Goal: Transaction & Acquisition: Purchase product/service

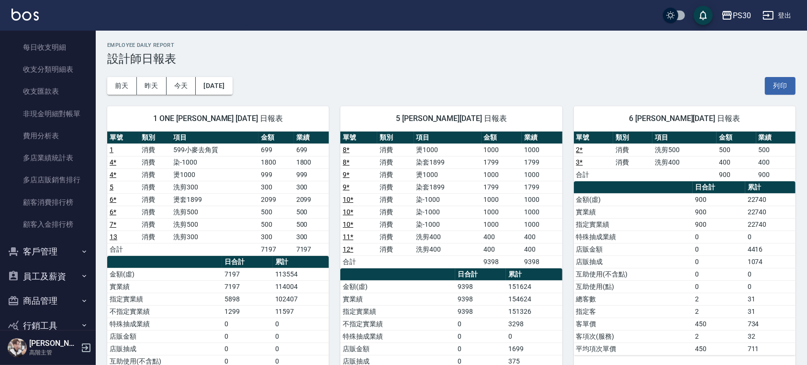
scroll to position [1124, 0]
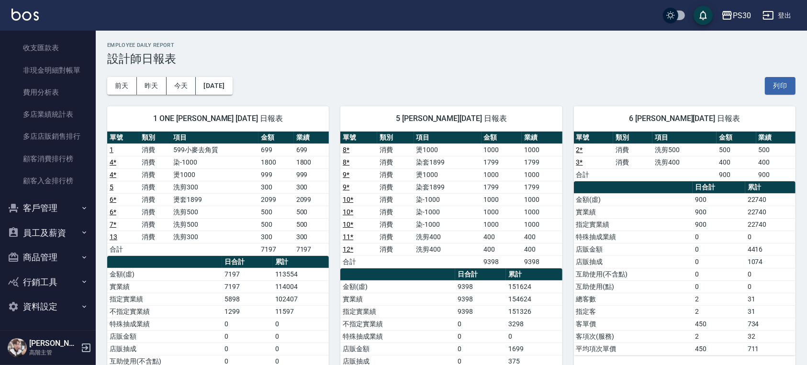
click at [40, 203] on button "客戶管理" at bounding box center [48, 208] width 88 height 25
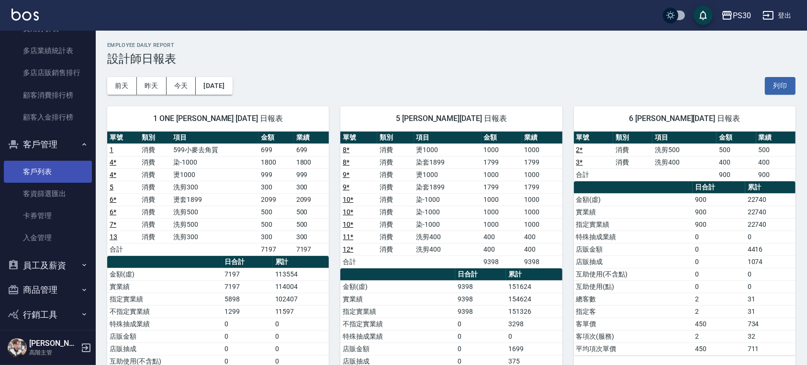
click at [38, 172] on link "客戶列表" at bounding box center [48, 172] width 88 height 22
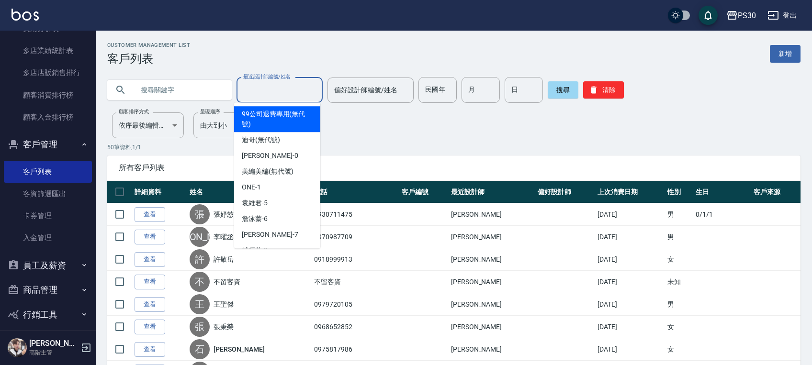
click at [291, 91] on input "最近設計師編號/姓名" at bounding box center [280, 90] width 78 height 17
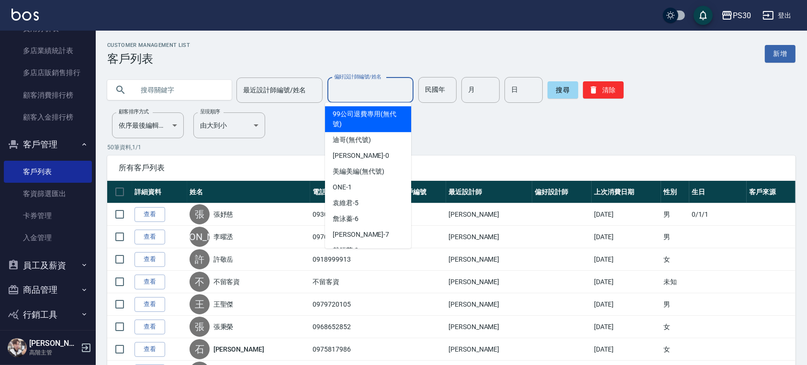
click at [359, 85] on div "偏好設計師編號/姓名 偏好設計師編號/姓名" at bounding box center [370, 90] width 86 height 25
click at [190, 84] on input "text" at bounding box center [179, 90] width 90 height 26
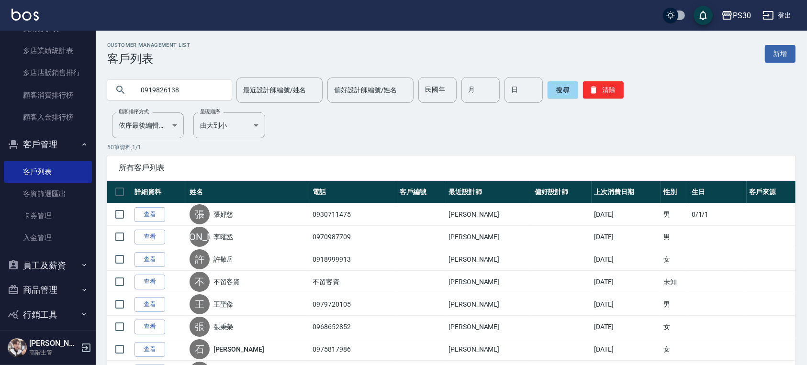
type input "0919826138"
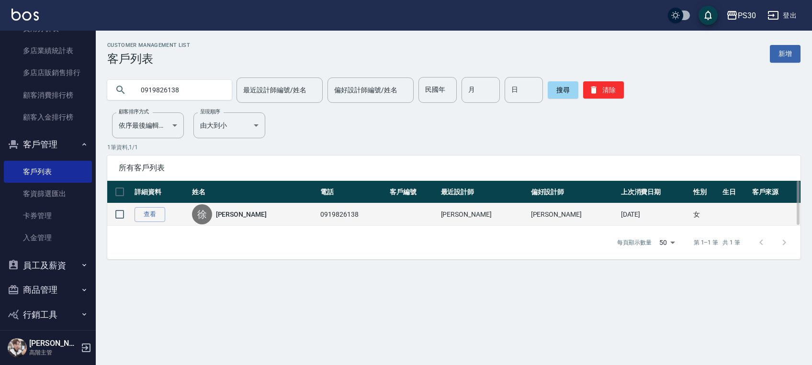
click at [336, 214] on td "0919826138" at bounding box center [352, 214] width 69 height 23
click at [155, 215] on link "查看" at bounding box center [150, 214] width 31 height 15
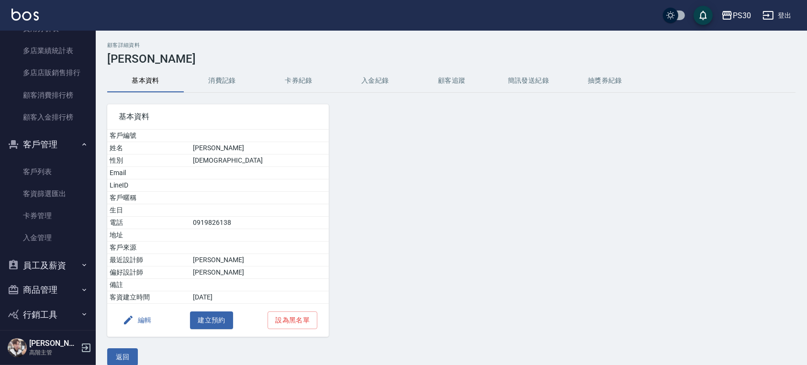
scroll to position [11, 0]
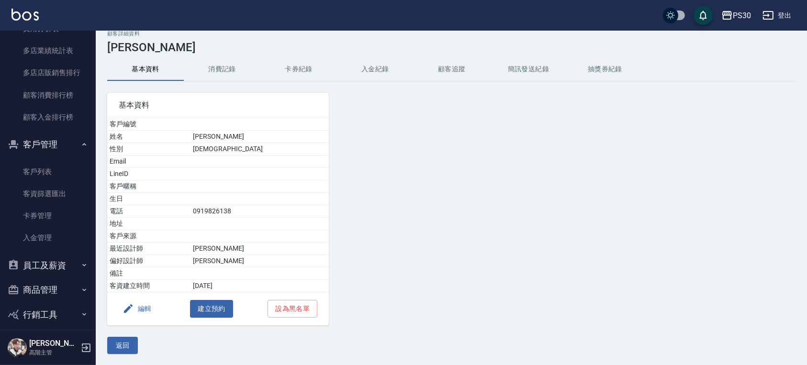
click at [230, 60] on button "消費記錄" at bounding box center [222, 69] width 77 height 23
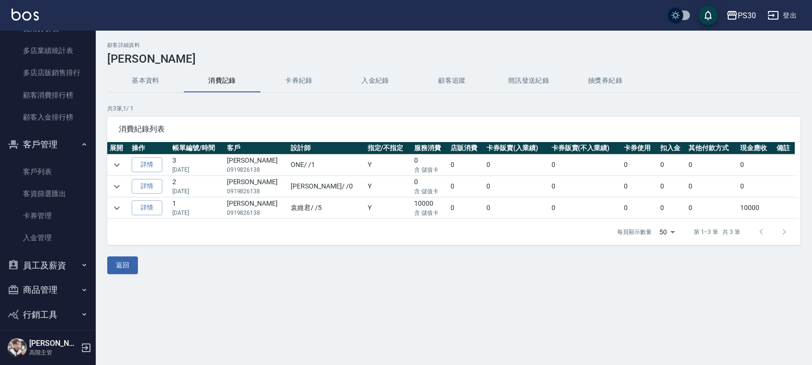
click at [309, 84] on button "卡券紀錄" at bounding box center [298, 80] width 77 height 23
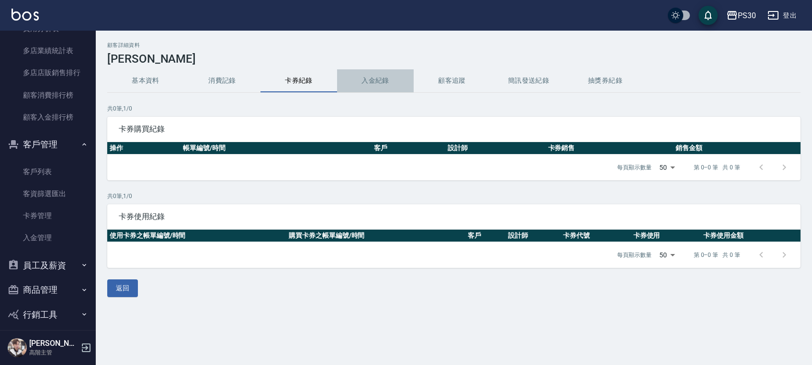
click at [361, 80] on button "入金紀錄" at bounding box center [375, 80] width 77 height 23
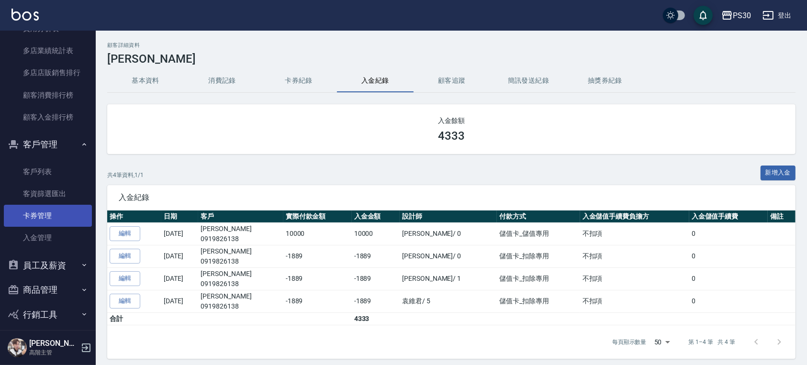
click at [65, 212] on link "卡券管理" at bounding box center [48, 216] width 88 height 22
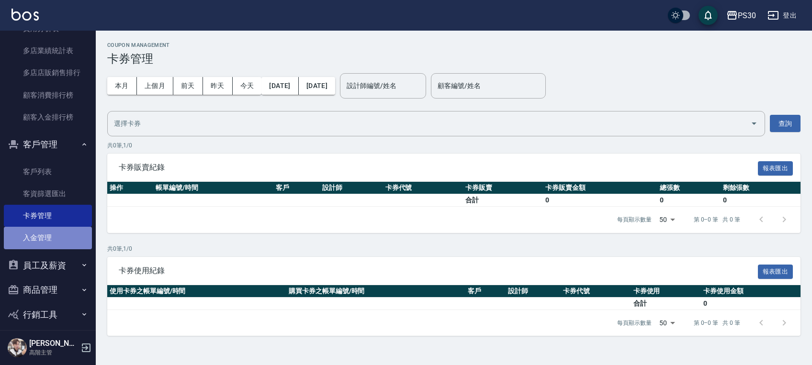
click at [64, 241] on link "入金管理" at bounding box center [48, 238] width 88 height 22
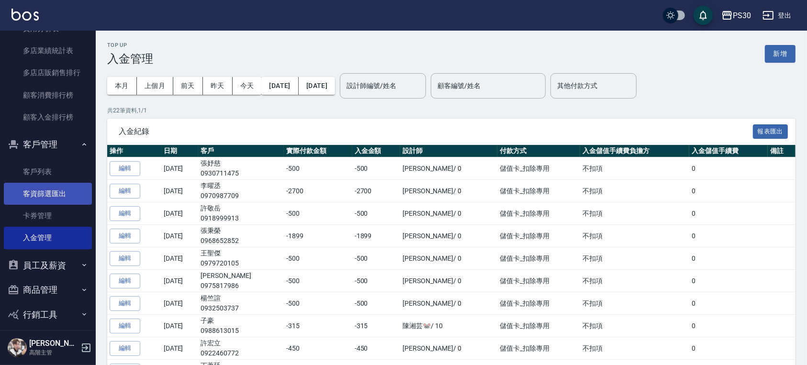
click at [63, 199] on link "客資篩選匯出" at bounding box center [48, 194] width 88 height 22
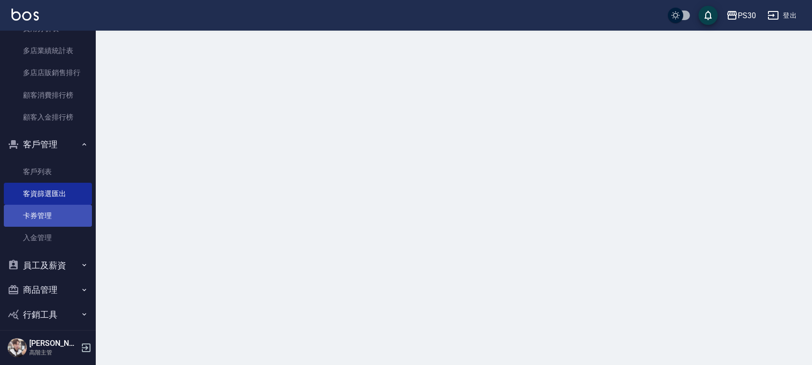
click at [57, 220] on link "卡券管理" at bounding box center [48, 216] width 88 height 22
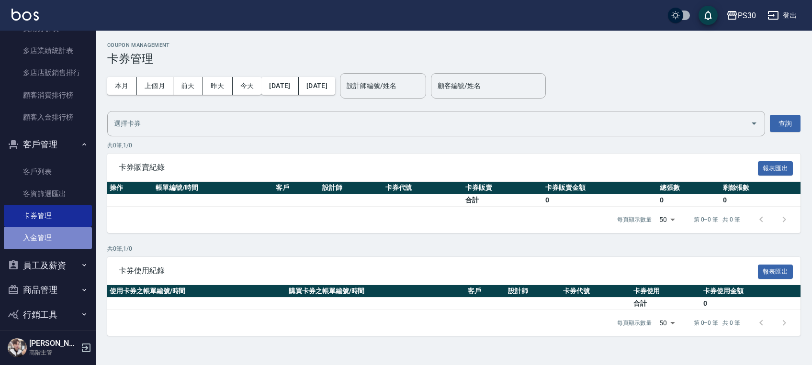
click at [58, 236] on link "入金管理" at bounding box center [48, 238] width 88 height 22
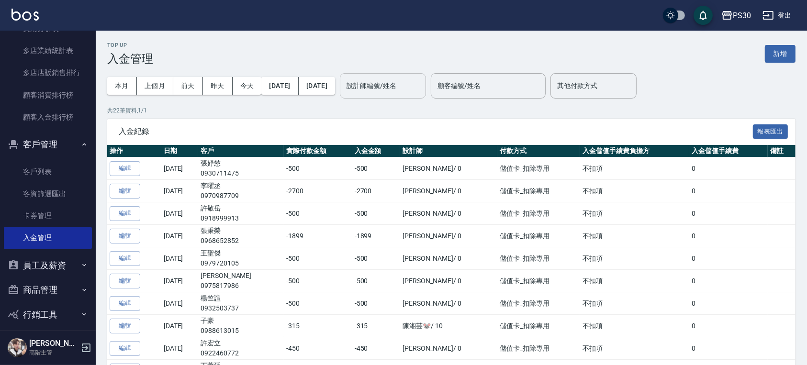
click at [406, 85] on input "設計師編號/姓名" at bounding box center [383, 86] width 78 height 17
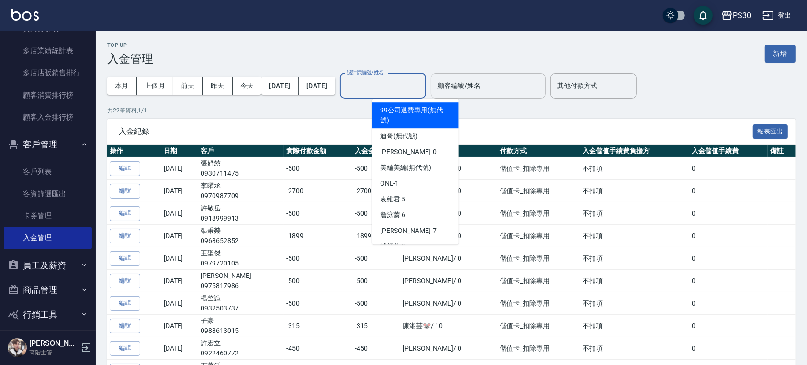
click at [534, 81] on input "顧客編號/姓名" at bounding box center [488, 86] width 106 height 17
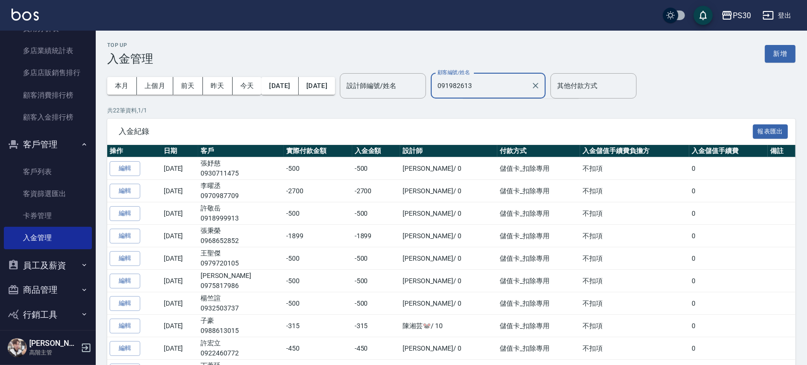
type input "0919826138"
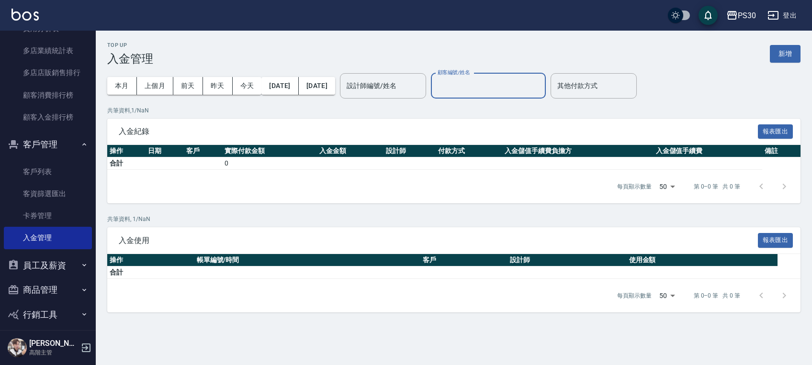
type input "徐郁雯/0919826138/"
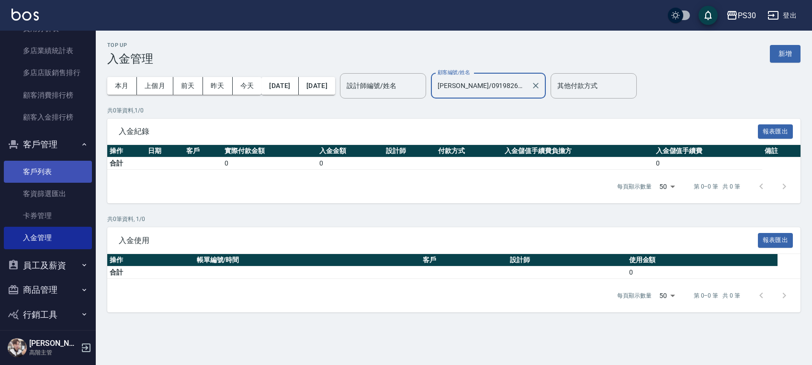
click at [32, 169] on link "客戶列表" at bounding box center [48, 172] width 88 height 22
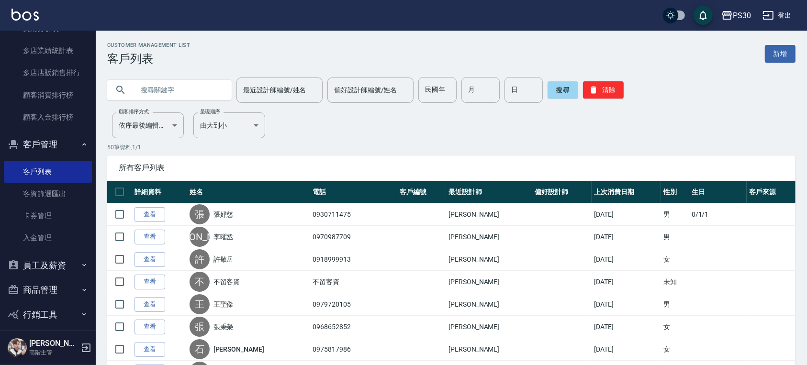
click at [182, 97] on input "text" at bounding box center [179, 90] width 90 height 26
type input "0919826138"
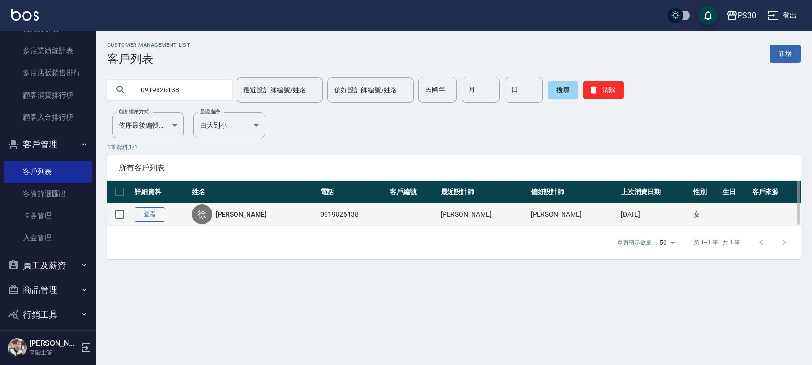
click at [160, 214] on link "查看" at bounding box center [150, 214] width 31 height 15
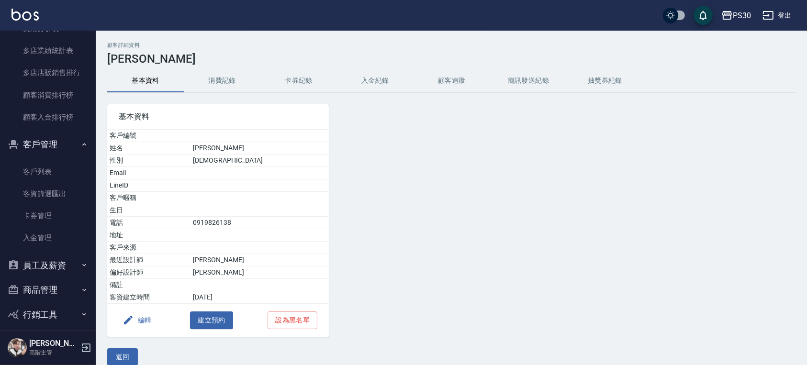
scroll to position [11, 0]
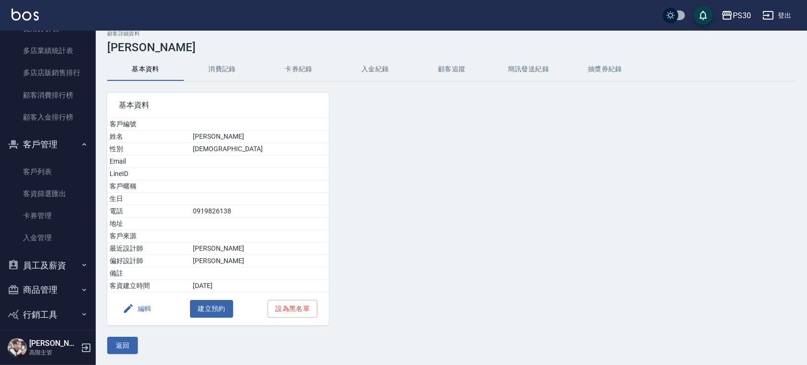
click at [136, 313] on button "編輯" at bounding box center [137, 309] width 37 height 18
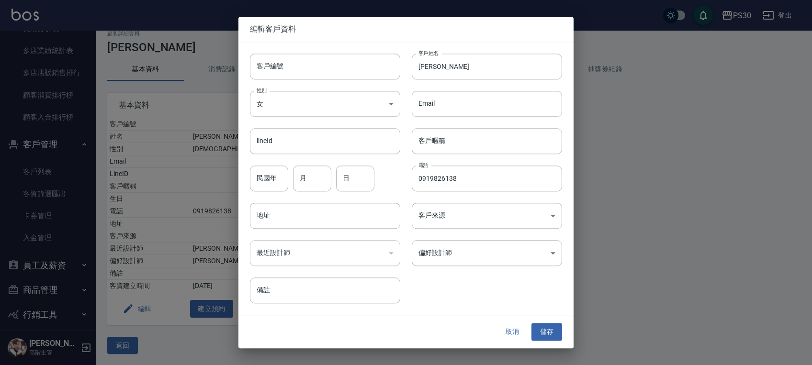
click at [513, 326] on button "取消" at bounding box center [512, 333] width 31 height 18
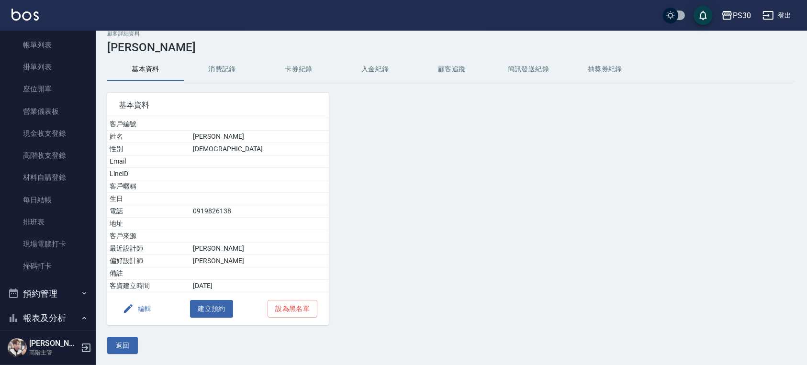
scroll to position [0, 0]
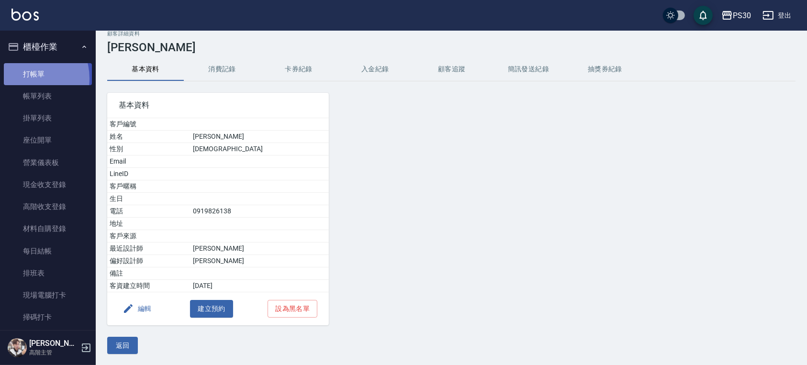
click at [23, 78] on link "打帳單" at bounding box center [48, 74] width 88 height 22
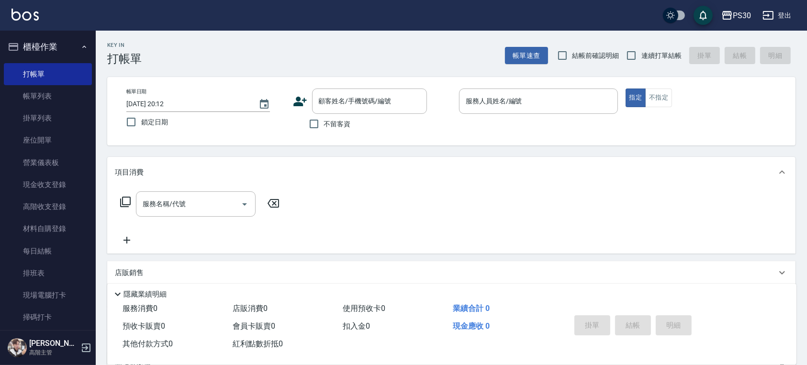
click at [349, 123] on span "不留客資" at bounding box center [337, 124] width 27 height 10
click at [324, 123] on input "不留客資" at bounding box center [314, 124] width 20 height 20
checkbox input "true"
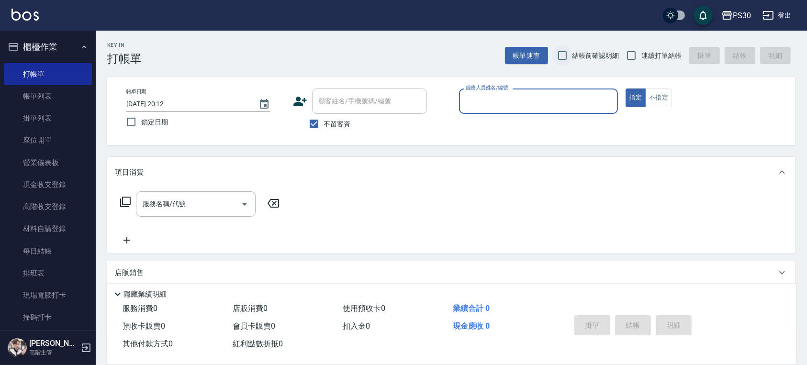
click at [563, 58] on input "結帳前確認明細" at bounding box center [562, 55] width 20 height 20
checkbox input "true"
click at [636, 70] on div "Key In 打帳單 帳單速查 結帳前確認明細 連續打單結帳 掛單 結帳 明細 帳單日期 2025/08/23 20:12 鎖定日期 顧客姓名/手機號碼/編號…" at bounding box center [451, 237] width 711 height 413
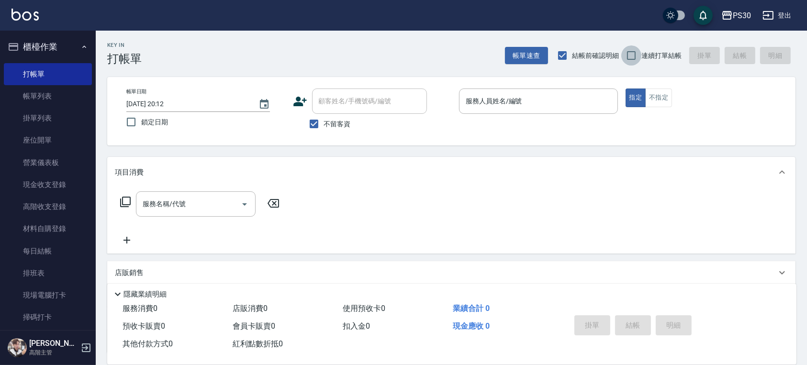
click at [635, 61] on input "連續打單結帳" at bounding box center [631, 55] width 20 height 20
checkbox input "true"
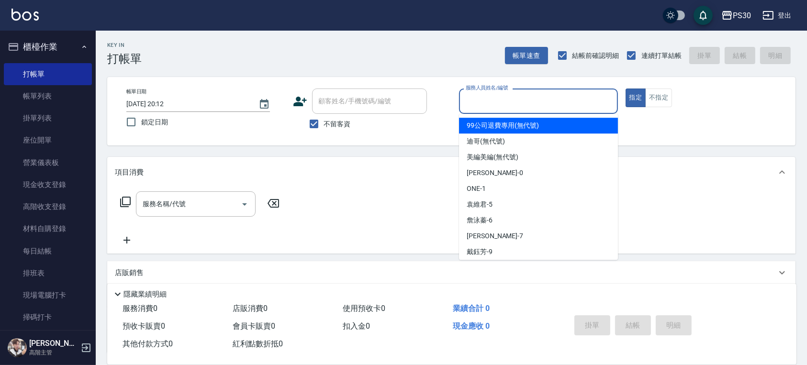
click at [494, 106] on input "服務人員姓名/編號" at bounding box center [538, 101] width 150 height 17
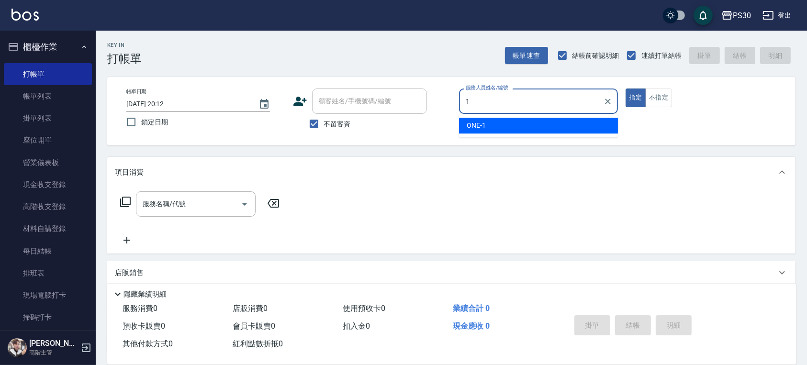
type input "ONE-1"
type button "true"
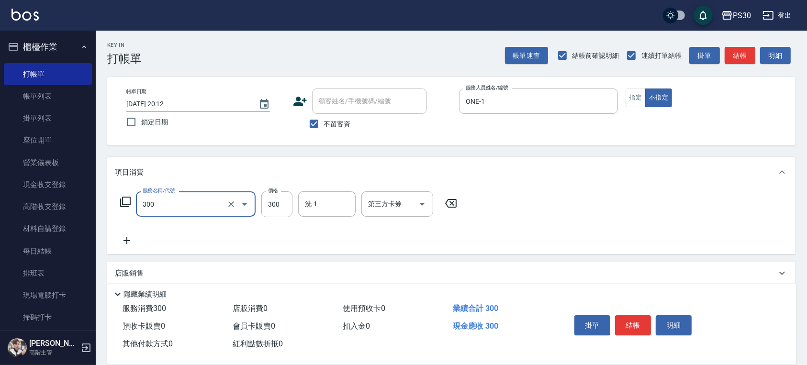
type input "洗剪300(300)"
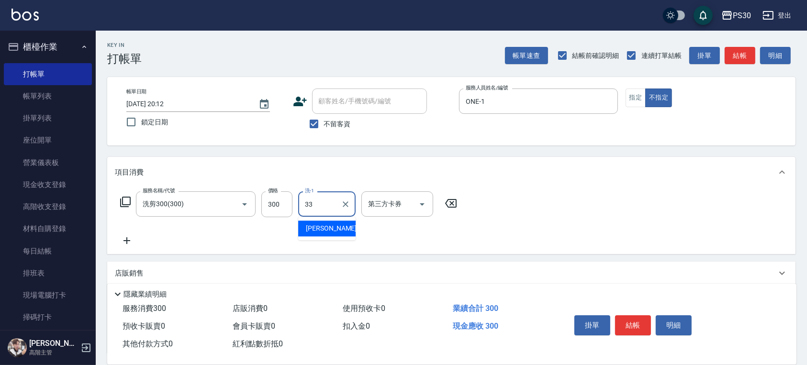
type input "洪采妤-33"
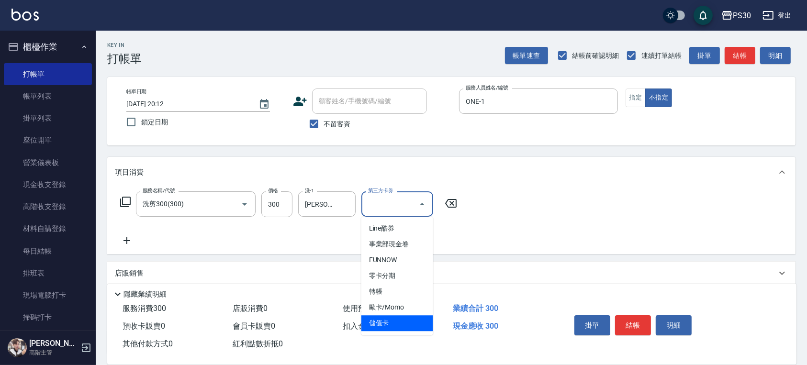
type input "儲值卡"
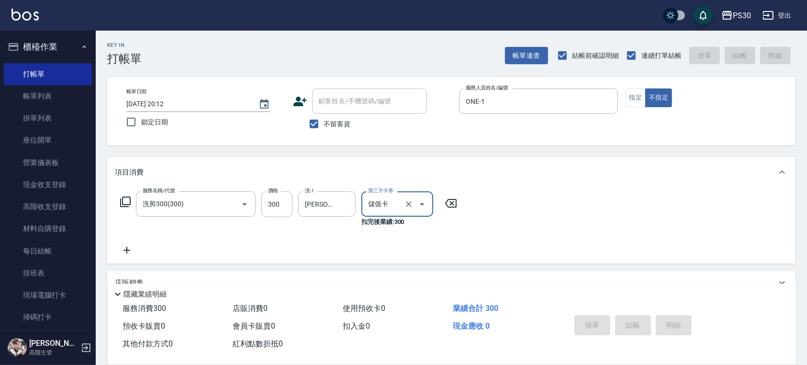
type input "2025/08/23 20:26"
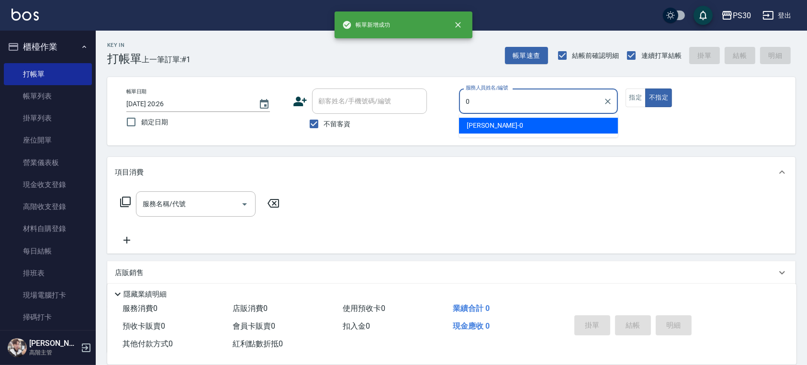
type input "廖金城-0"
type button "false"
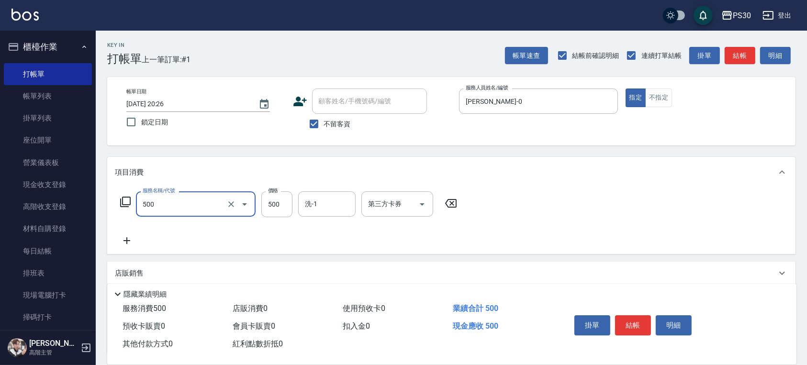
type input "洗剪500(500)"
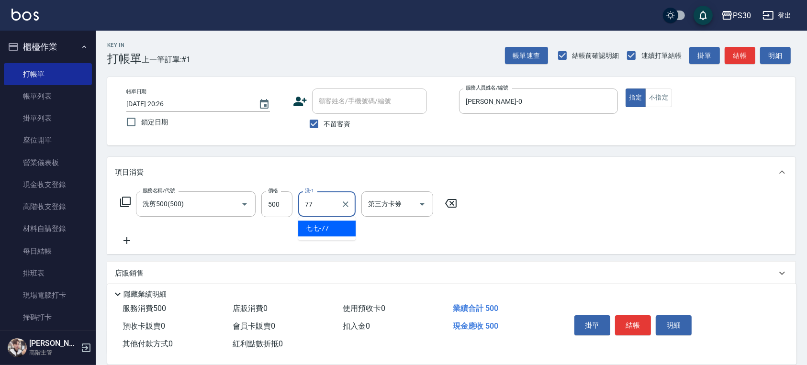
type input "七七-77"
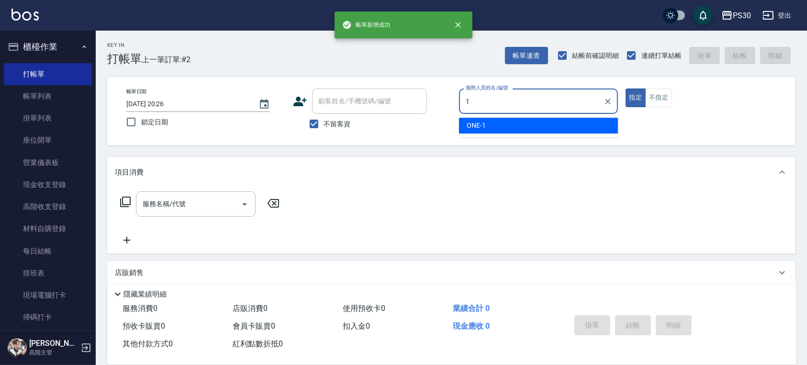
type input "ONE-1"
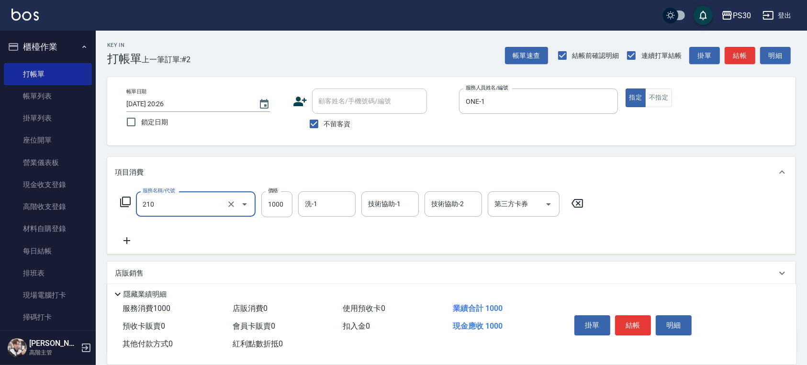
type input "燙1000(210)"
type input "1500"
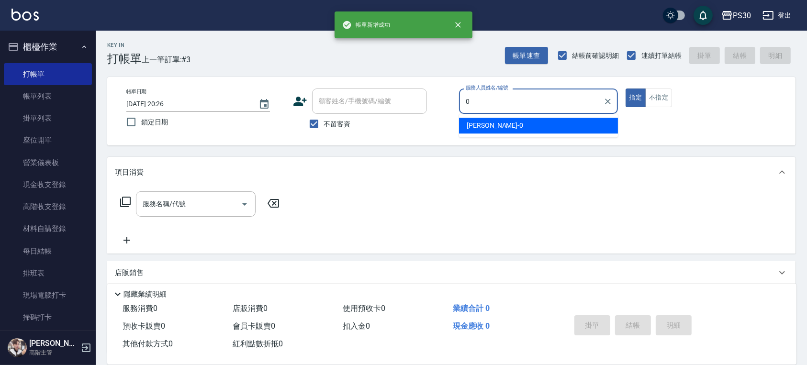
type input "廖金城-0"
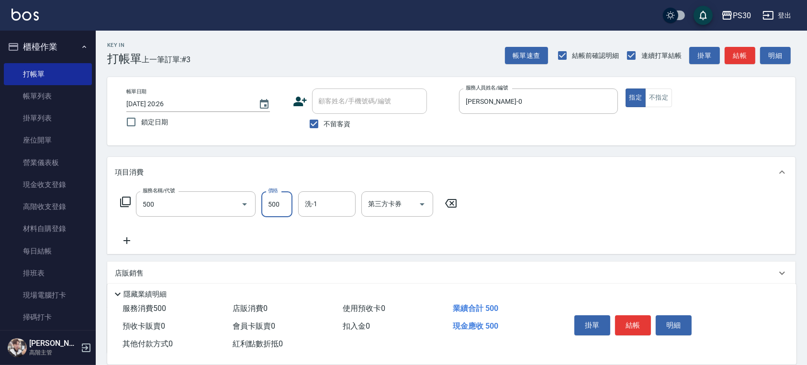
type input "洗剪500(500)"
type input "七七-77"
click at [471, 181] on div "項目消費" at bounding box center [451, 172] width 688 height 31
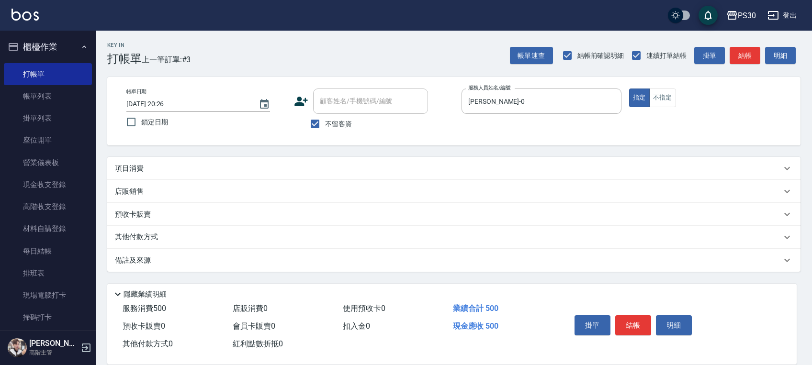
click at [404, 168] on div "項目消費" at bounding box center [448, 169] width 666 height 10
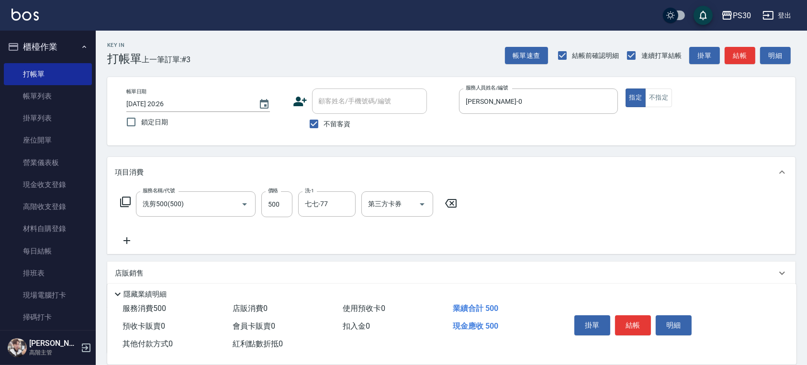
click at [291, 167] on div "項目消費" at bounding box center [451, 172] width 688 height 31
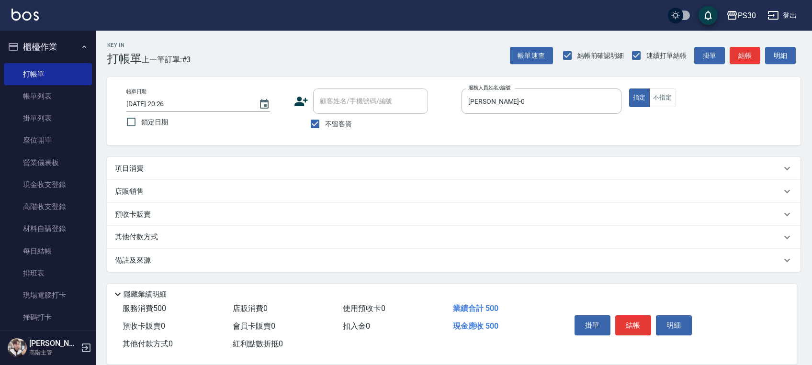
click at [292, 164] on div "項目消費" at bounding box center [448, 169] width 666 height 10
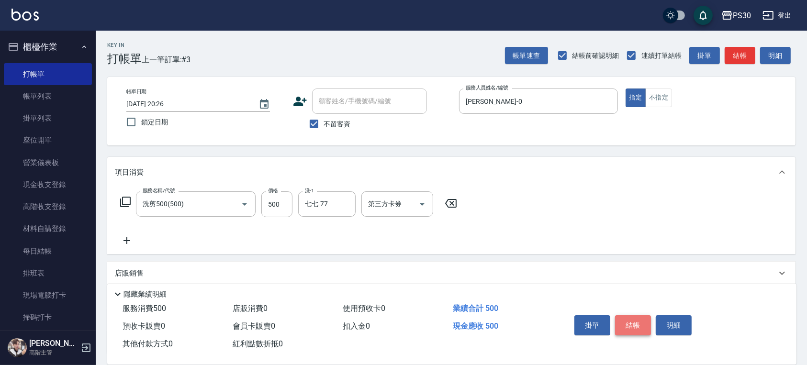
click at [647, 322] on button "結帳" at bounding box center [633, 325] width 36 height 20
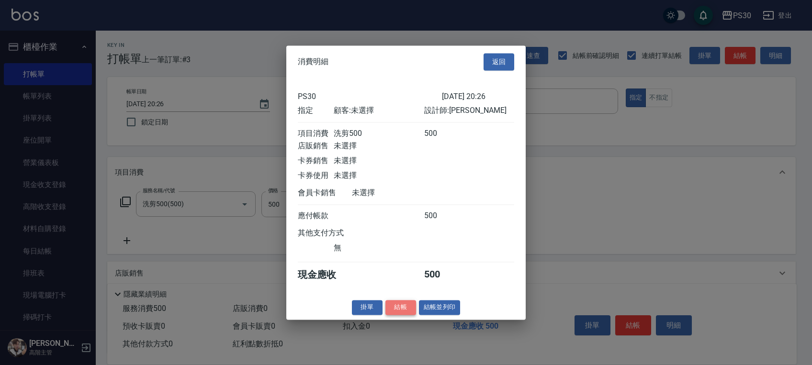
click at [400, 310] on button "結帳" at bounding box center [400, 307] width 31 height 15
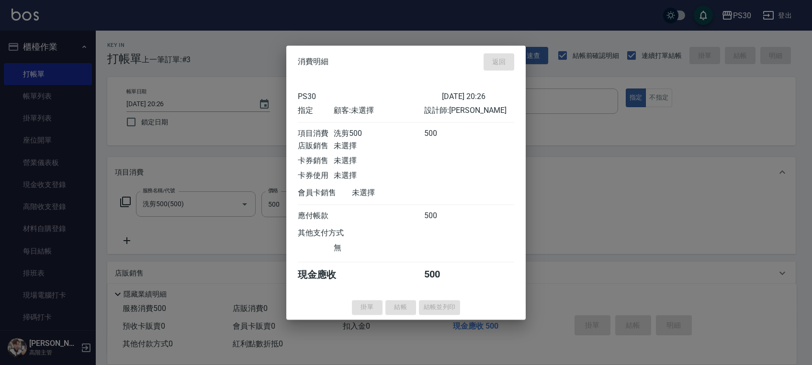
type input "2025/08/23 20:27"
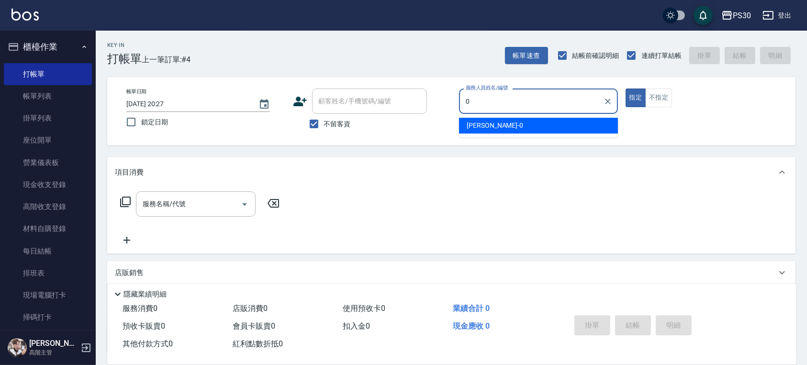
type input "廖金城-0"
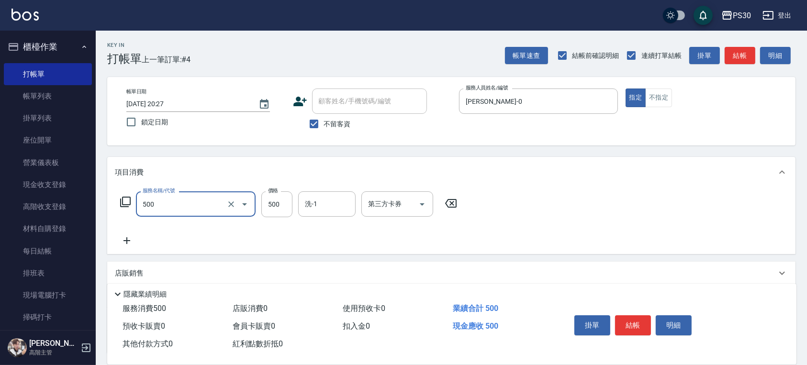
type input "洗剪500(500)"
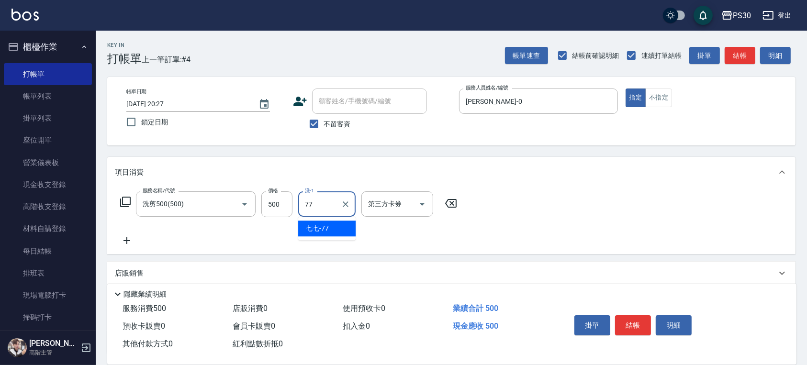
type input "七七-77"
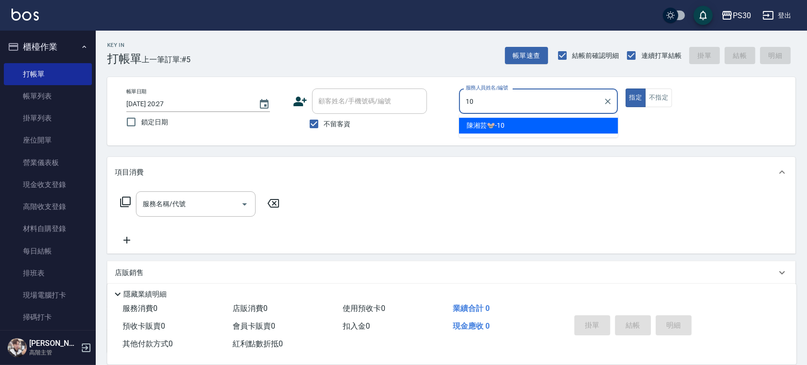
type input "陳湘芸🐭-10"
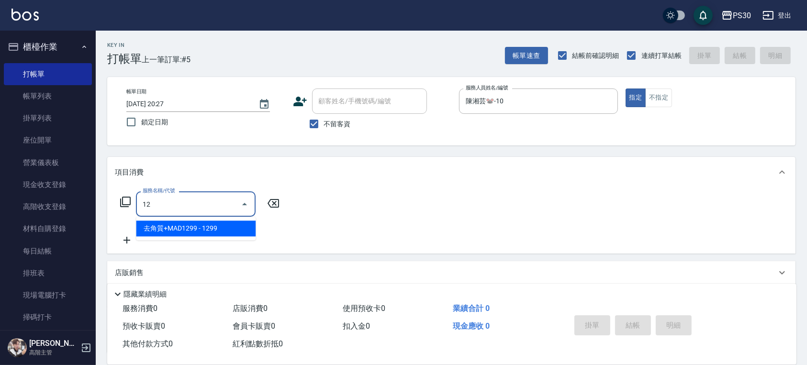
type input "1"
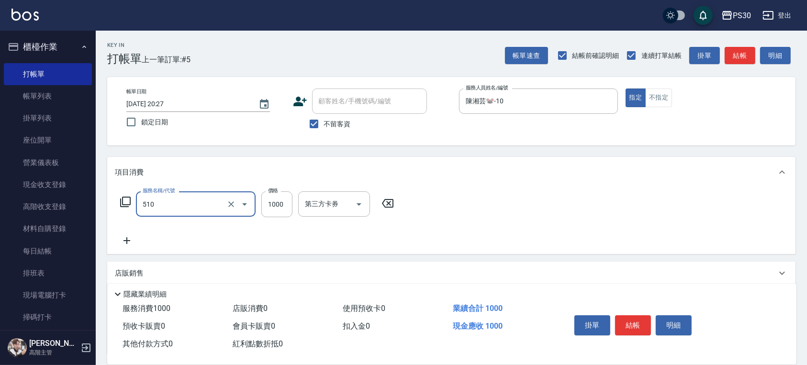
type input "染-1000(510)"
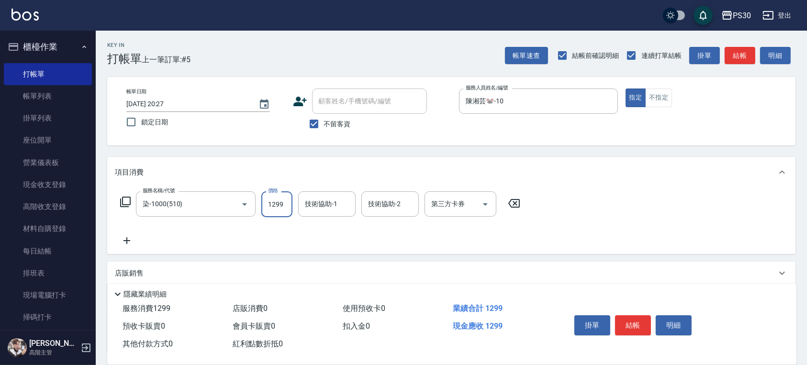
type input "1299"
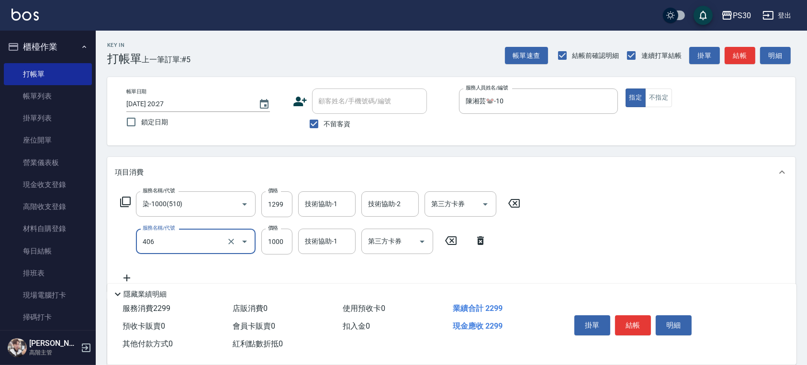
type input "鏡面護髮(406)"
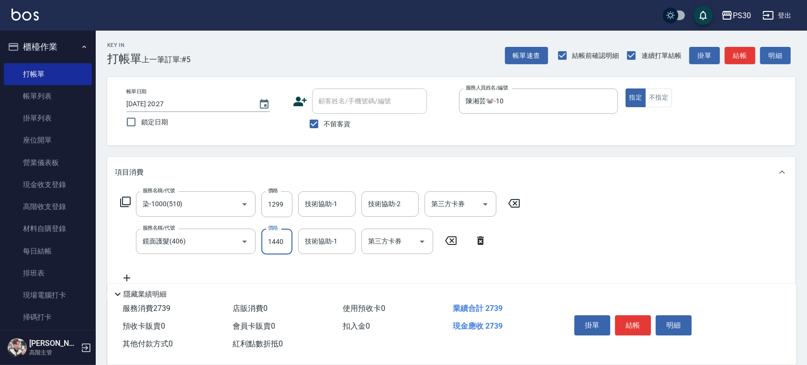
type input "1440"
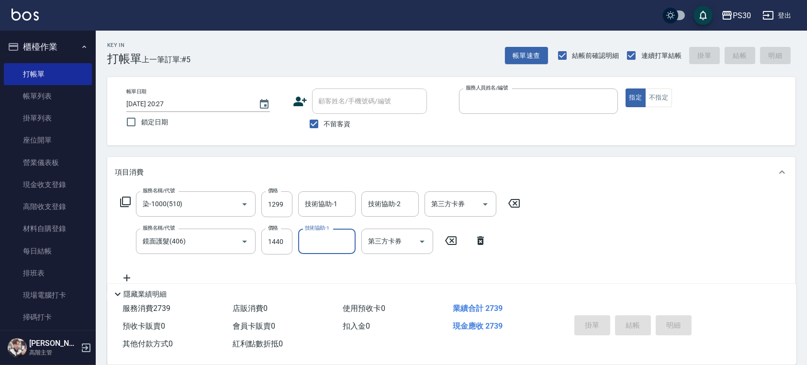
type input "2025/08/23 20:28"
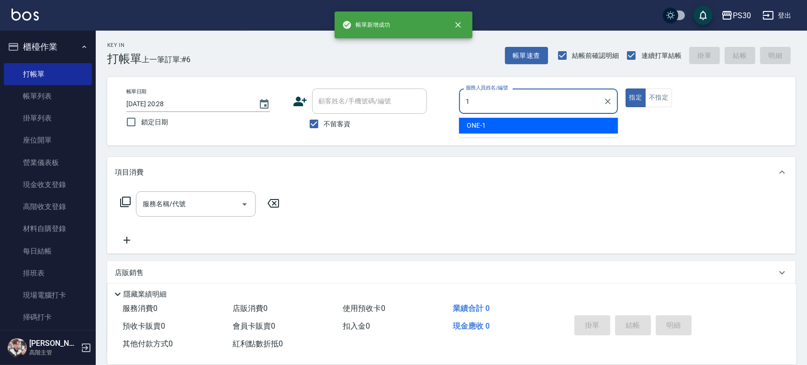
type input "ONE-1"
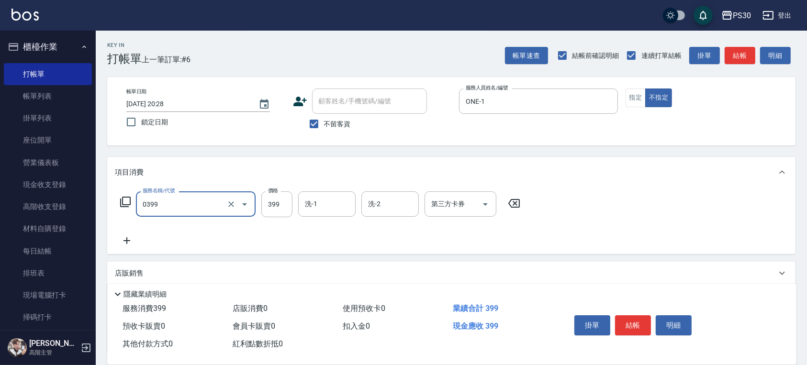
type input "海鹽洗(0399)"
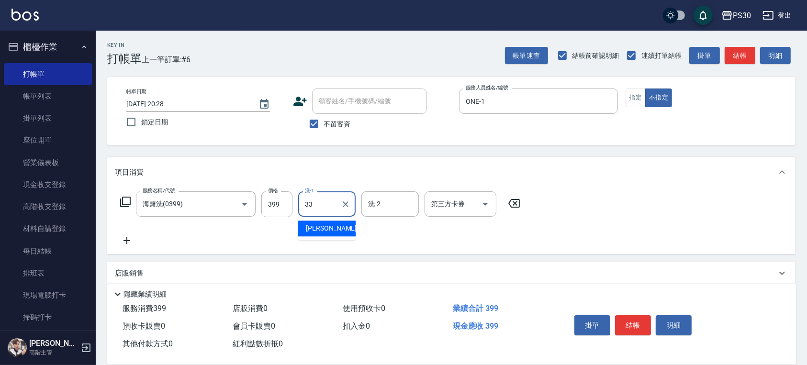
type input "洪采妤-33"
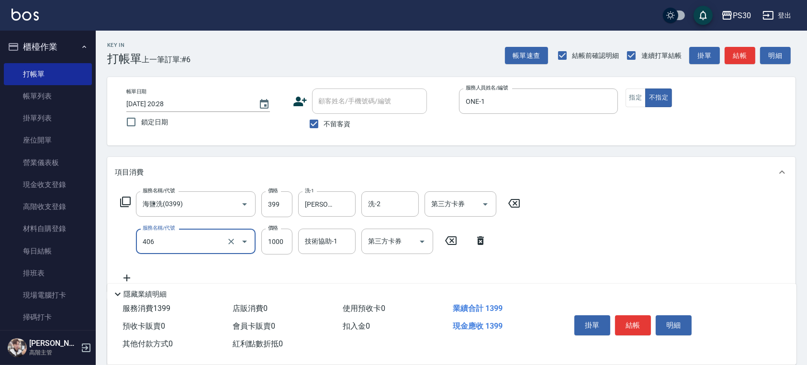
type input "鏡面護髮(406)"
click at [279, 248] on input "1000" at bounding box center [276, 242] width 31 height 26
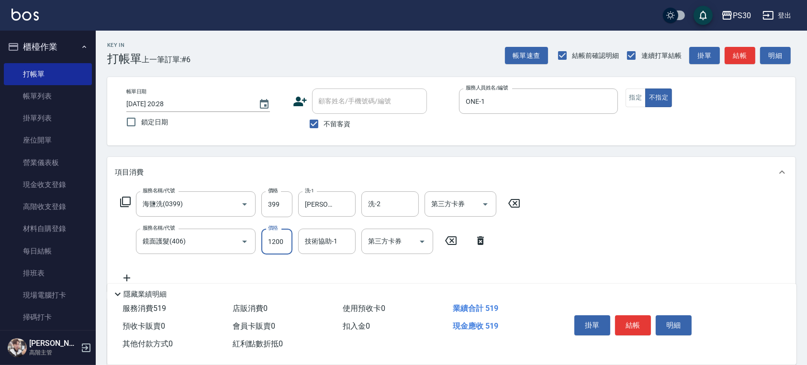
type input "1200"
type input "洪采妤-33"
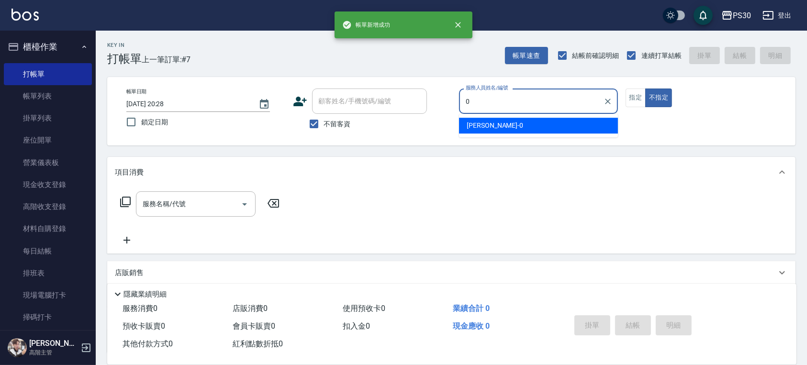
type input "廖金城-0"
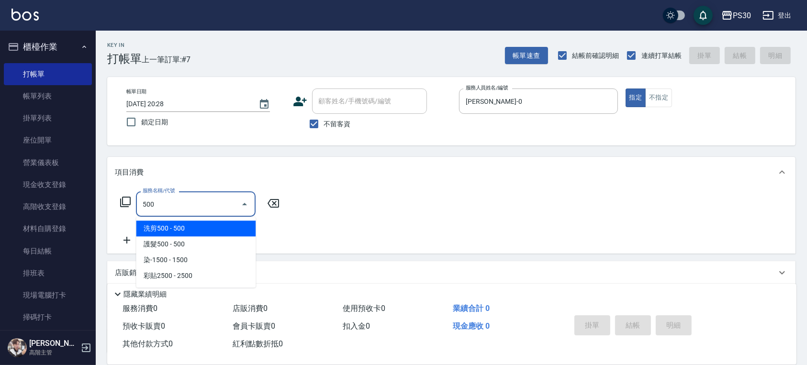
type input "洗剪500(500)"
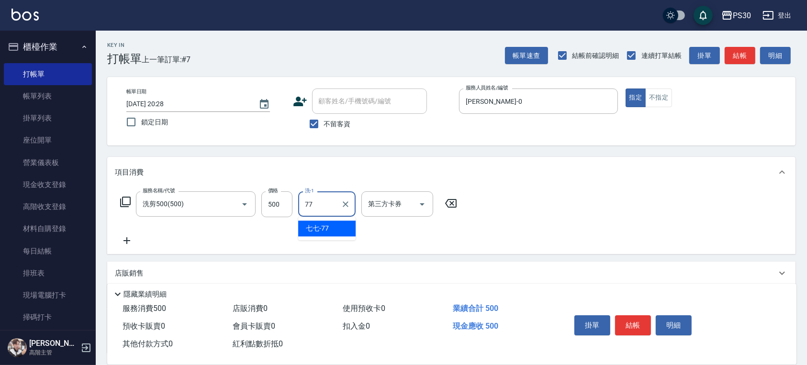
type input "七七-77"
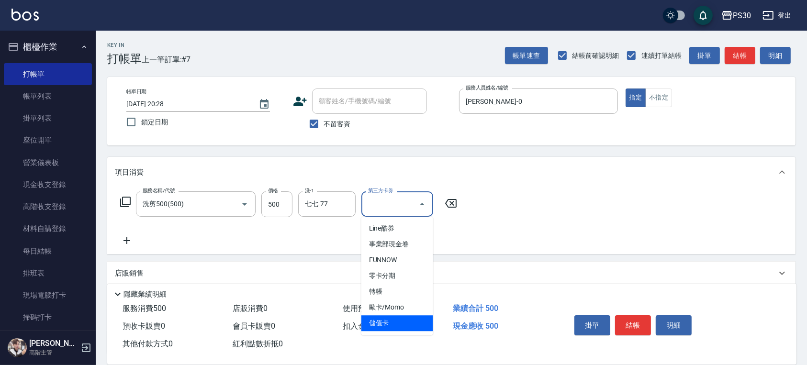
type input "儲值卡"
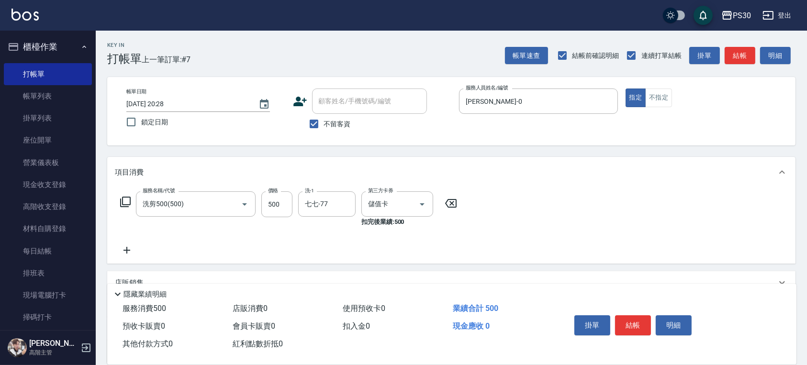
click at [337, 123] on span "不留客資" at bounding box center [337, 124] width 27 height 10
click at [324, 123] on input "不留客資" at bounding box center [314, 124] width 20 height 20
checkbox input "false"
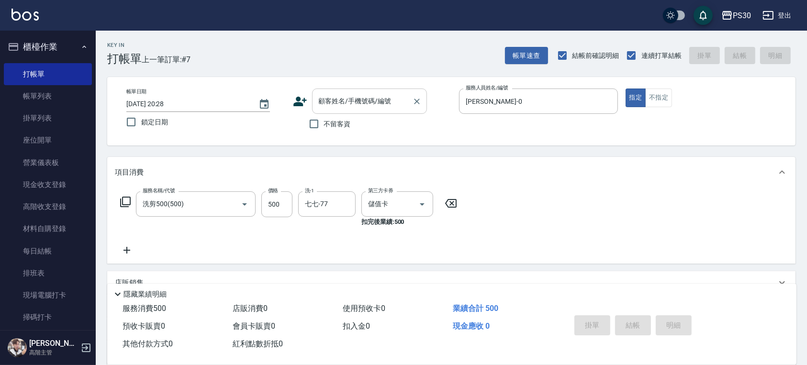
click at [348, 106] on input "顧客姓名/手機號碼/編號" at bounding box center [362, 101] width 92 height 17
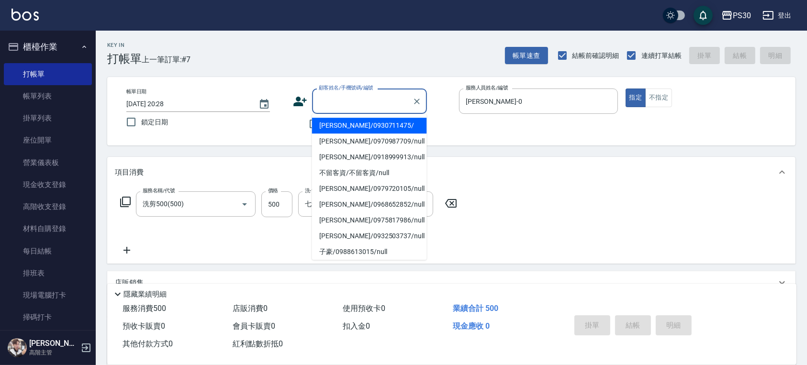
click at [349, 129] on li "張妤慈/0930711475/" at bounding box center [369, 126] width 115 height 16
type input "張妤慈/0930711475/"
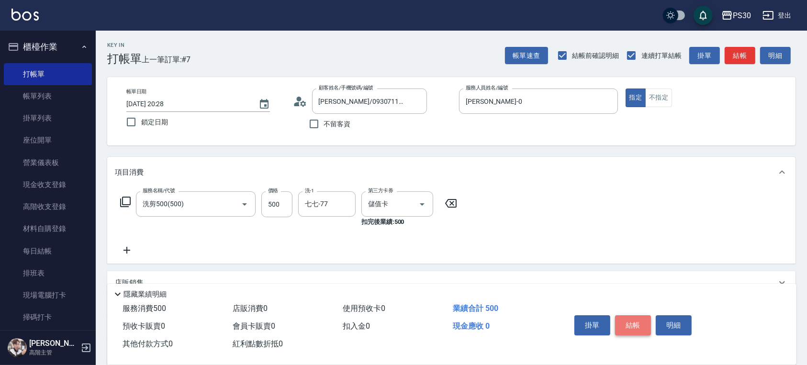
click at [639, 316] on button "結帳" at bounding box center [633, 325] width 36 height 20
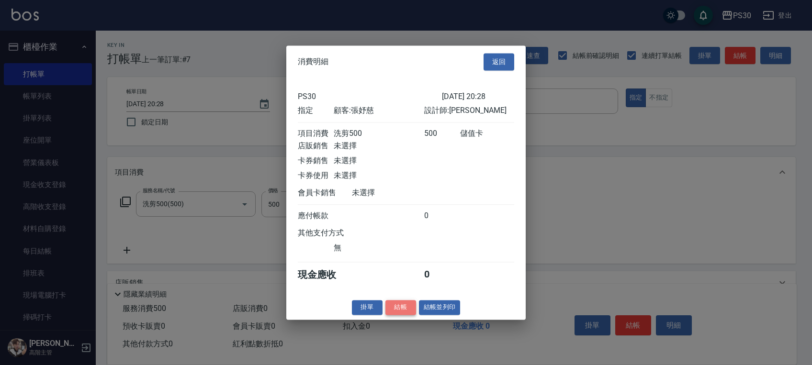
click at [408, 307] on button "結帳" at bounding box center [400, 307] width 31 height 15
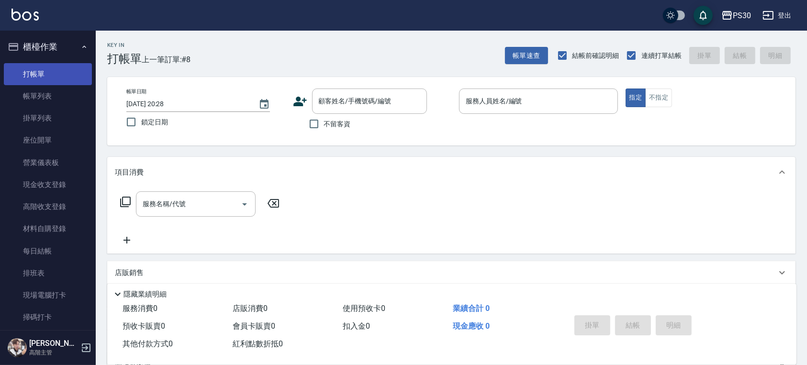
click at [76, 77] on link "打帳單" at bounding box center [48, 74] width 88 height 22
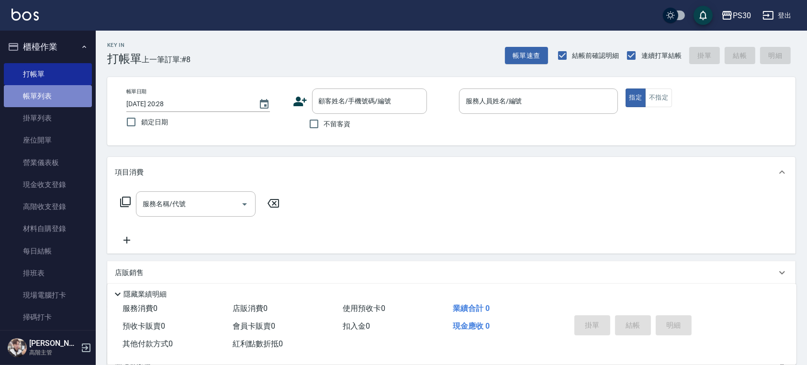
click at [75, 85] on link "帳單列表" at bounding box center [48, 96] width 88 height 22
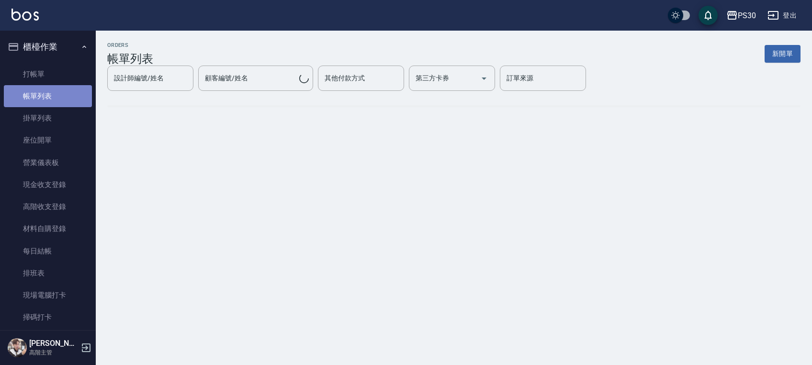
click at [74, 86] on link "帳單列表" at bounding box center [48, 96] width 88 height 22
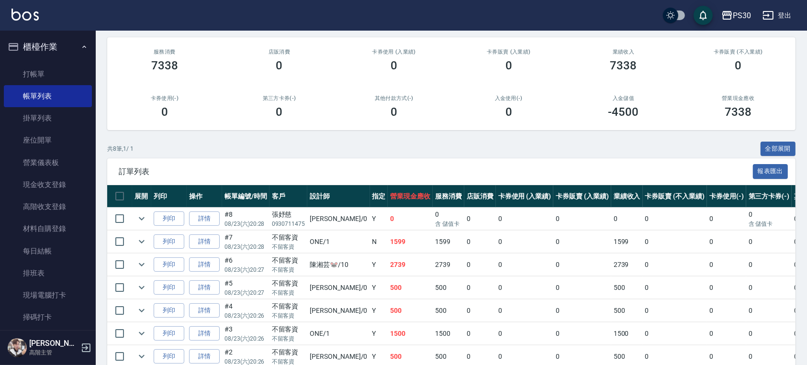
scroll to position [153, 0]
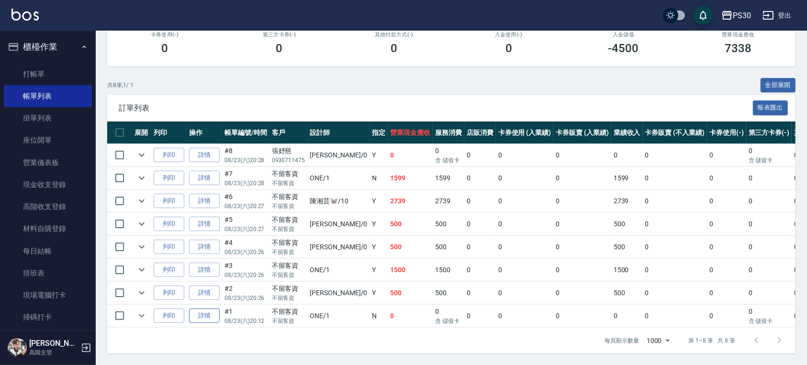
click at [212, 309] on link "詳情" at bounding box center [204, 316] width 31 height 15
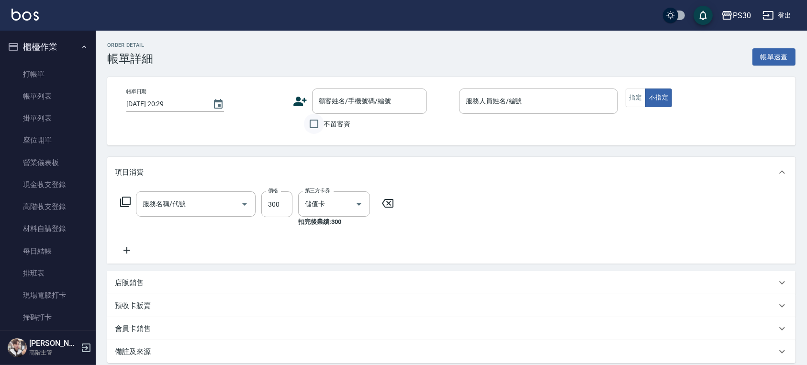
type input "2025/08/23 20:12"
checkbox input "true"
type input "ONE-1"
type input "洗剪300(300)"
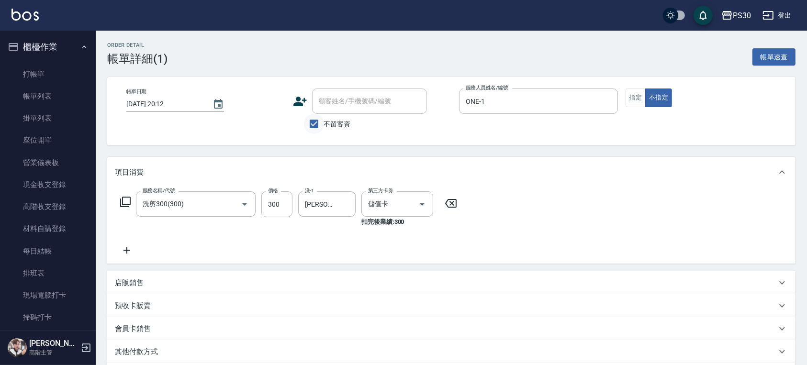
click at [322, 118] on input "不留客資" at bounding box center [314, 124] width 20 height 20
checkbox input "false"
click at [329, 111] on div "顧客姓名/手機號碼/編號" at bounding box center [369, 101] width 115 height 25
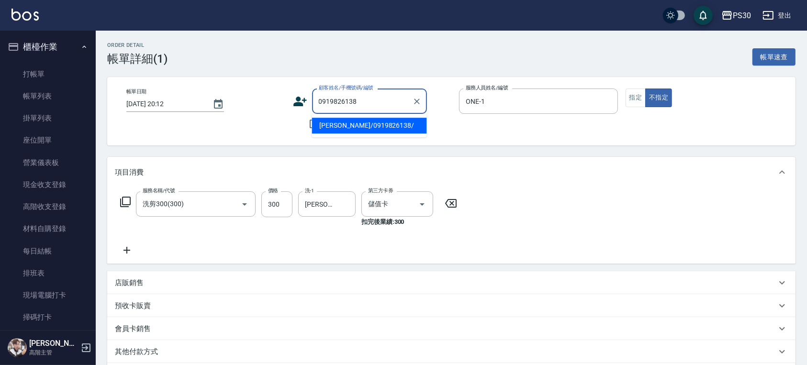
click at [333, 126] on li "徐郁雯/0919826138/" at bounding box center [369, 126] width 115 height 16
type input "徐郁雯/0919826138/"
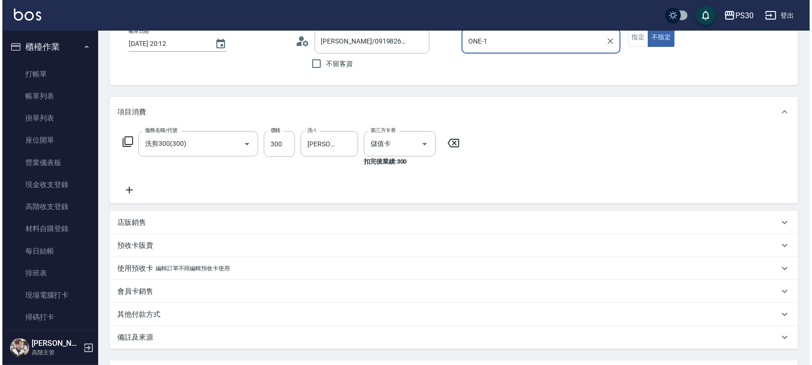
scroll to position [146, 0]
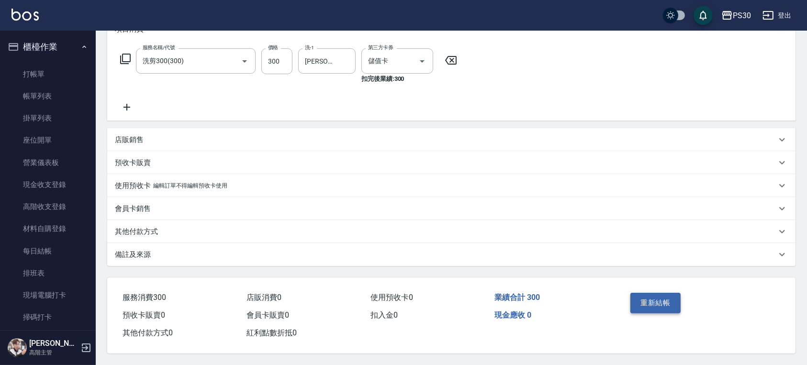
click at [667, 309] on button "重新結帳" at bounding box center [656, 303] width 51 height 20
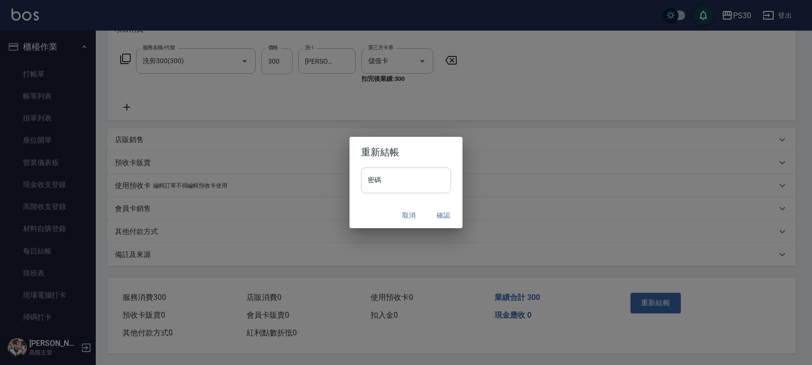
click at [389, 191] on input "密碼" at bounding box center [406, 181] width 90 height 26
type input "*******"
click at [439, 210] on button "確認" at bounding box center [443, 216] width 31 height 18
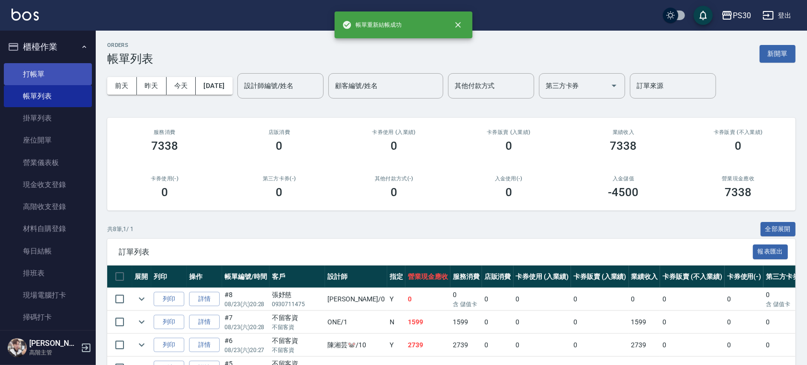
click at [40, 77] on link "打帳單" at bounding box center [48, 74] width 88 height 22
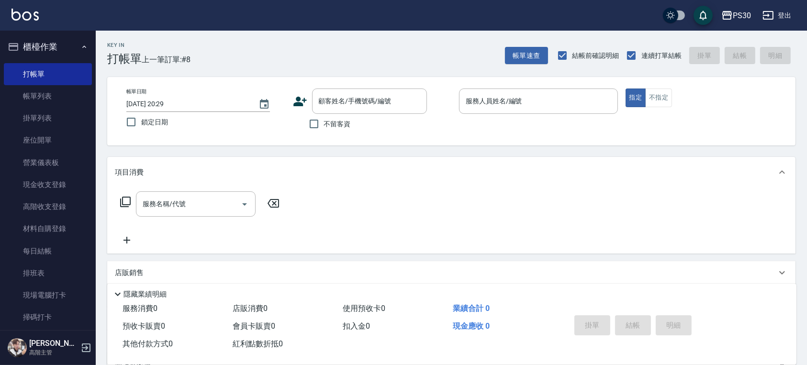
click at [327, 123] on span "不留客資" at bounding box center [337, 124] width 27 height 10
click at [324, 123] on input "不留客資" at bounding box center [314, 124] width 20 height 20
checkbox input "true"
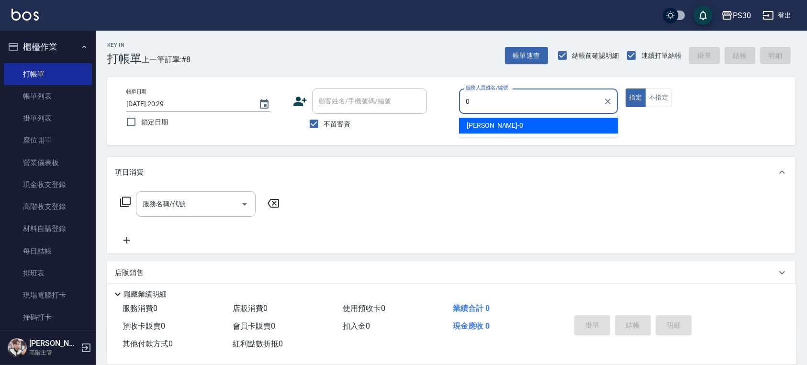
type input "廖金城-0"
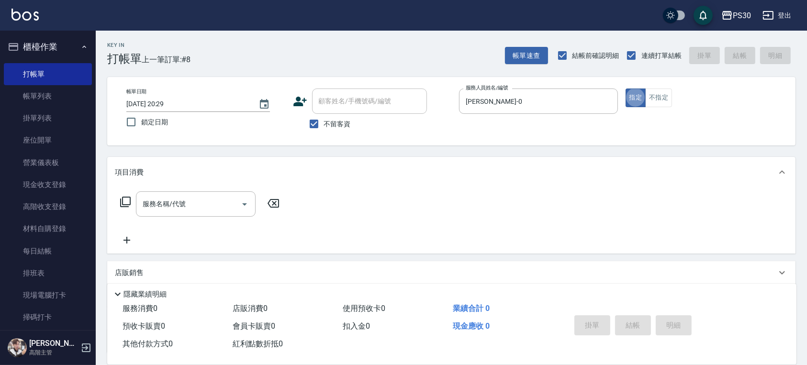
type button "true"
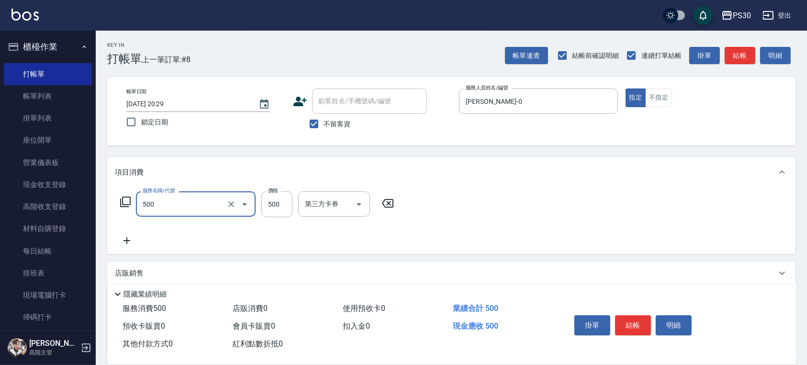
type input "洗剪500(500)"
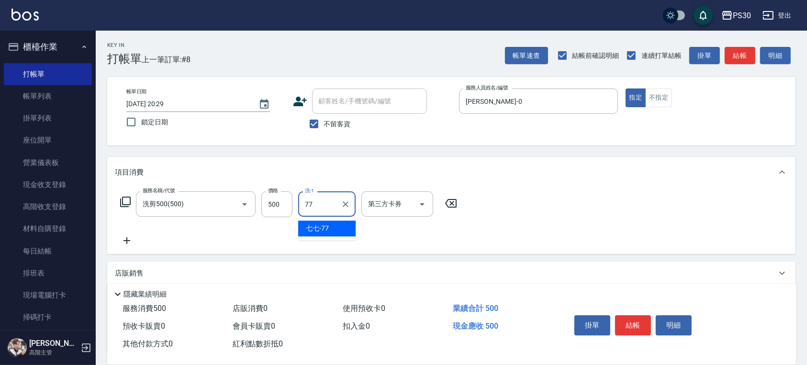
type input "七七-77"
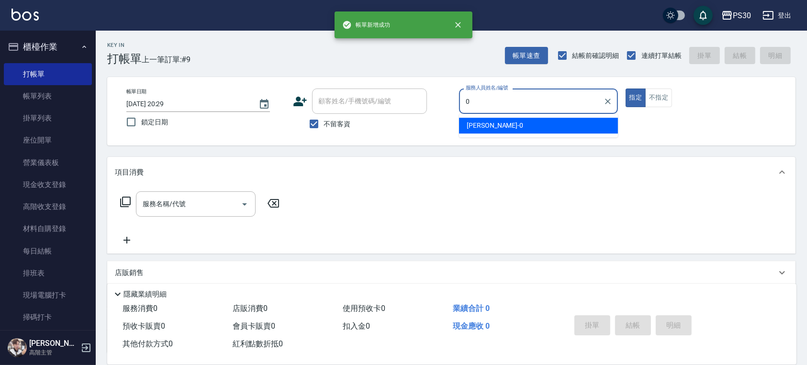
type input "廖金城-0"
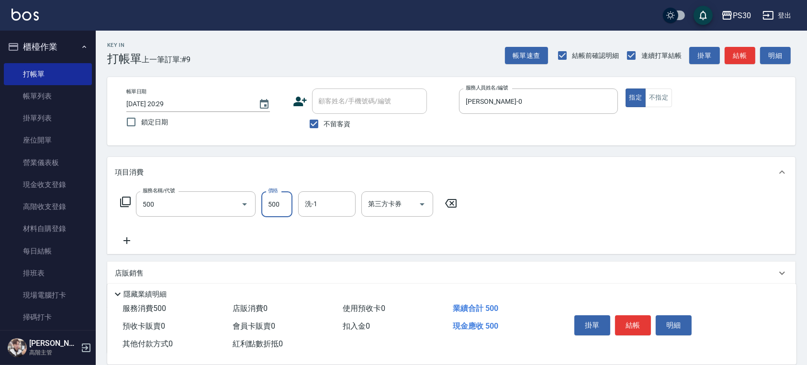
type input "洗剪500(500)"
type input "七七-77"
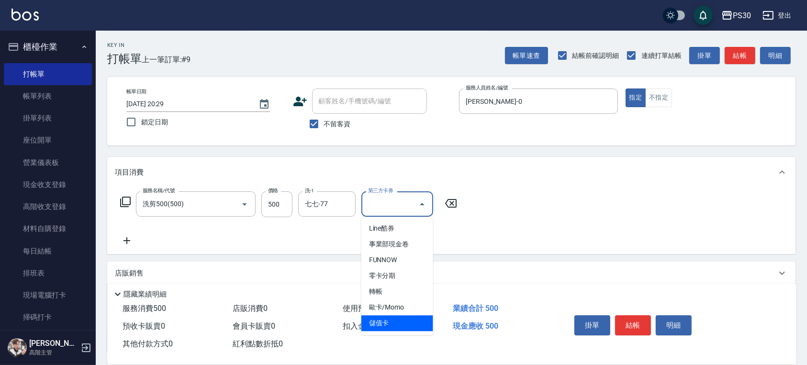
type input "儲值卡"
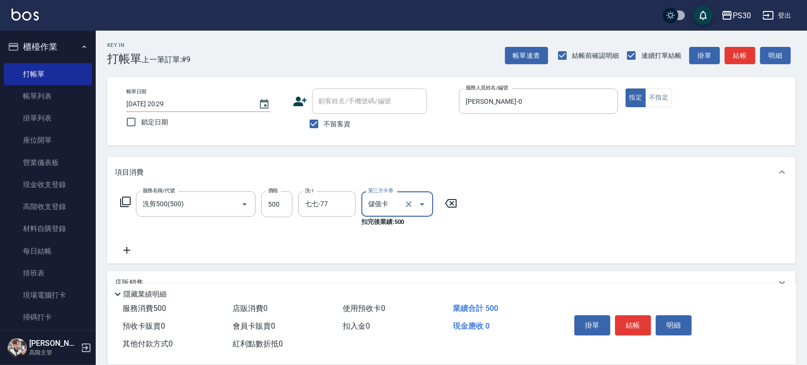
drag, startPoint x: 361, startPoint y: 128, endPoint x: 347, endPoint y: 122, distance: 15.9
click at [360, 128] on div "不留客資" at bounding box center [360, 124] width 134 height 20
click at [343, 121] on span "不留客資" at bounding box center [337, 124] width 27 height 10
click at [324, 121] on input "不留客資" at bounding box center [314, 124] width 20 height 20
checkbox input "false"
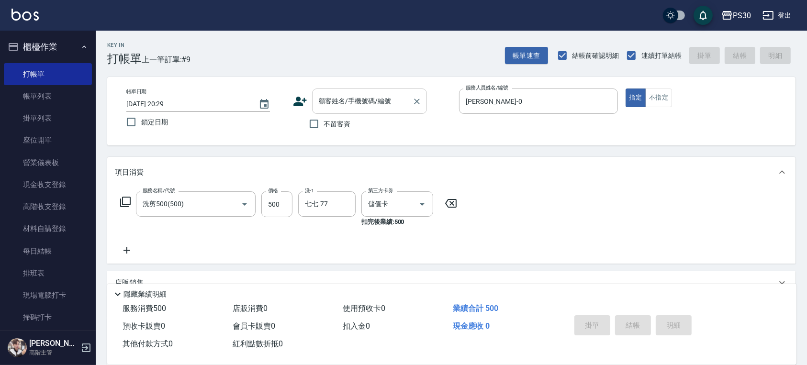
click at [348, 112] on div "顧客姓名/手機號碼/編號" at bounding box center [369, 101] width 115 height 25
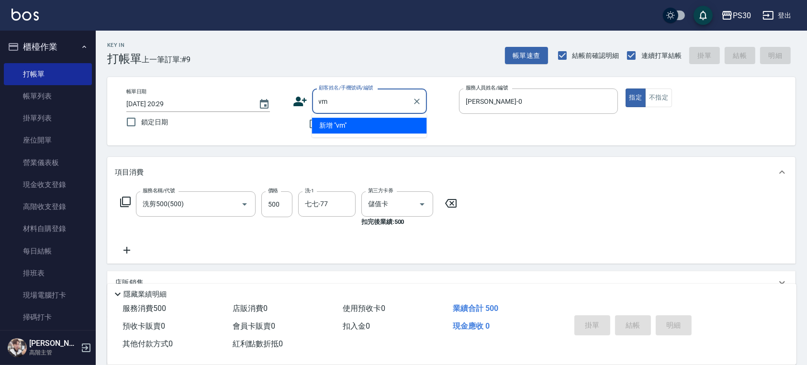
type input "v"
type input "ㄐ"
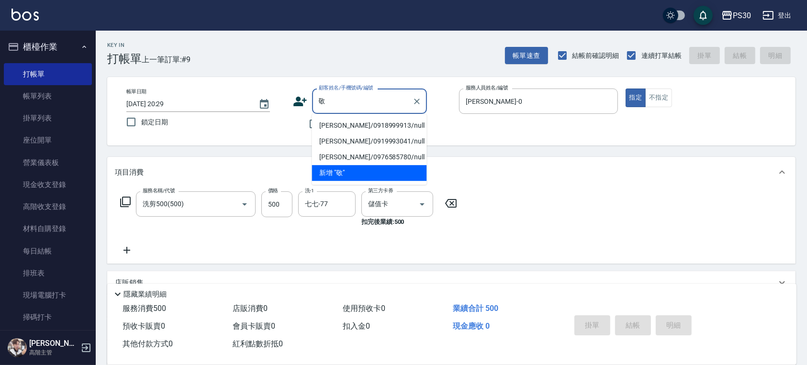
click at [363, 124] on li "許敬岳/0918999913/null" at bounding box center [369, 126] width 115 height 16
type input "許敬岳/0918999913/null"
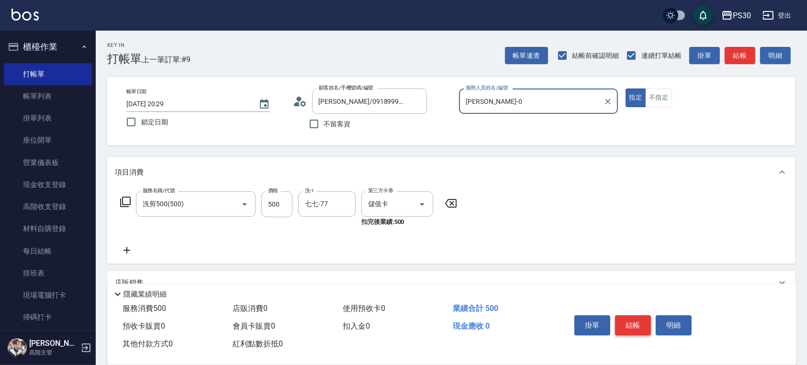
click at [637, 323] on button "結帳" at bounding box center [633, 325] width 36 height 20
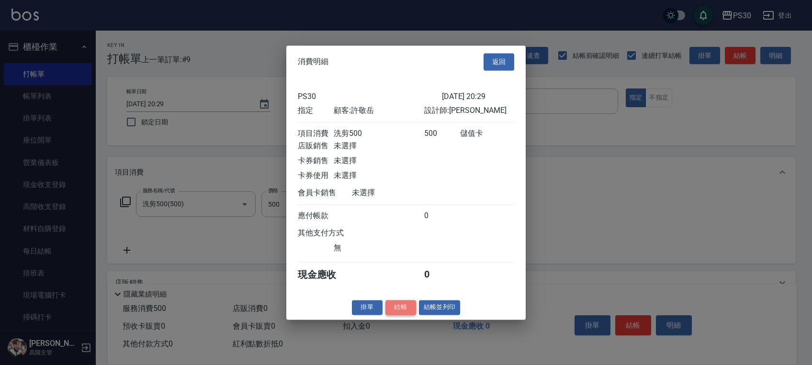
click at [393, 315] on button "結帳" at bounding box center [400, 307] width 31 height 15
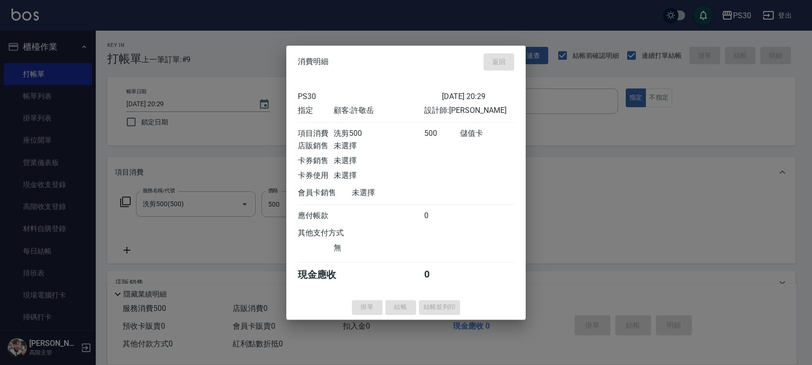
type input "2025/08/23 20:30"
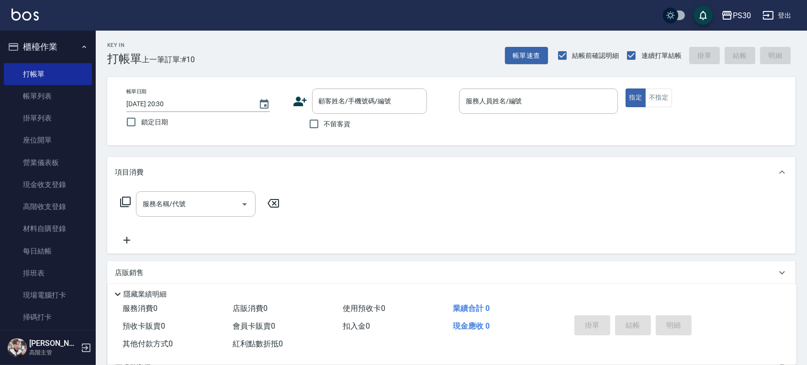
click at [333, 126] on span "不留客資" at bounding box center [337, 124] width 27 height 10
click at [324, 126] on input "不留客資" at bounding box center [314, 124] width 20 height 20
checkbox input "true"
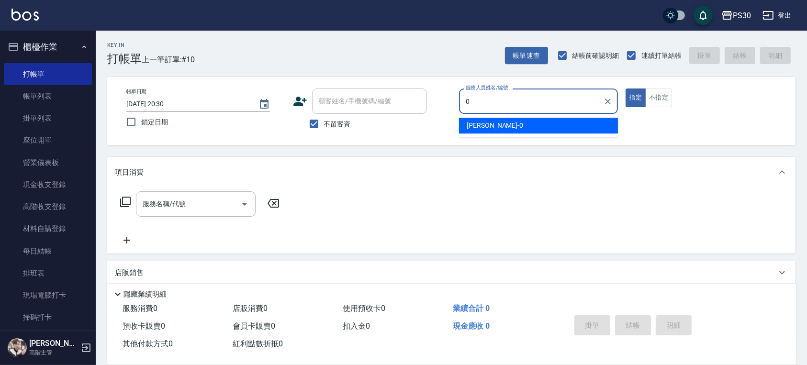
type input "廖金城-0"
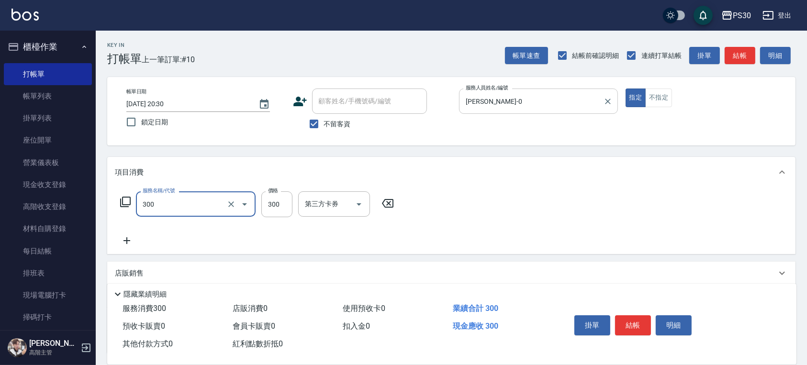
type input "洗剪300(300)"
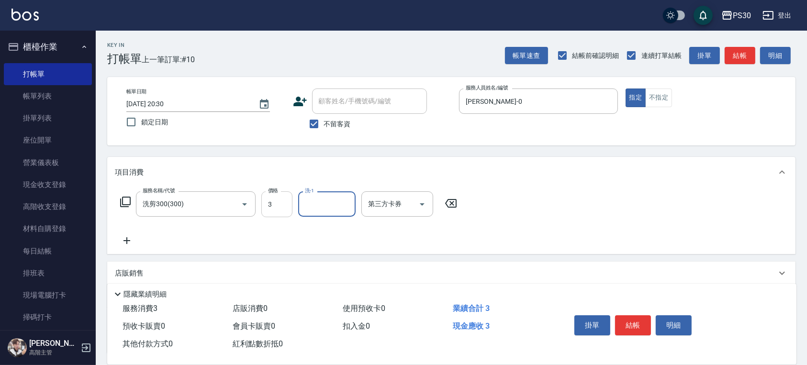
click at [279, 199] on input "3" at bounding box center [276, 204] width 31 height 26
type input "300"
type input "七七-77"
click at [660, 103] on button "不指定" at bounding box center [658, 98] width 27 height 19
type button "false"
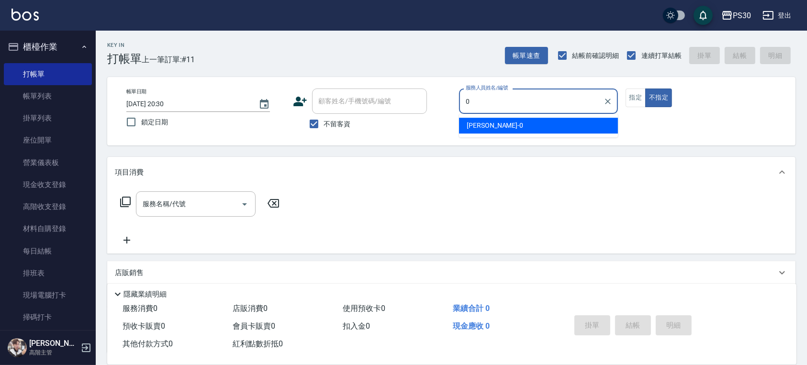
type input "廖金城-0"
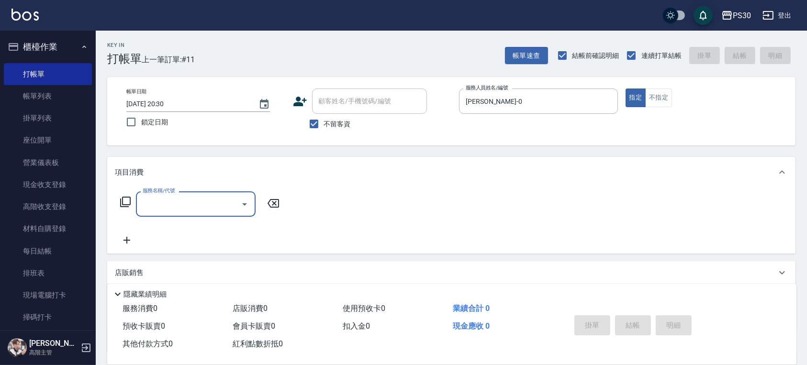
click at [353, 120] on div "不留客資" at bounding box center [360, 124] width 134 height 20
click at [345, 111] on div "顧客姓名/手機號碼/編號" at bounding box center [369, 101] width 115 height 25
click at [335, 119] on span "不留客資" at bounding box center [337, 124] width 27 height 10
click at [324, 119] on input "不留客資" at bounding box center [314, 124] width 20 height 20
checkbox input "false"
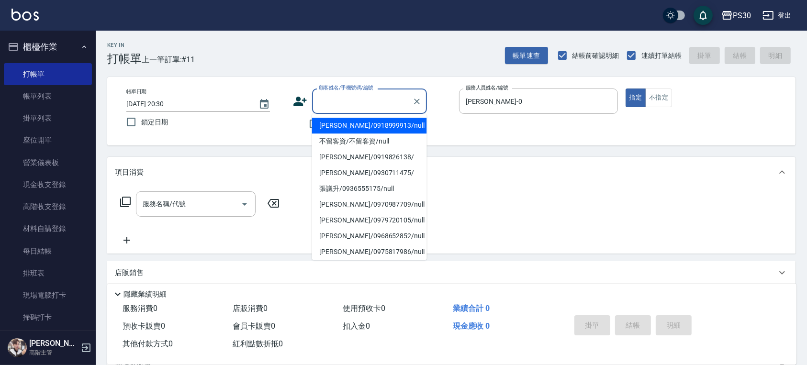
click at [345, 103] on input "顧客姓名/手機號碼/編號" at bounding box center [362, 101] width 92 height 17
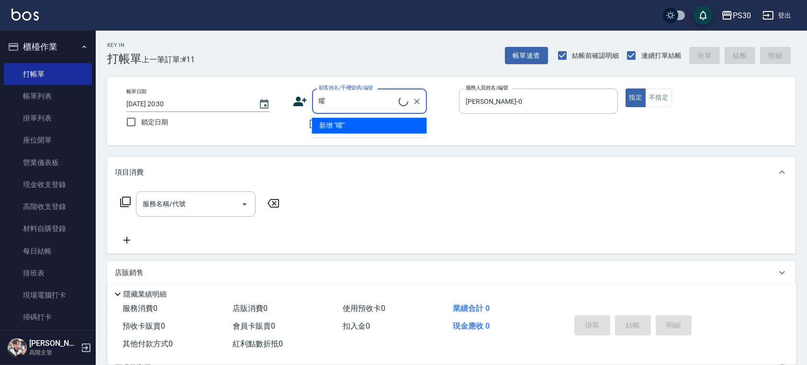
type input "李曜丞/0970987709/null"
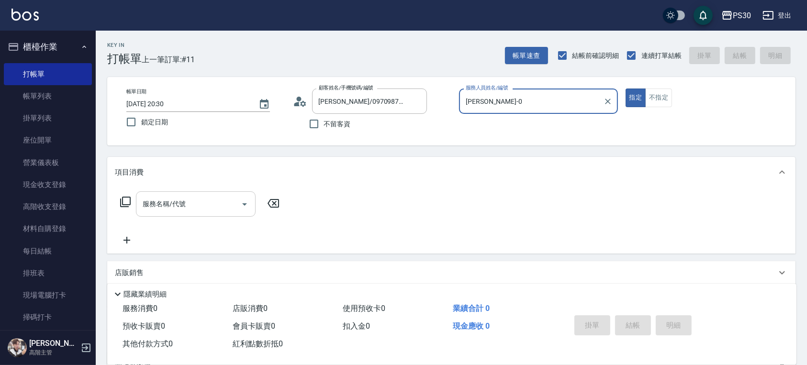
click at [165, 207] on input "服務名稱/代號" at bounding box center [188, 204] width 97 height 17
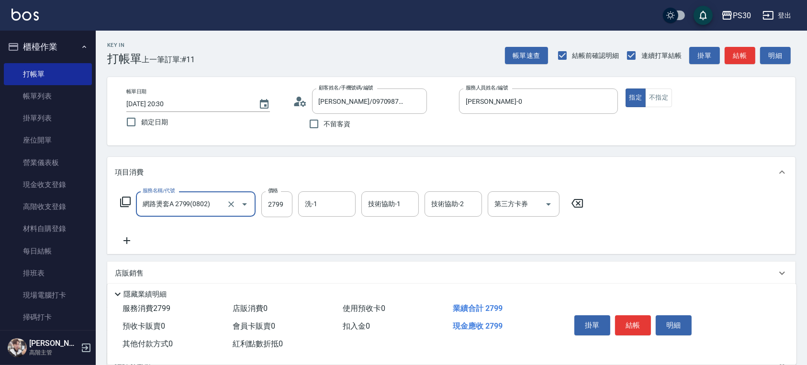
type input "網路燙套A 2799(0802)"
type input "2700"
type input "2"
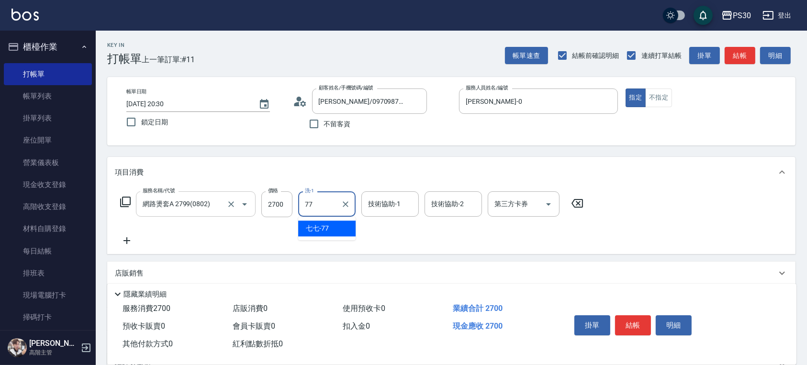
type input "七七-77"
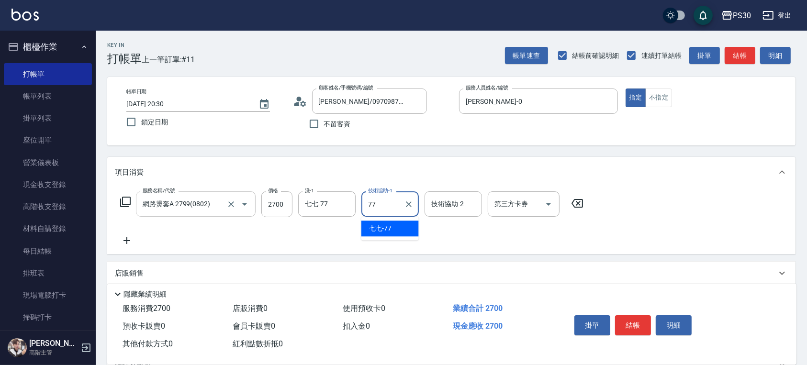
type input "七七-77"
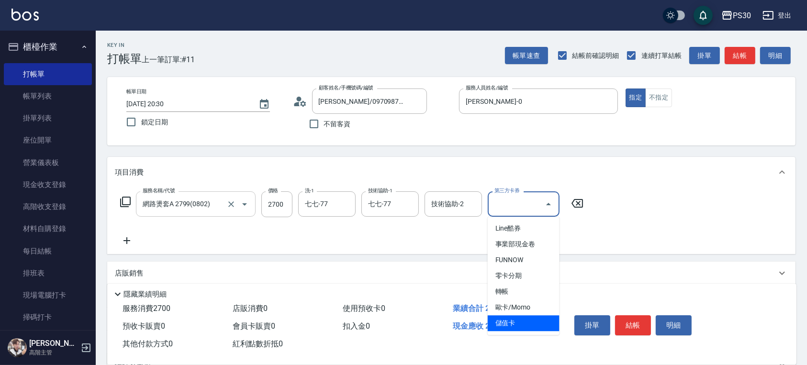
type input "儲值卡"
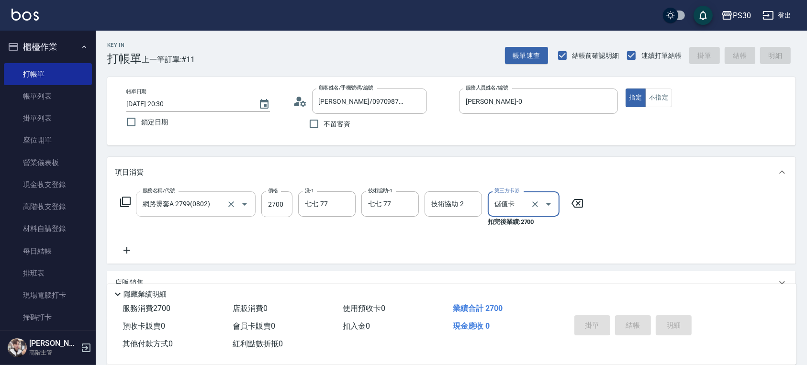
type input "2025/08/23 20:31"
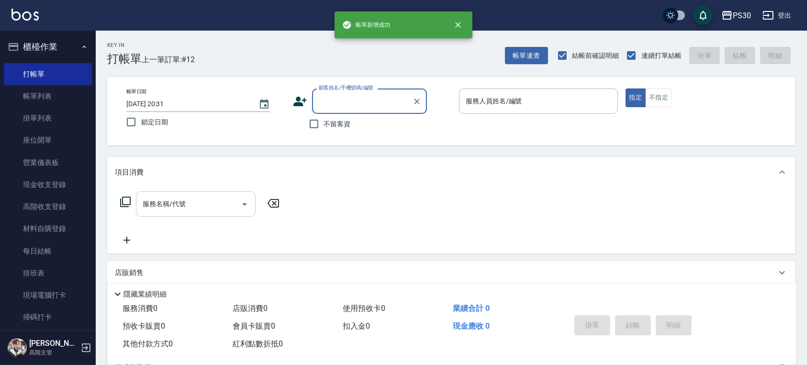
type input "0"
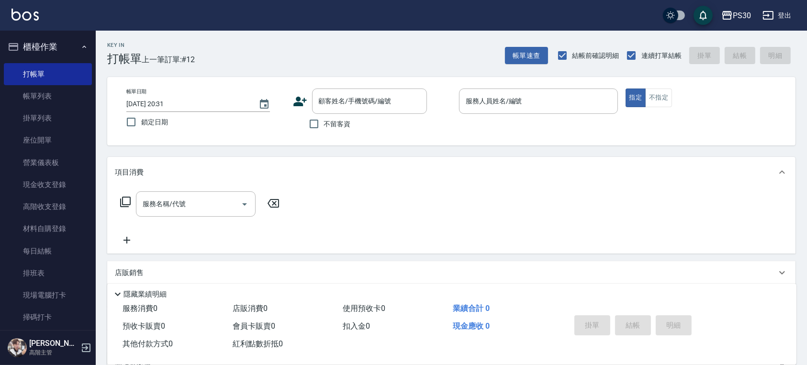
drag, startPoint x: 299, startPoint y: 126, endPoint x: 306, endPoint y: 123, distance: 8.1
click at [298, 127] on div "不留客資" at bounding box center [360, 124] width 134 height 20
click at [314, 123] on input "不留客資" at bounding box center [314, 124] width 20 height 20
checkbox input "true"
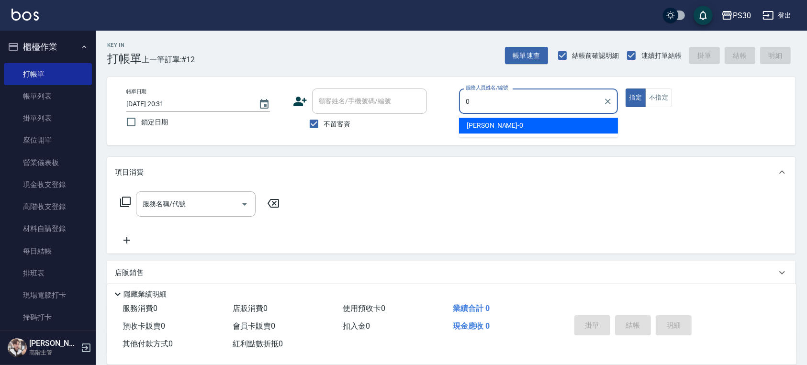
type input "廖金城-0"
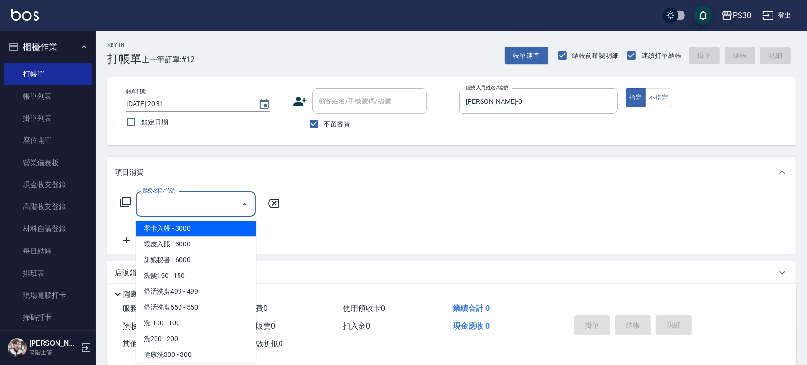
click at [183, 208] on input "服務名稱/代號" at bounding box center [188, 204] width 97 height 17
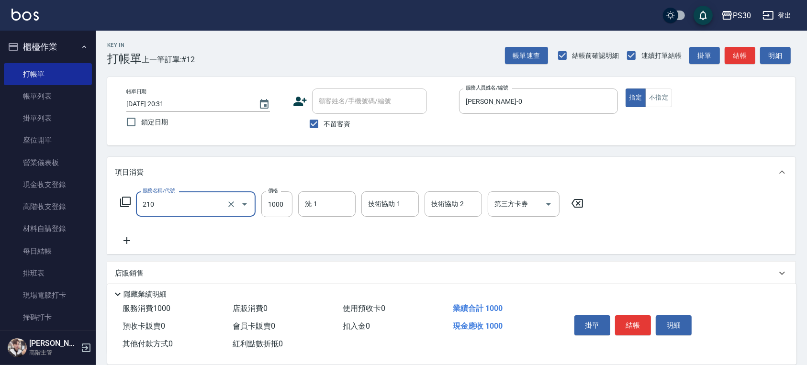
type input "燙1000(210)"
type input "1999"
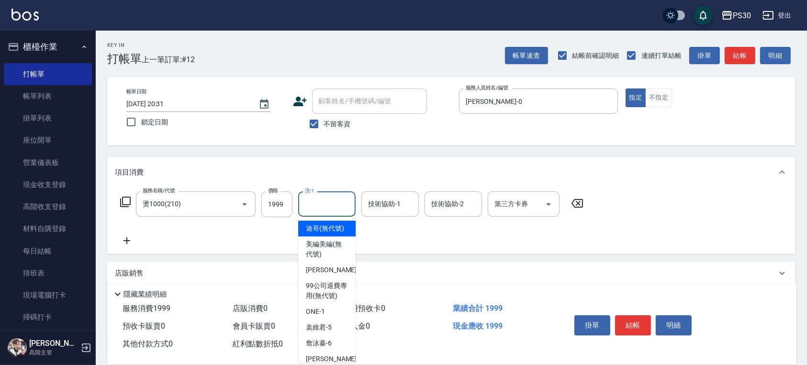
click at [315, 206] on input "洗-1" at bounding box center [327, 204] width 49 height 17
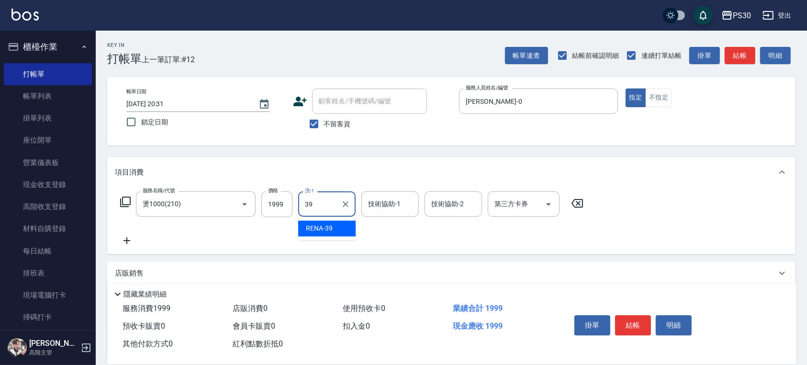
type input "RENA-39"
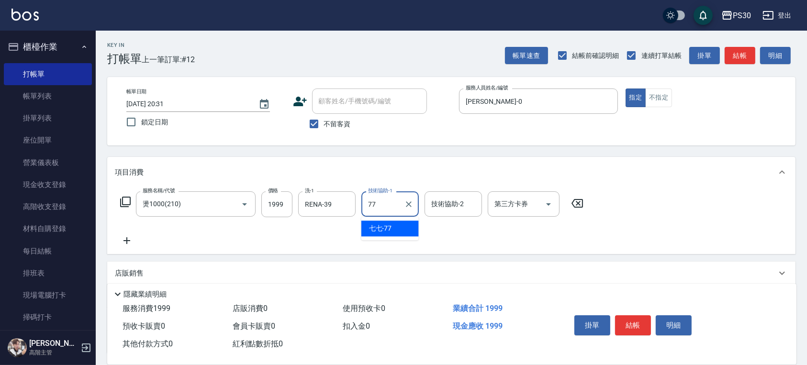
type input "七七-77"
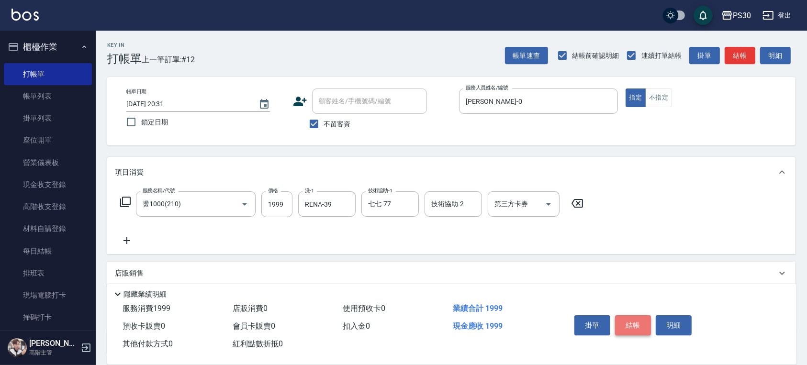
click at [624, 320] on button "結帳" at bounding box center [633, 325] width 36 height 20
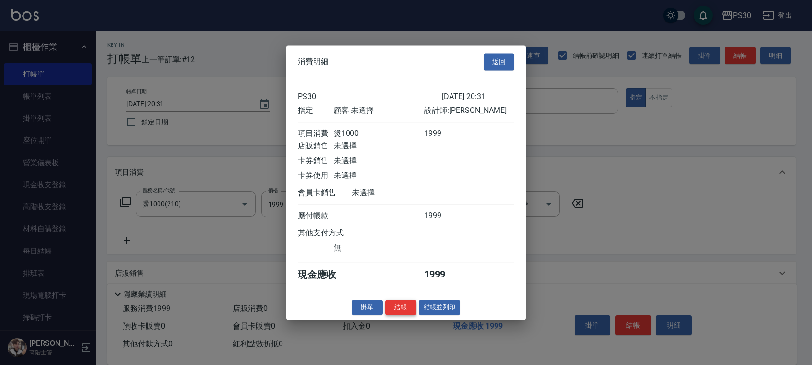
click at [403, 307] on button "結帳" at bounding box center [400, 307] width 31 height 15
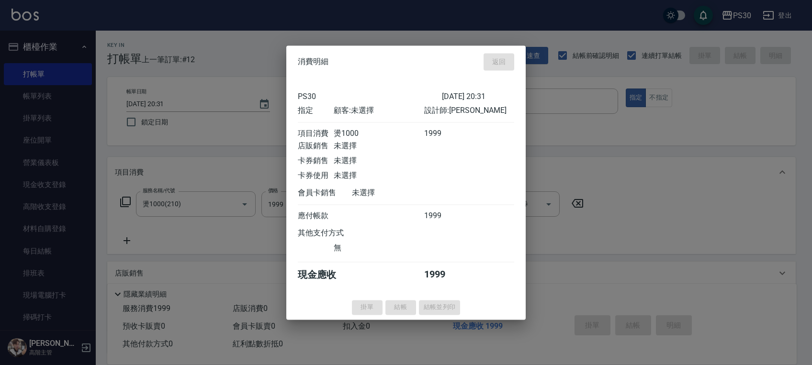
type input "2025/08/23 20:36"
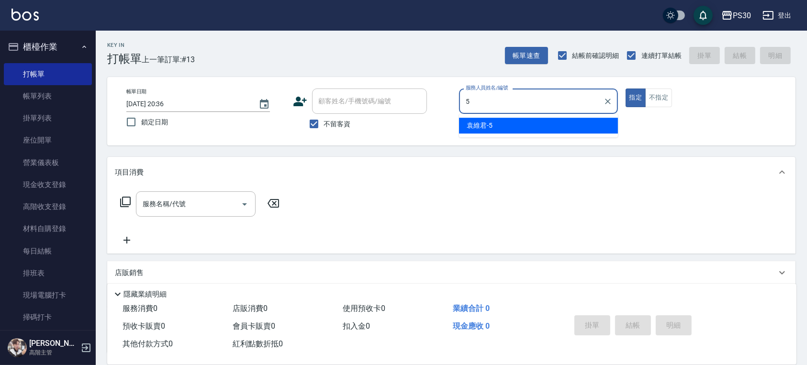
type input "袁維君-5"
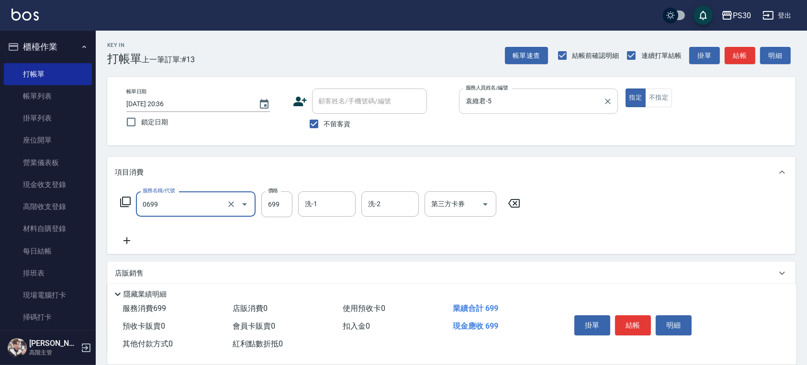
type input "SPA699(0699)"
type input "699"
type input "洪采妤-33"
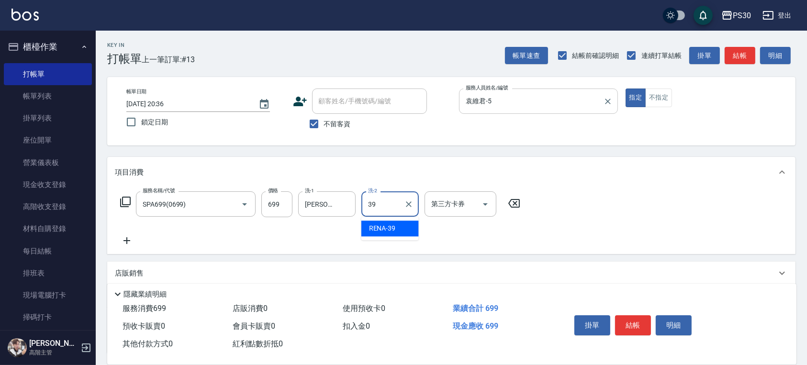
type input "RENA-39"
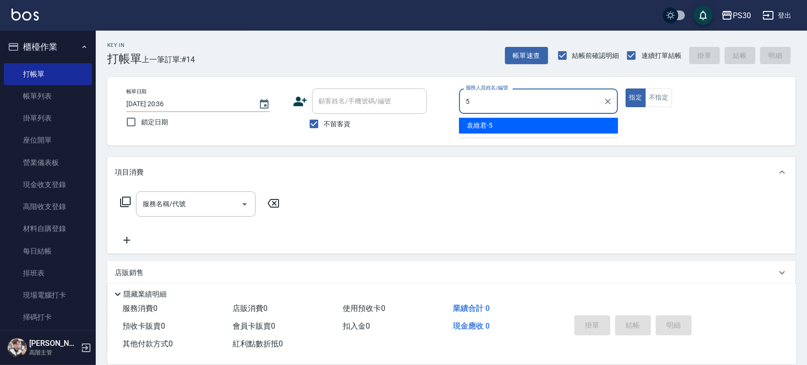
type input "袁維君-5"
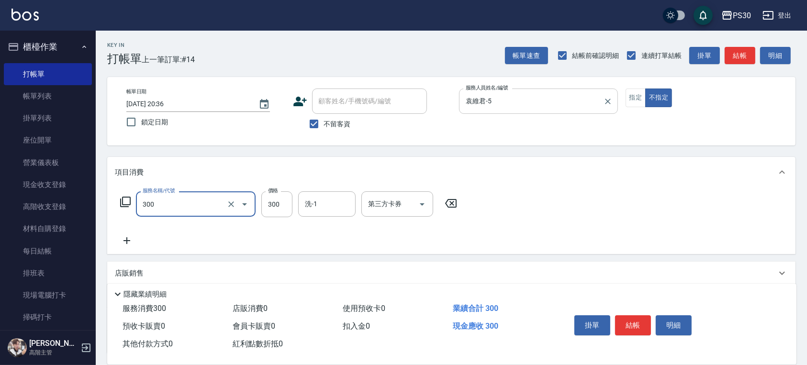
type input "洗剪300(300)"
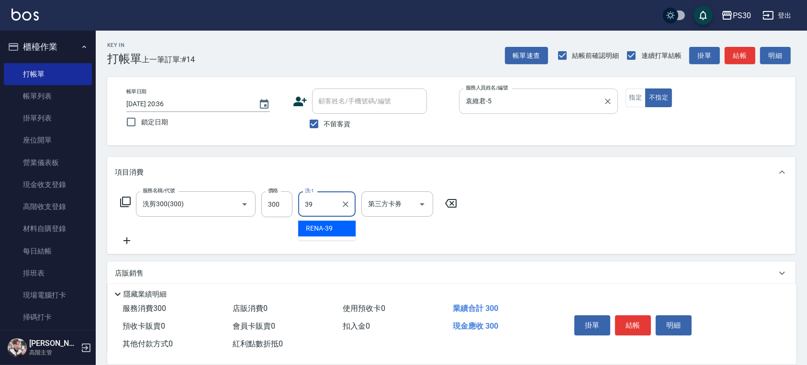
type input "RENA-39"
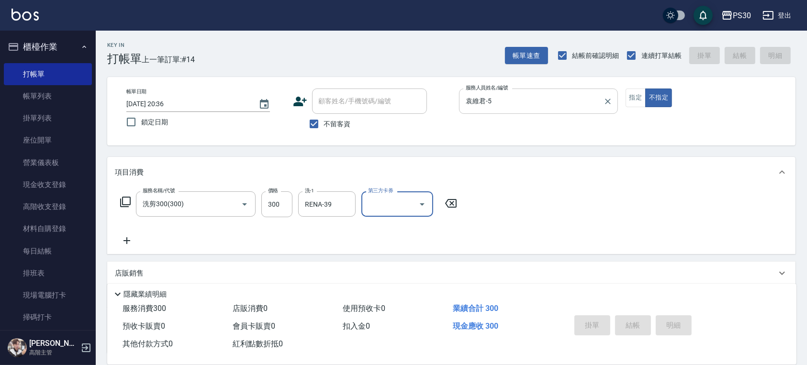
type input "2025/08/23 20:37"
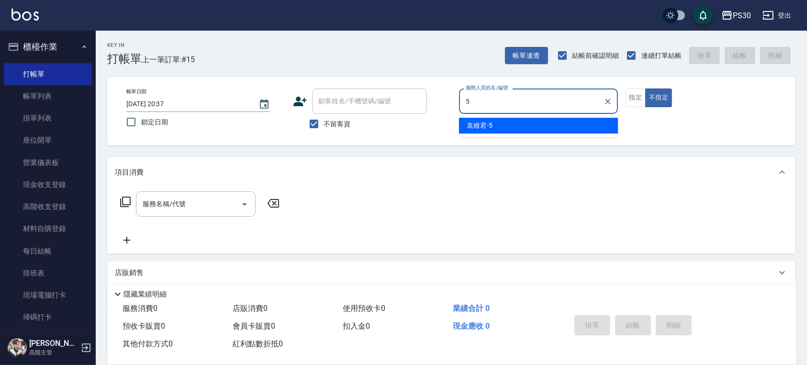
type input "袁維君-5"
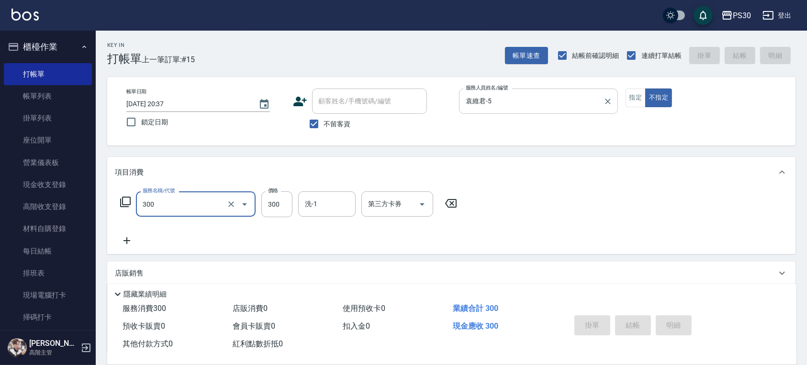
type input "300"
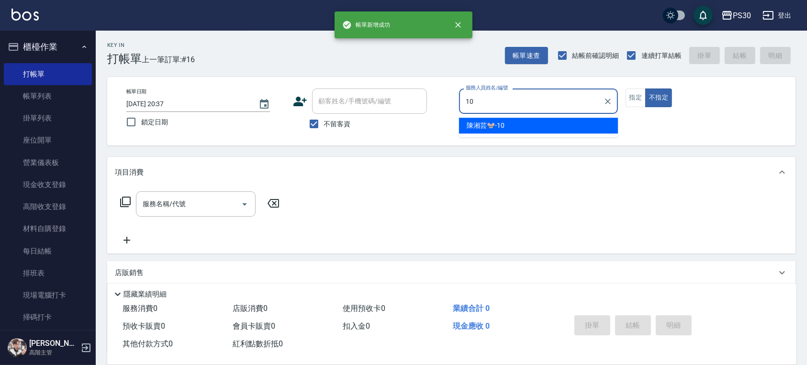
type input "陳湘芸🐭-10"
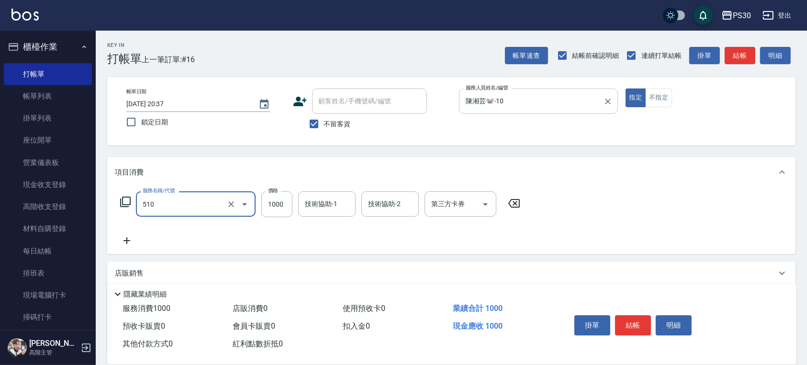
type input "染-1000(510)"
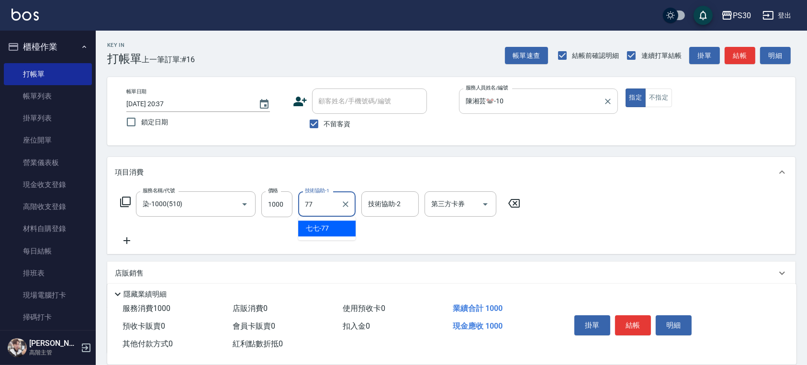
type input "七七-77"
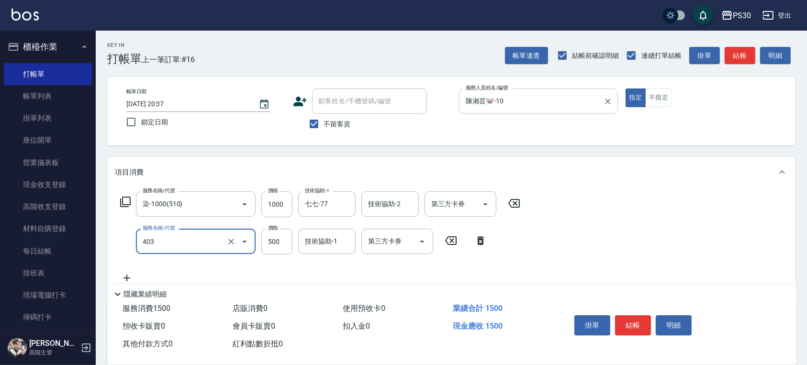
type input "護髮500(403)"
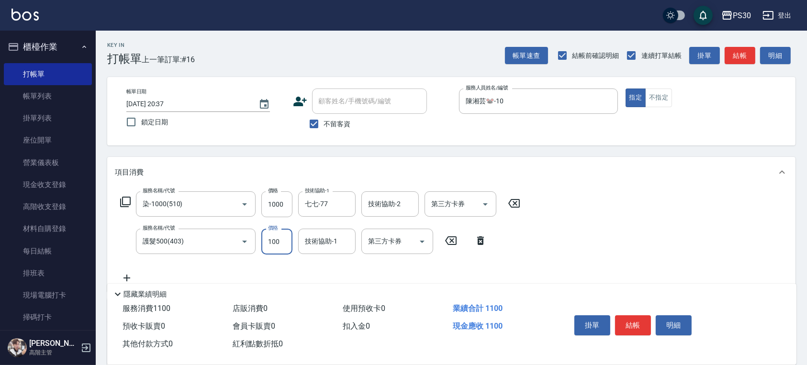
click at [286, 245] on input "100" at bounding box center [276, 242] width 31 height 26
type input "1000"
type input "洪采妤-33"
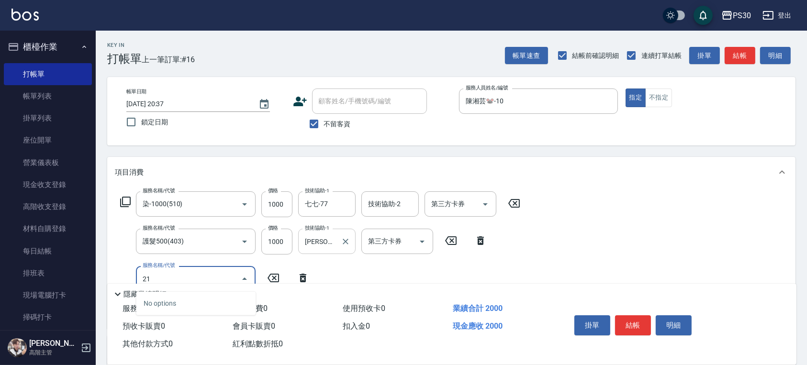
type input "210"
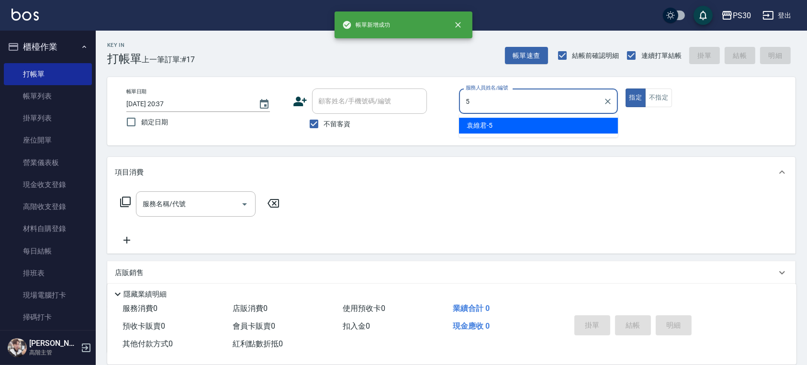
type input "袁維君-5"
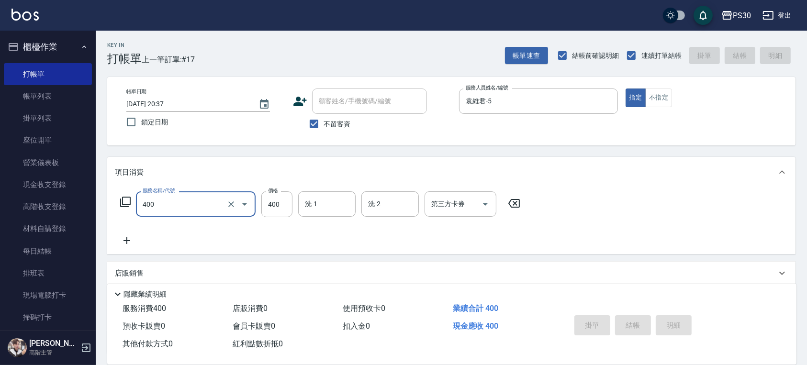
type input "400"
type input "2025/08/23 20:38"
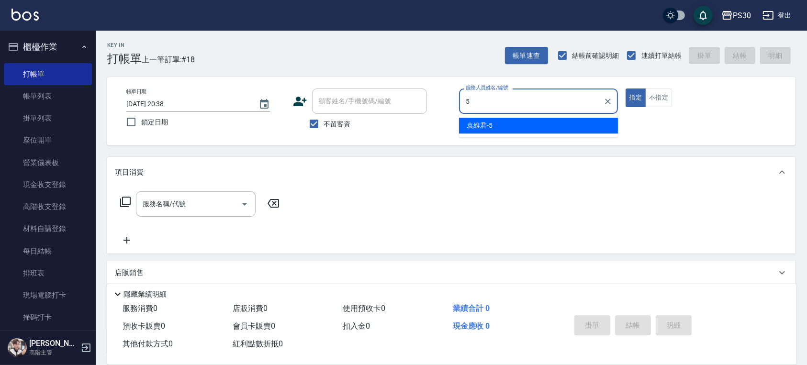
type input "袁維君-5"
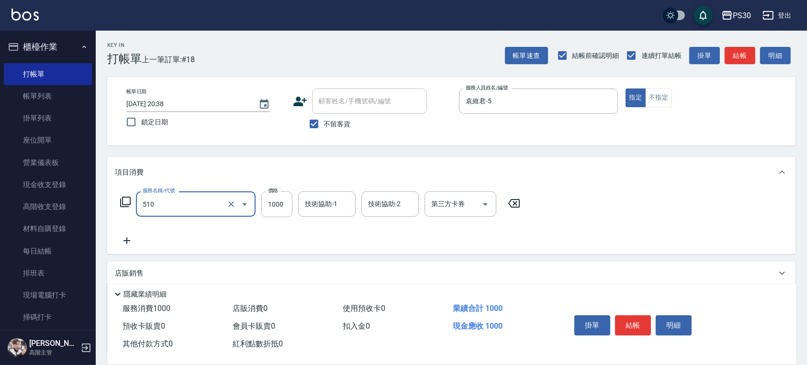
type input "染-1000(510)"
type input "999"
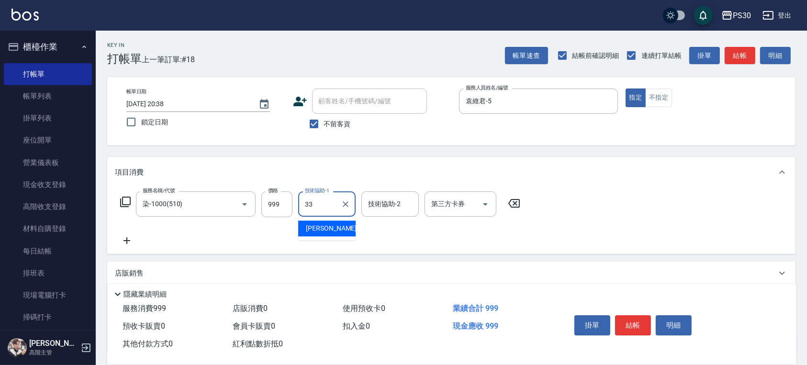
type input "3"
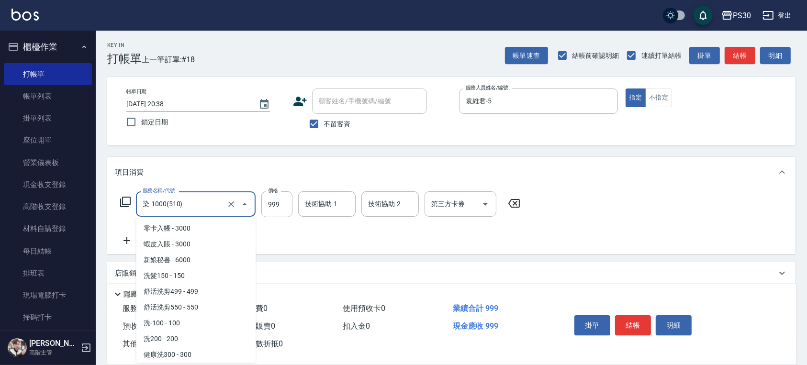
click at [202, 207] on input "染-1000(510)" at bounding box center [182, 204] width 84 height 17
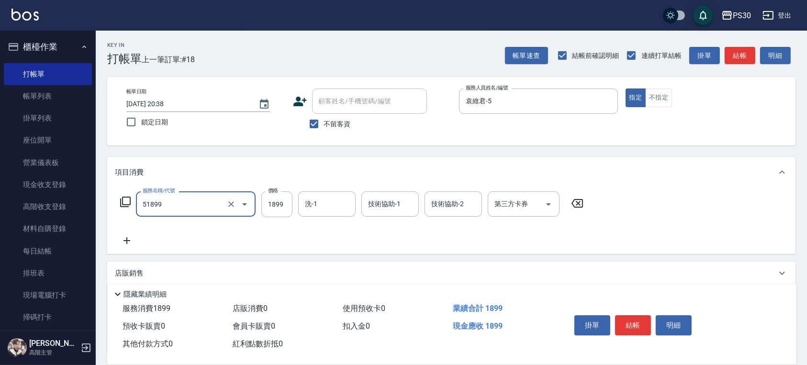
type input "染套1899(51899)"
type input "999"
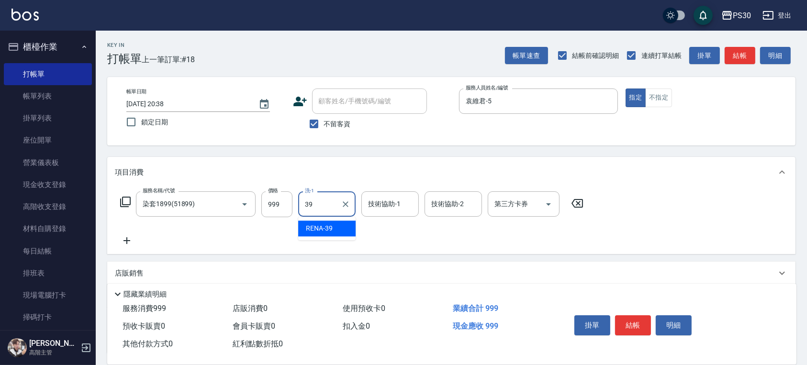
type input "RENA-39"
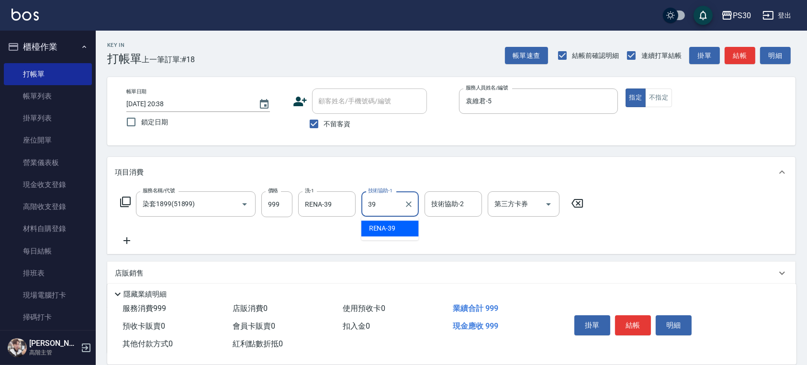
type input "RENA-39"
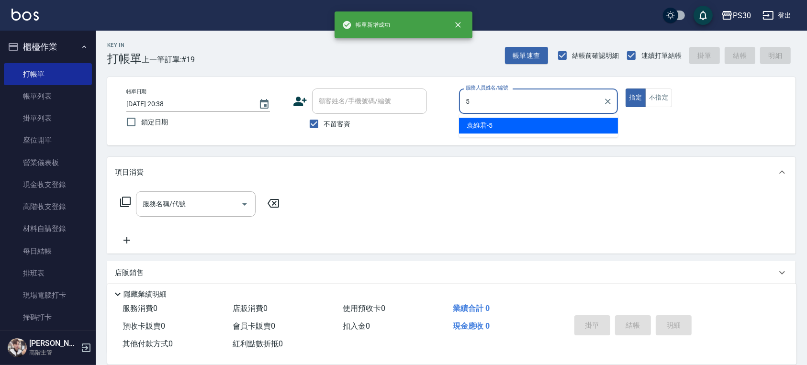
type input "袁維君-5"
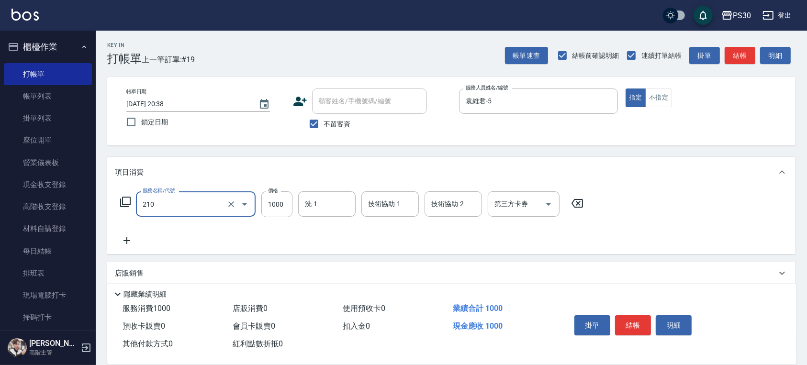
type input "燙1000(210)"
type input "1099"
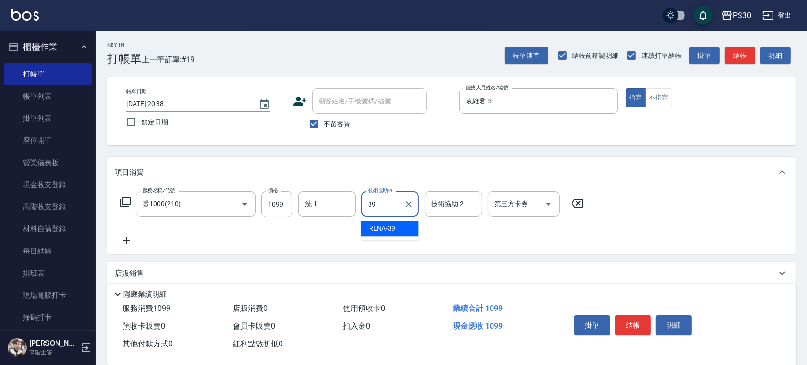
type input "RENA-39"
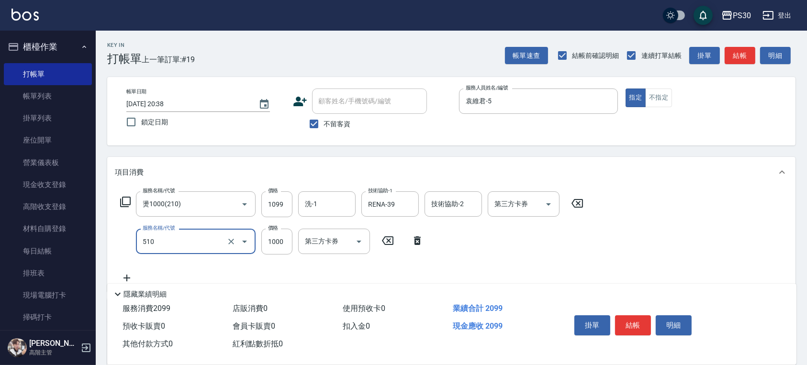
type input "染-1000(510)"
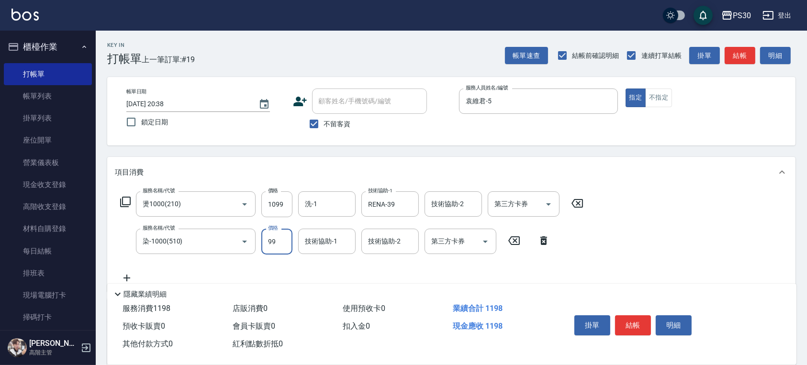
type input "999"
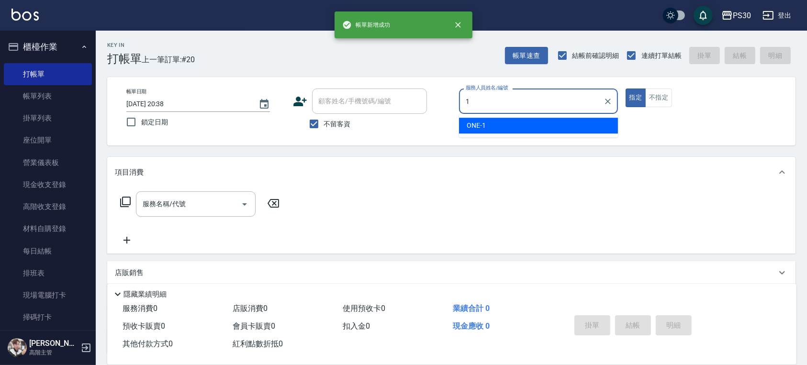
type input "ONE-1"
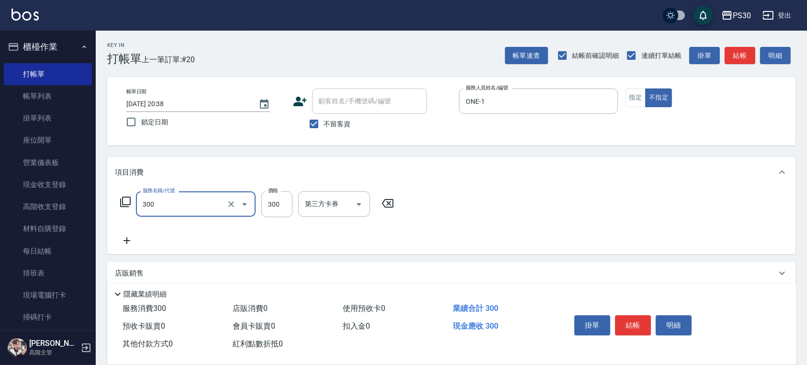
type input "洗剪300(300)"
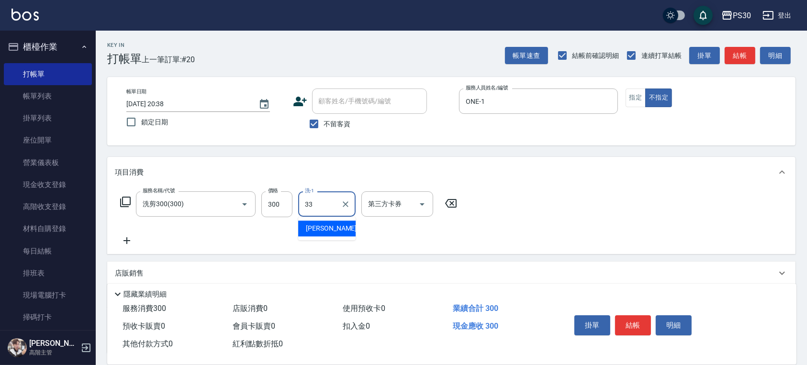
type input "洪采妤-33"
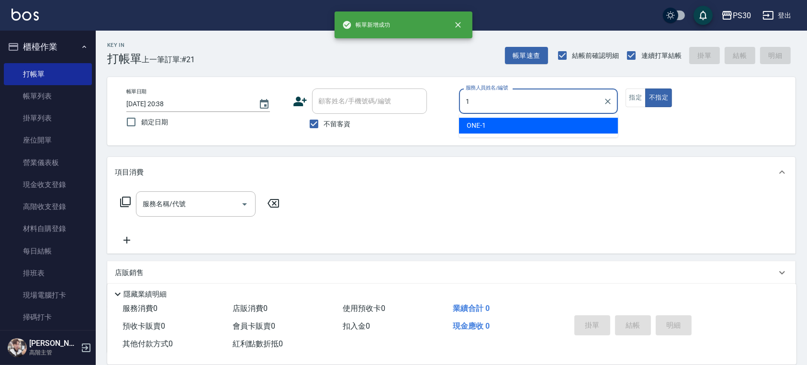
type input "ONE-1"
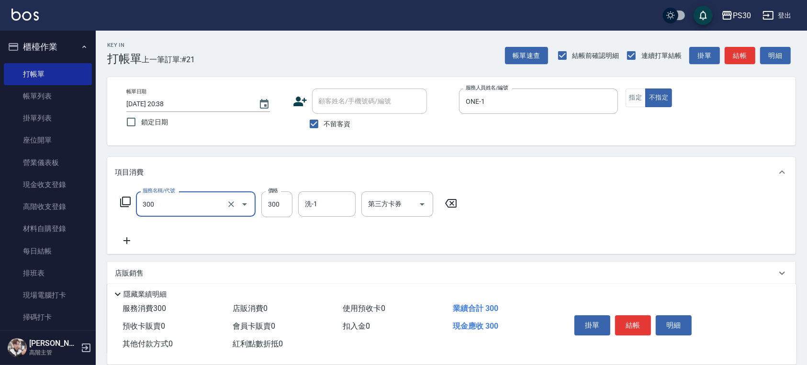
type input "洗剪300(300)"
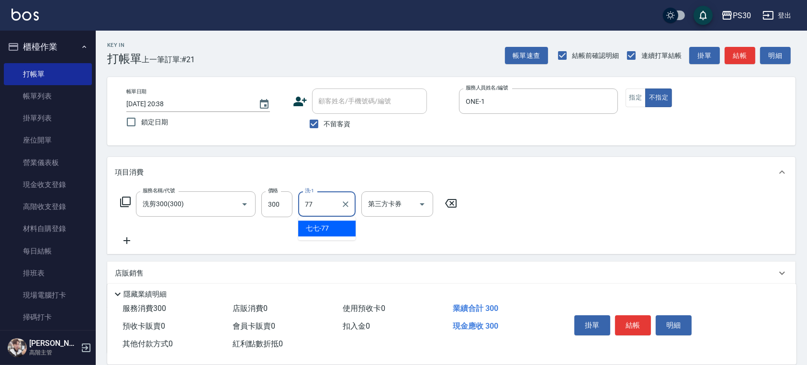
type input "七七-77"
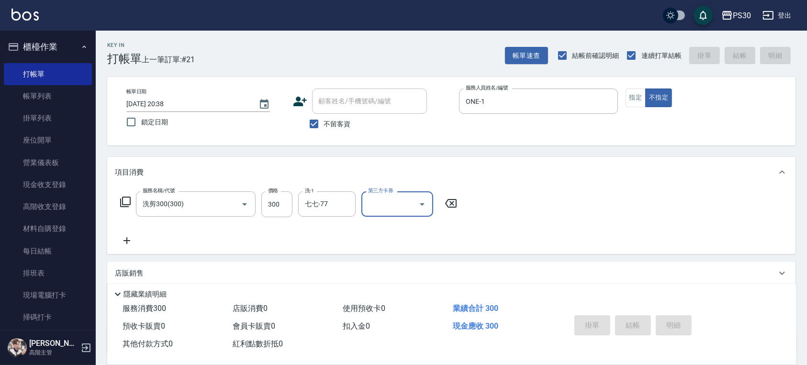
type input "2025/08/23 20:39"
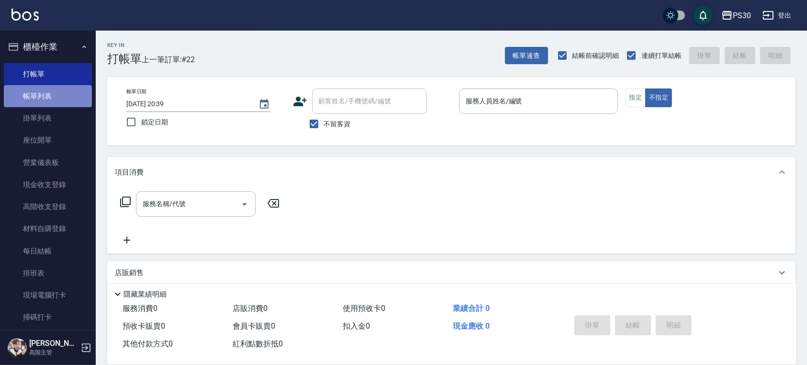
click at [70, 103] on link "帳單列表" at bounding box center [48, 96] width 88 height 22
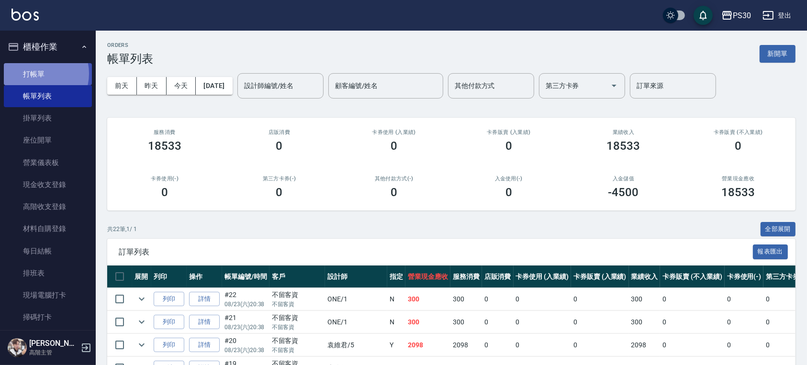
click at [34, 74] on link "打帳單" at bounding box center [48, 74] width 88 height 22
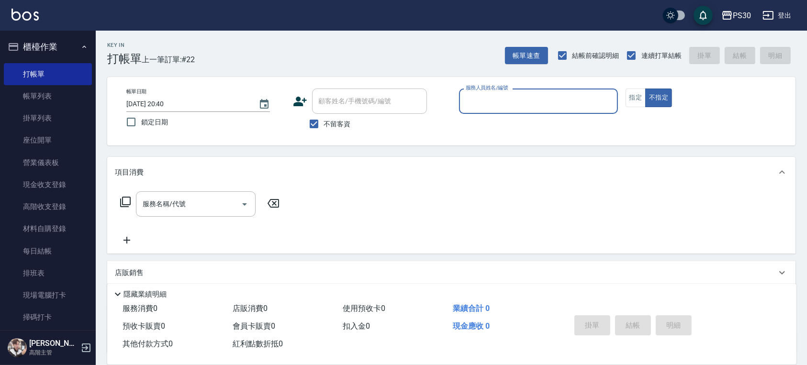
type input "0"
type input "ONE-1"
type button "false"
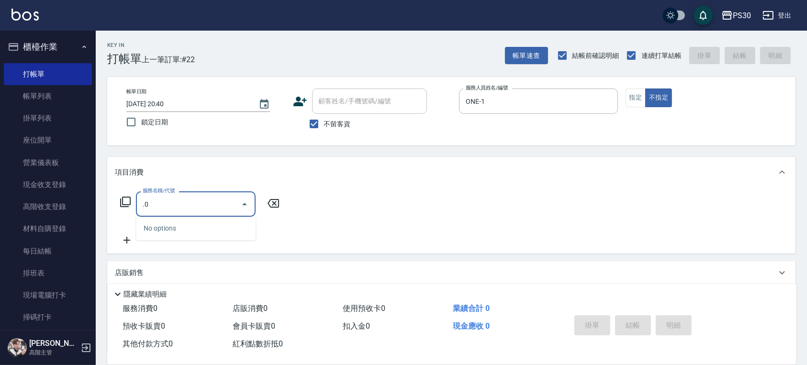
type input "."
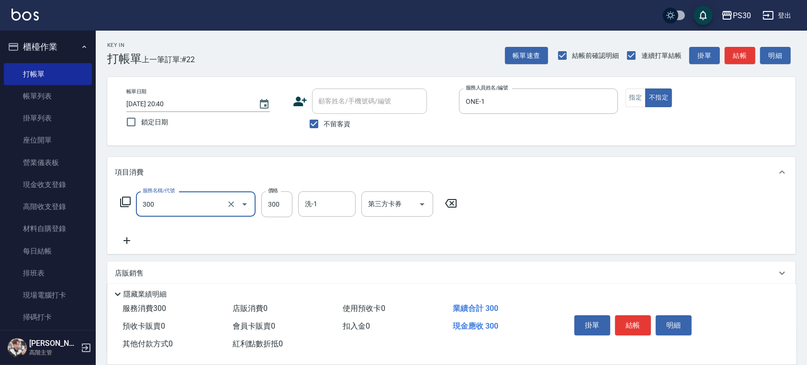
type input "洗剪300(300)"
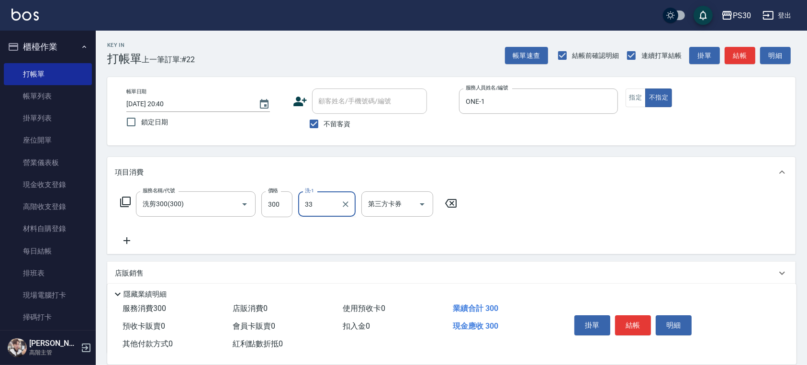
type input "洪采妤-33"
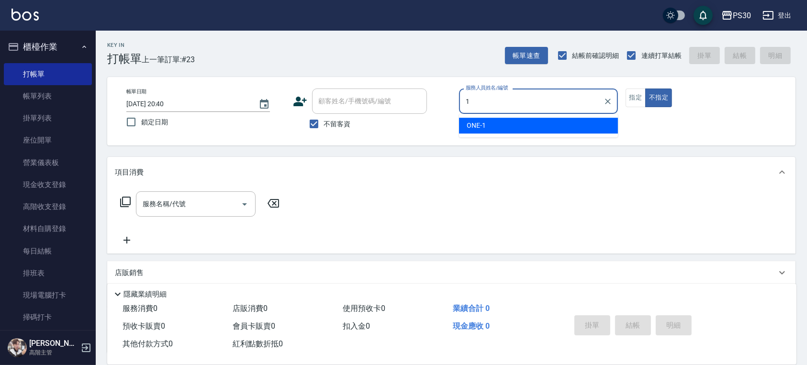
type input "ONE-1"
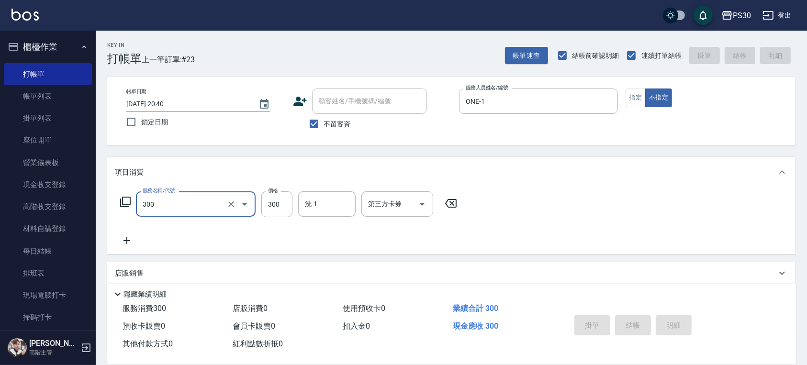
type input "300"
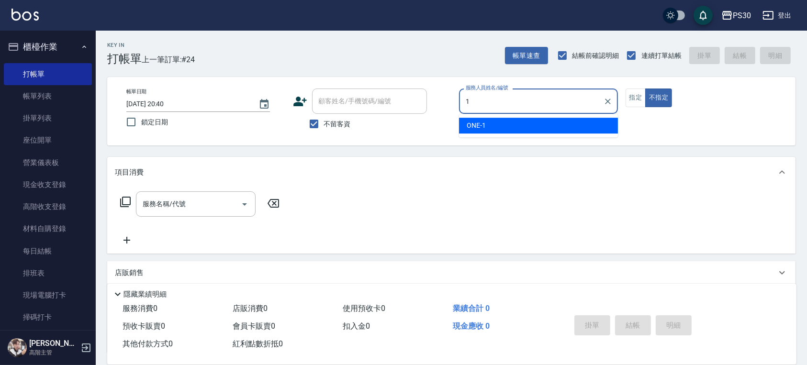
type input "ONE-1"
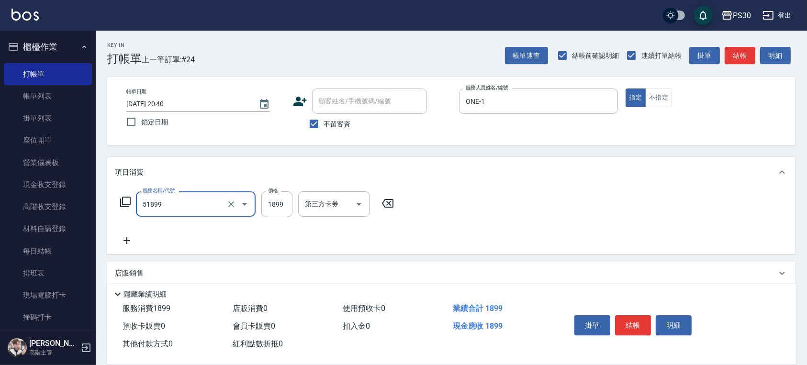
type input "染套1899(51899)"
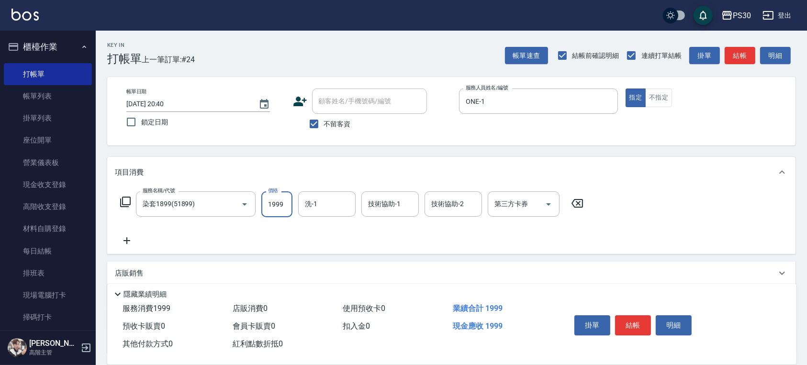
type input "1999"
type input "3"
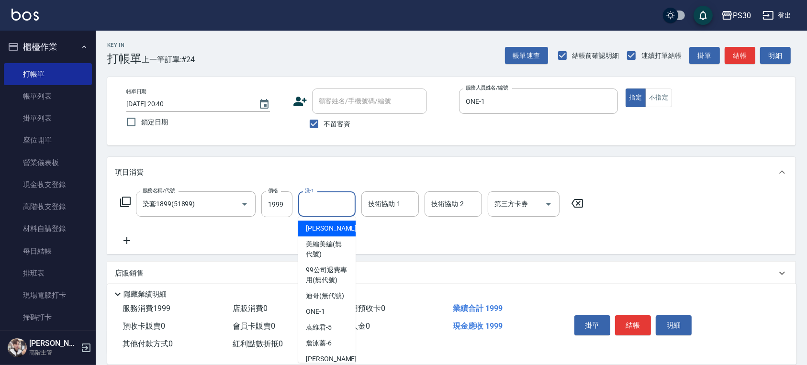
click at [308, 203] on input "洗-1" at bounding box center [327, 204] width 49 height 17
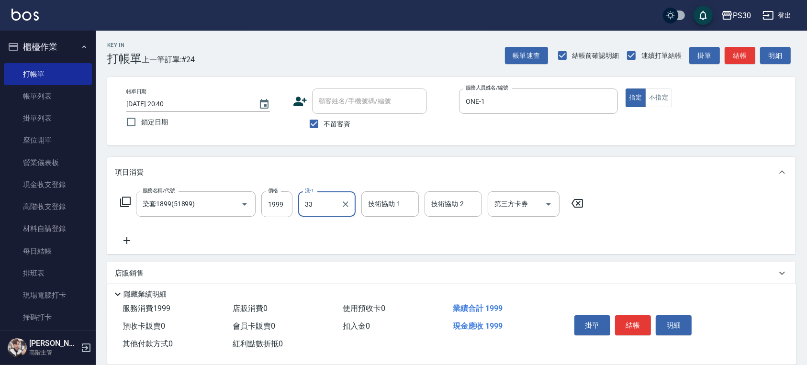
type input "洪采妤-33"
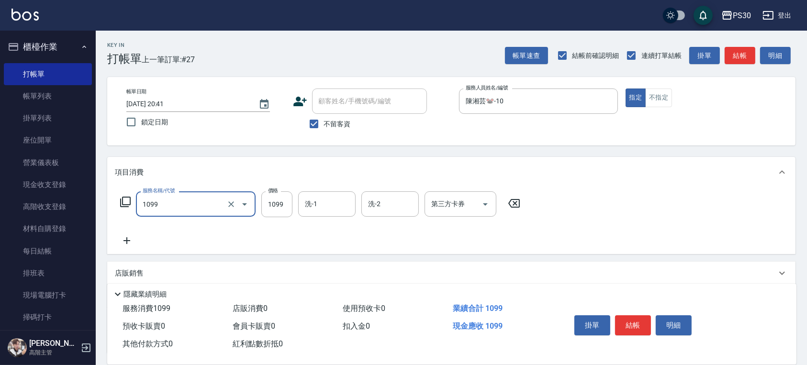
click at [190, 203] on input "1099" at bounding box center [182, 204] width 84 height 17
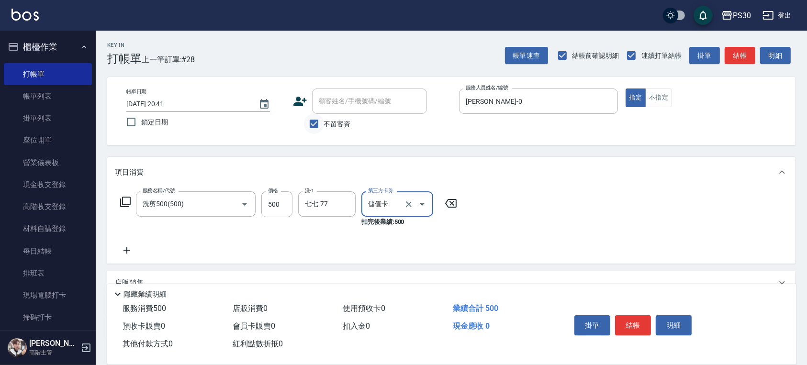
click at [319, 127] on input "不留客資" at bounding box center [314, 124] width 20 height 20
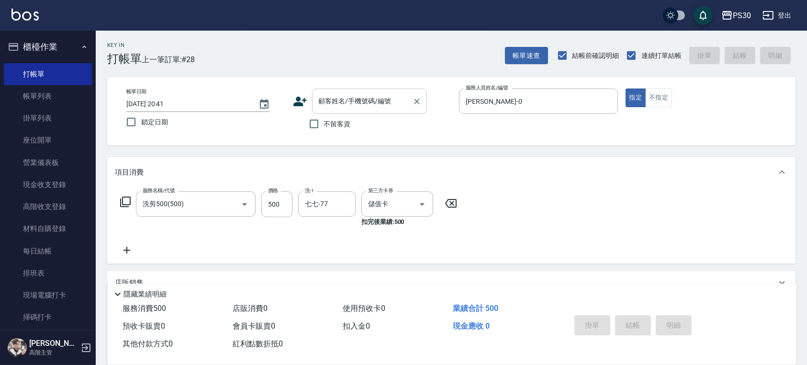
click at [328, 111] on div "顧客姓名/手機號碼/編號" at bounding box center [369, 101] width 115 height 25
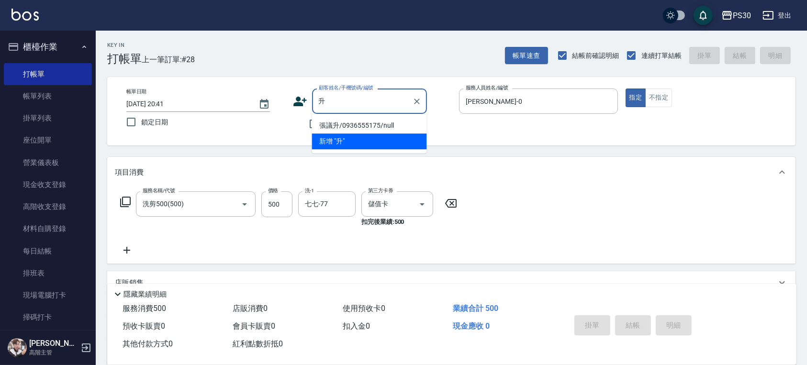
click at [358, 125] on li "張議升/0936555175/null" at bounding box center [369, 126] width 115 height 16
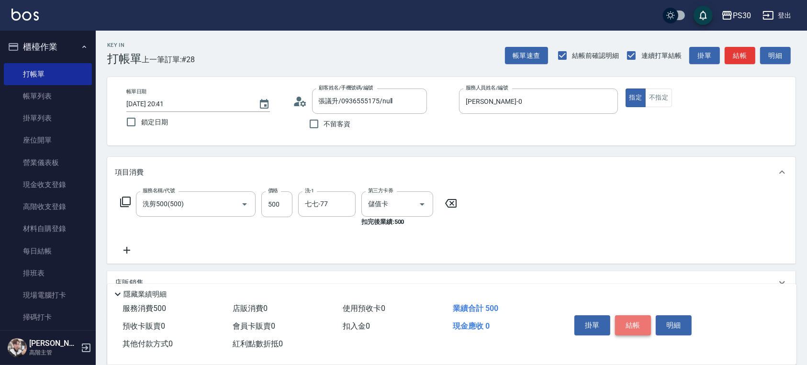
click at [629, 318] on button "結帳" at bounding box center [633, 325] width 36 height 20
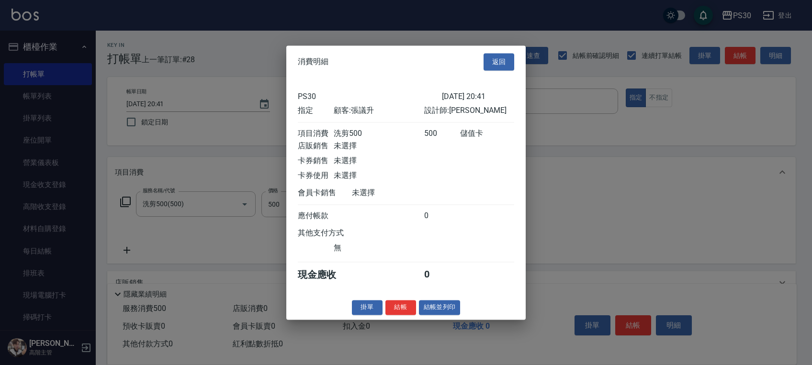
click at [408, 313] on button "結帳" at bounding box center [400, 307] width 31 height 15
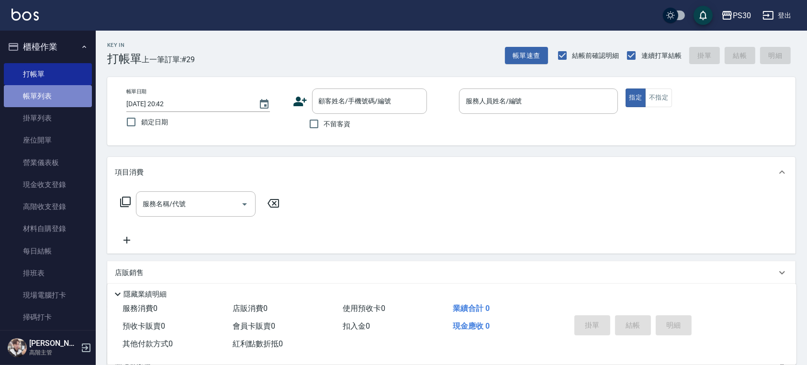
click at [61, 103] on link "帳單列表" at bounding box center [48, 96] width 88 height 22
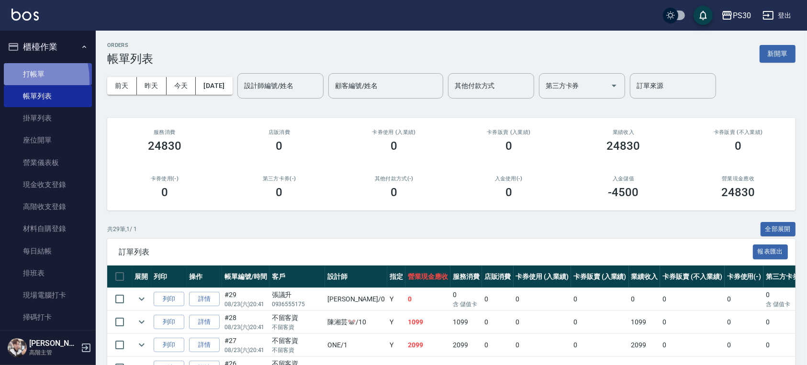
click at [6, 80] on link "打帳單" at bounding box center [48, 74] width 88 height 22
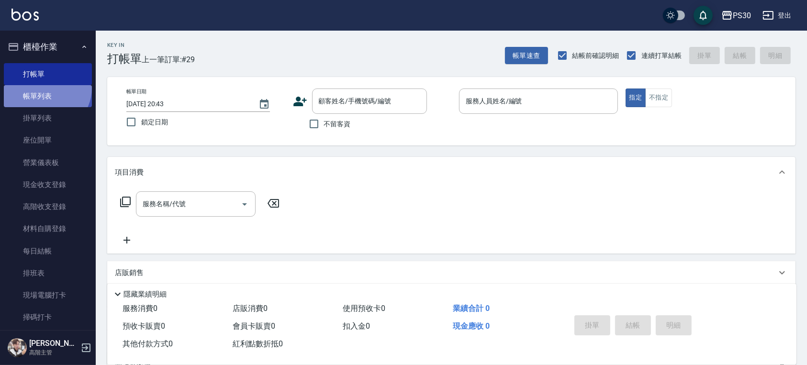
click at [45, 88] on link "帳單列表" at bounding box center [48, 96] width 88 height 22
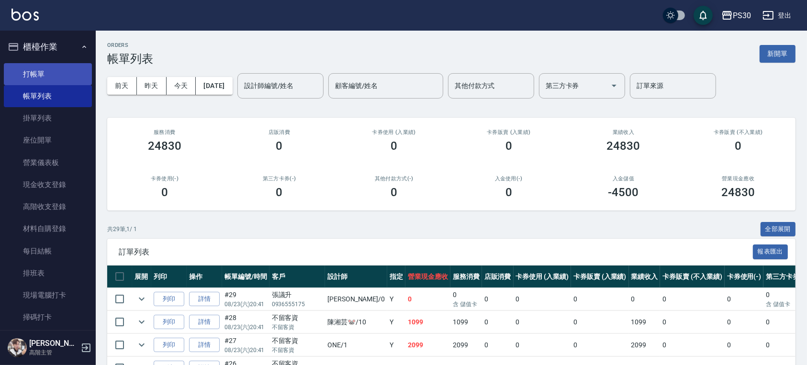
click at [56, 69] on link "打帳單" at bounding box center [48, 74] width 88 height 22
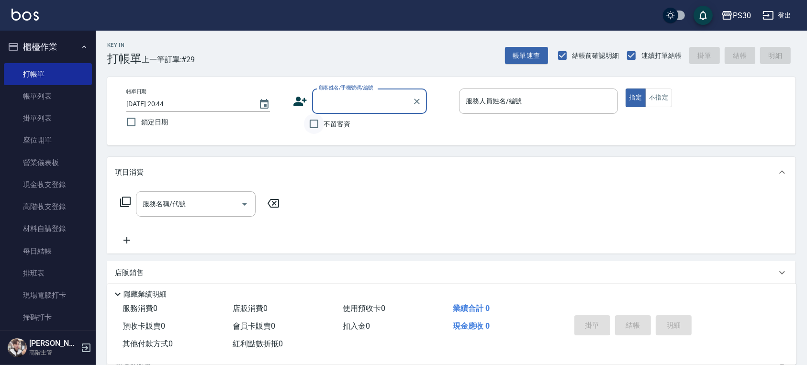
click at [314, 124] on input "不留客資" at bounding box center [314, 124] width 20 height 20
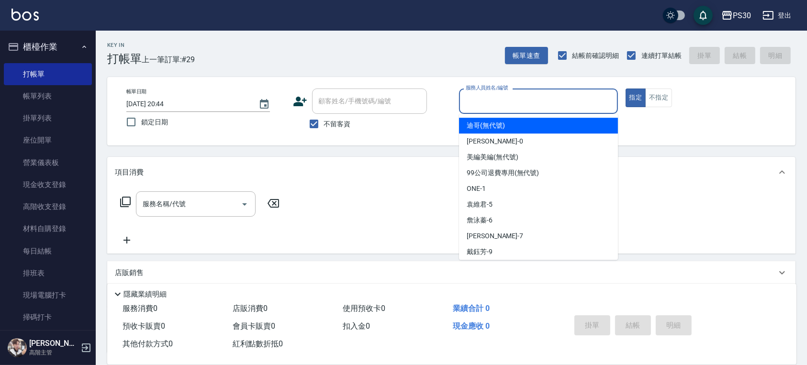
click at [464, 102] on input "服務人員姓名/編號" at bounding box center [538, 101] width 150 height 17
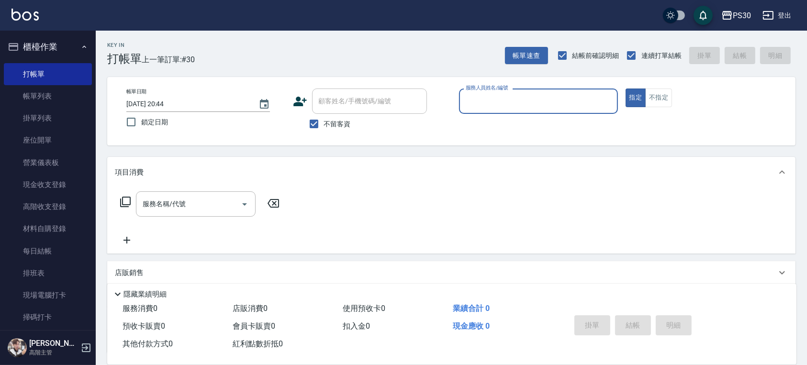
scroll to position [255, 0]
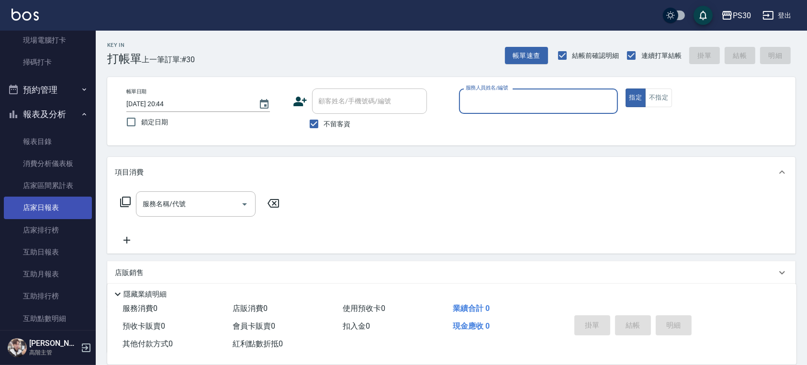
click at [27, 204] on link "店家日報表" at bounding box center [48, 208] width 88 height 22
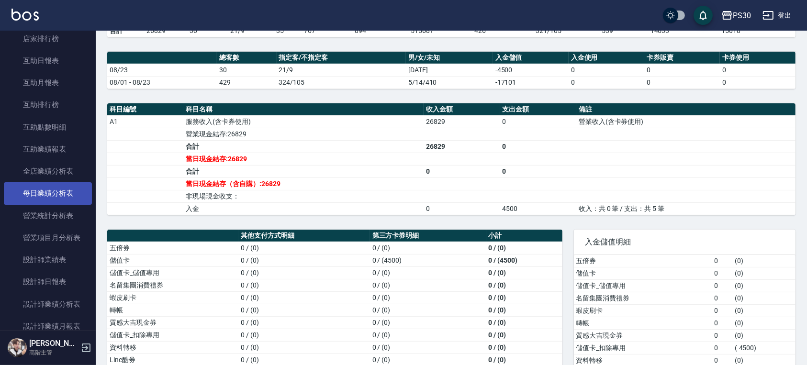
scroll to position [510, 0]
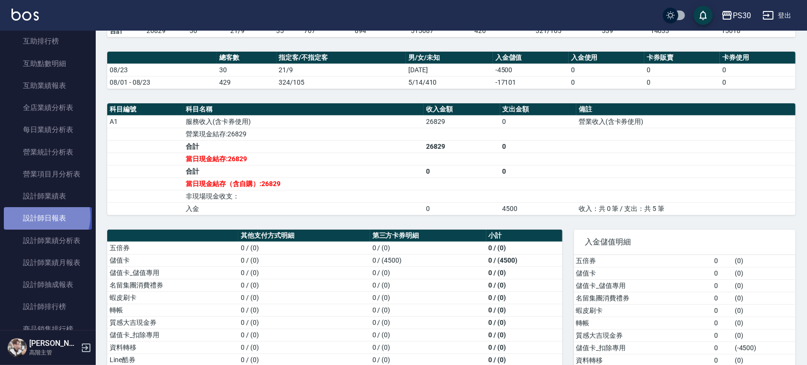
click at [46, 216] on link "設計師日報表" at bounding box center [48, 218] width 88 height 22
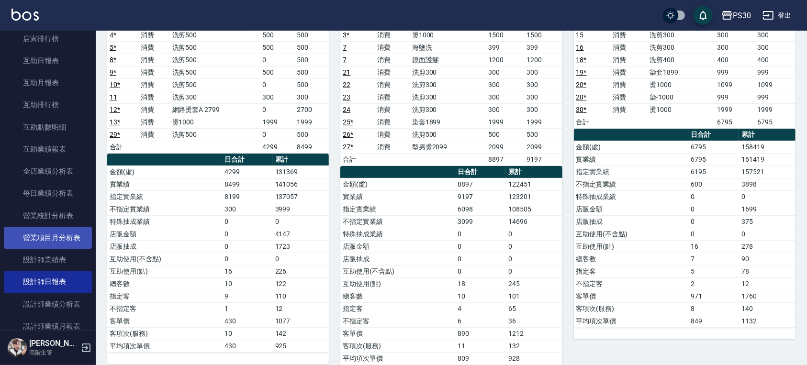
scroll to position [383, 0]
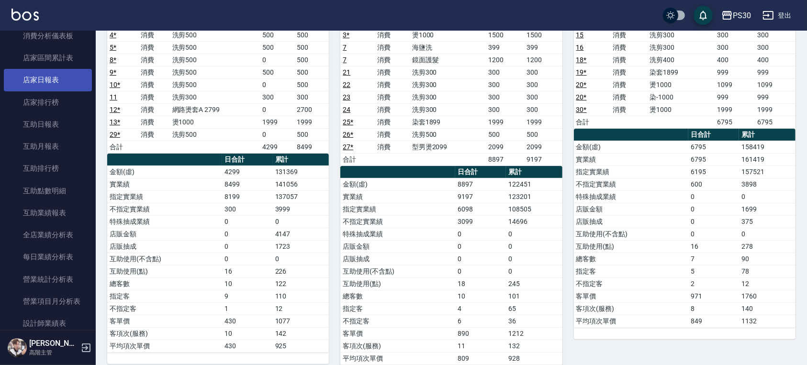
click at [49, 87] on link "店家日報表" at bounding box center [48, 80] width 88 height 22
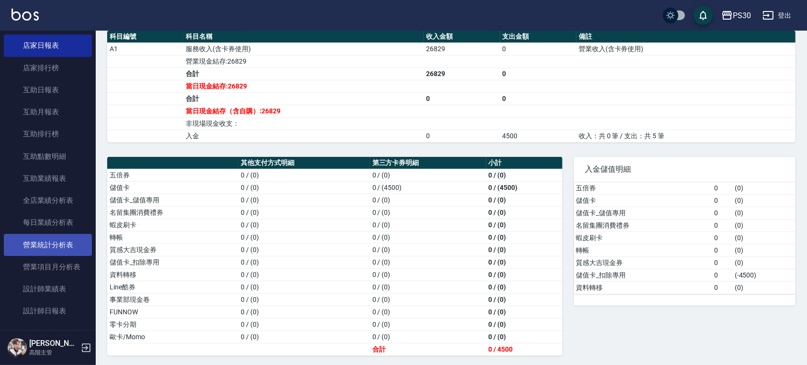
scroll to position [447, 0]
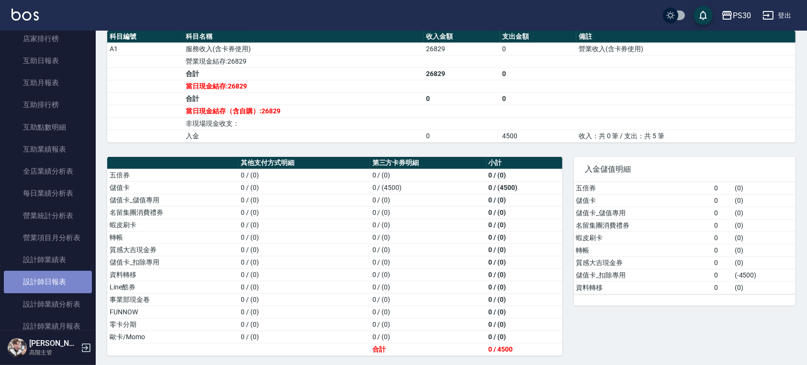
click at [62, 281] on link "設計師日報表" at bounding box center [48, 282] width 88 height 22
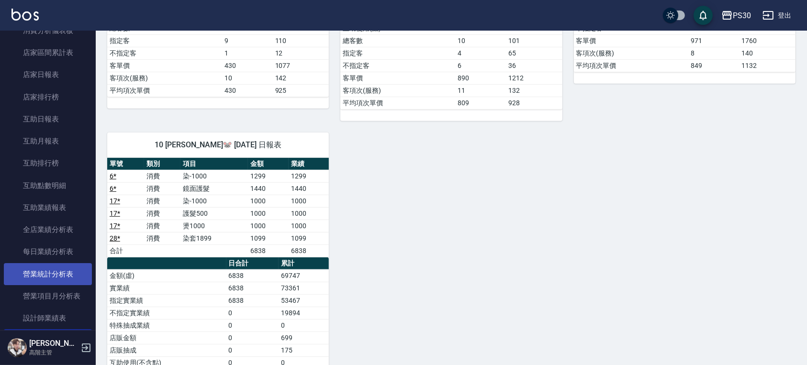
scroll to position [383, 0]
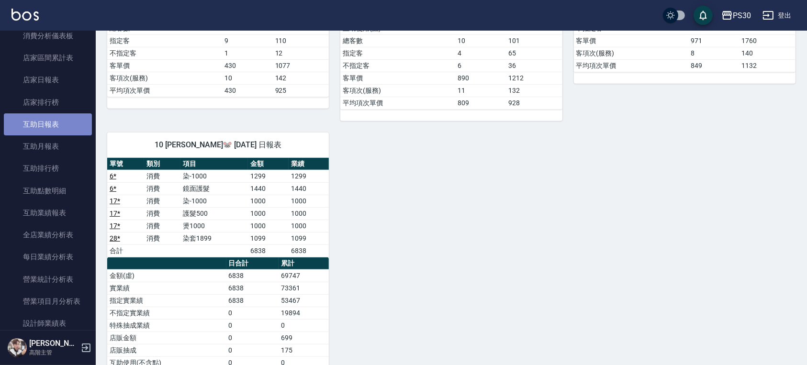
click at [54, 132] on link "互助日報表" at bounding box center [48, 124] width 88 height 22
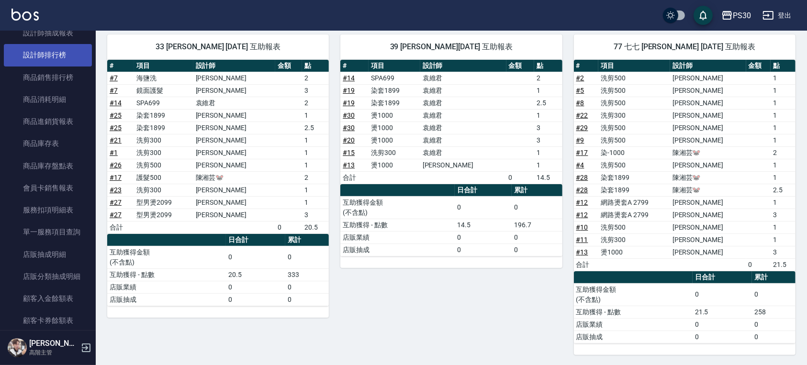
scroll to position [830, 0]
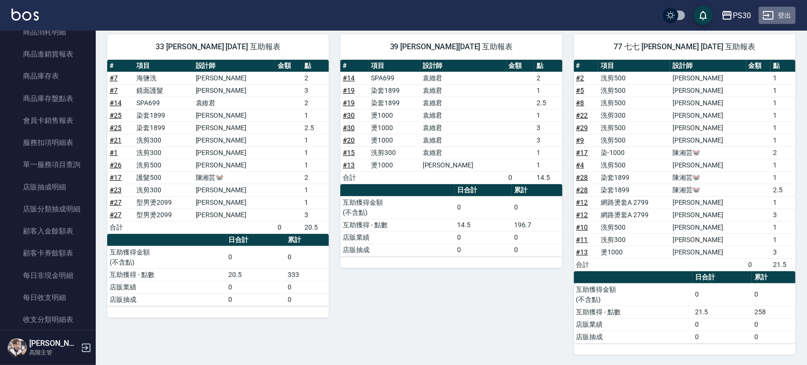
click at [789, 18] on button "登出" at bounding box center [777, 16] width 37 height 18
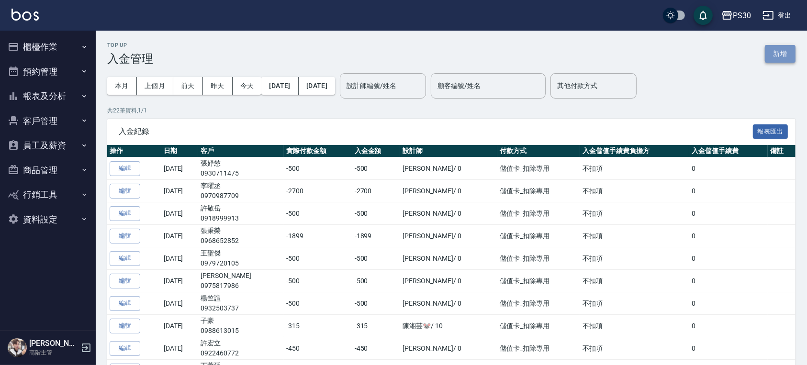
click at [772, 57] on button "新增" at bounding box center [780, 54] width 31 height 18
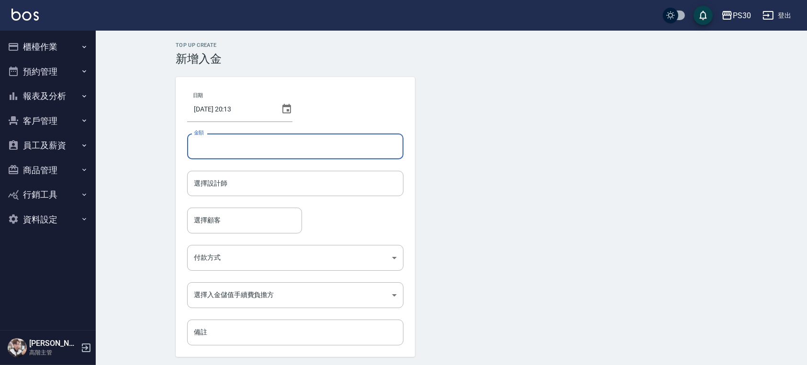
click at [287, 146] on input "金額" at bounding box center [295, 147] width 216 height 26
type input "0"
type input "-300"
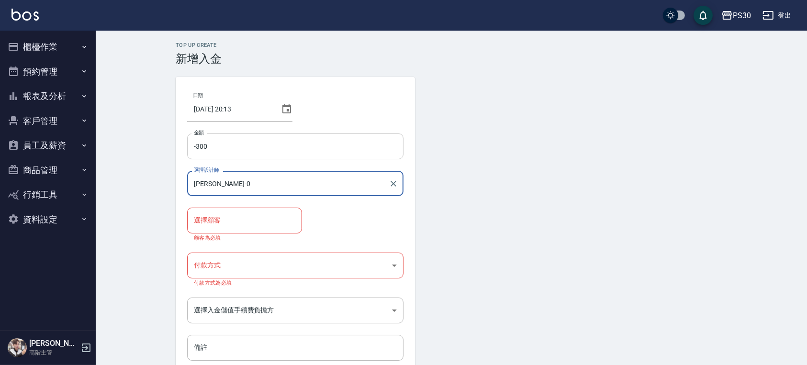
type input "[PERSON_NAME]-0"
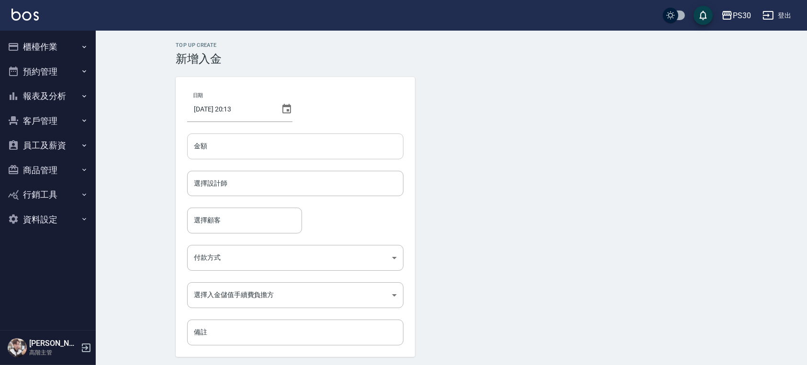
click at [230, 146] on input "金額" at bounding box center [295, 147] width 216 height 26
type input "-300"
click at [207, 191] on input "選擇設計師" at bounding box center [295, 183] width 208 height 17
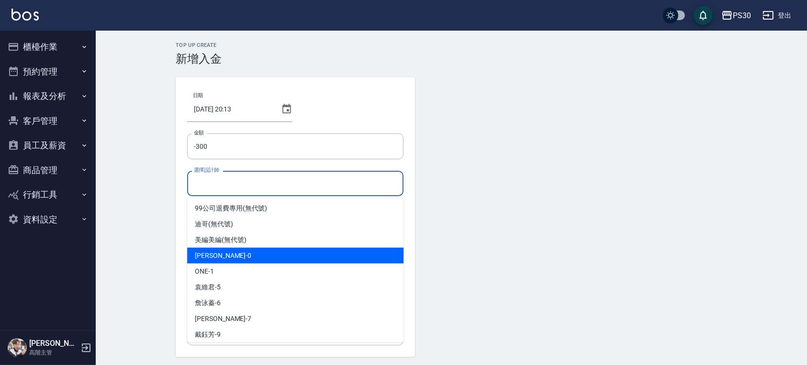
click at [233, 253] on div "[PERSON_NAME] -0" at bounding box center [295, 256] width 216 height 16
type input "[PERSON_NAME]-0"
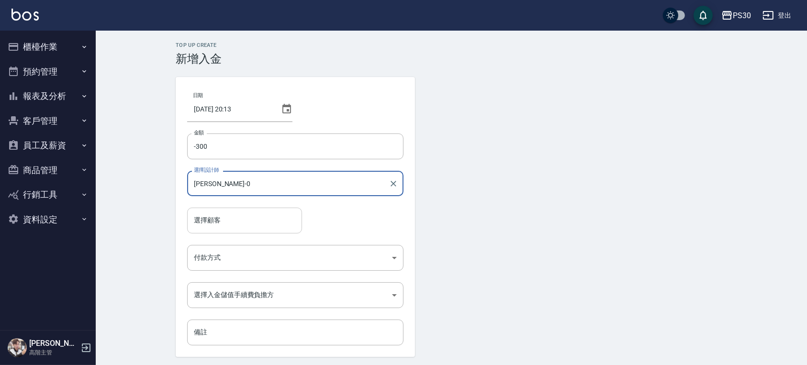
click at [237, 221] on input "選擇顧客" at bounding box center [244, 220] width 106 height 17
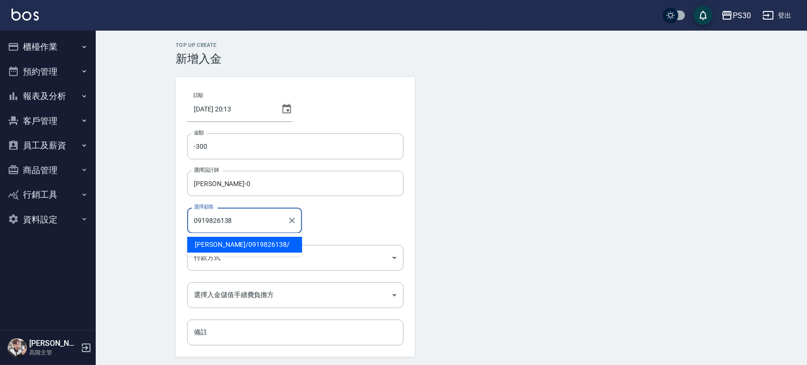
click at [240, 248] on span "徐郁雯 / 0919826138 /" at bounding box center [244, 245] width 115 height 16
type input "徐郁雯/0919826138/"
click at [239, 253] on body "PS30 登出 櫃檯作業 打帳單 帳單列表 掛單列表 座位開單 營業儀表板 現金收支登錄 高階收支登錄 材料自購登錄 每日結帳 排班表 現場電腦打卡 掃碼打卡…" at bounding box center [403, 198] width 807 height 397
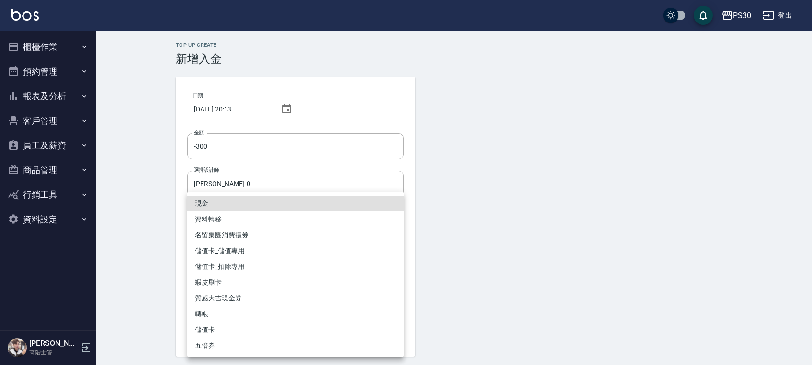
click at [233, 265] on li "儲值卡_扣除專用" at bounding box center [295, 267] width 216 height 16
type input "儲值卡_扣除專用"
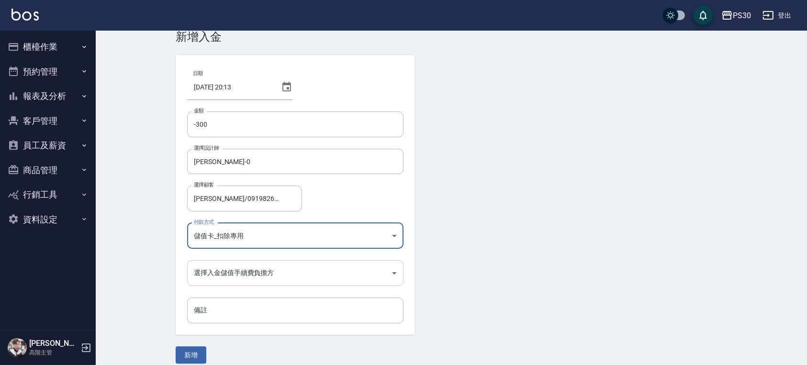
scroll to position [32, 0]
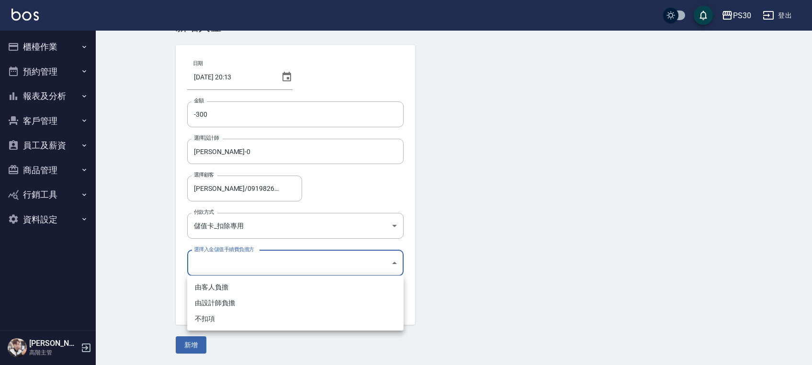
click at [233, 259] on body "PS30 登出 櫃檯作業 打帳單 帳單列表 掛單列表 座位開單 營業儀表板 現金收支登錄 高階收支登錄 材料自購登錄 每日結帳 排班表 現場電腦打卡 掃碼打卡…" at bounding box center [406, 166] width 812 height 397
click at [230, 321] on li "不扣項" at bounding box center [295, 319] width 216 height 16
type input "WITHOUTHANDLINGFEE"
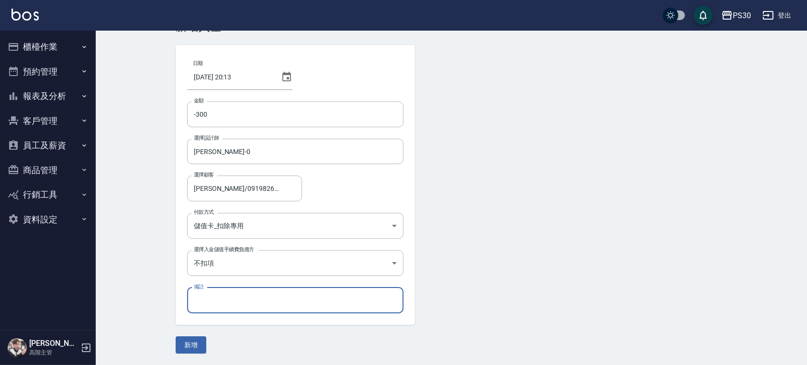
click at [232, 308] on input "備註" at bounding box center [295, 301] width 216 height 26
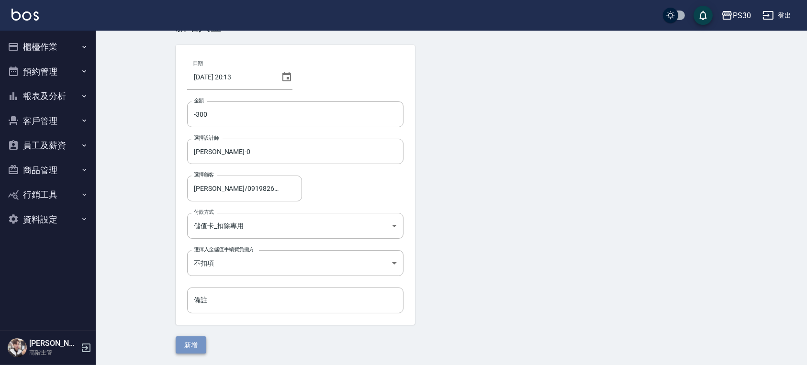
click at [188, 342] on button "新增" at bounding box center [191, 346] width 31 height 18
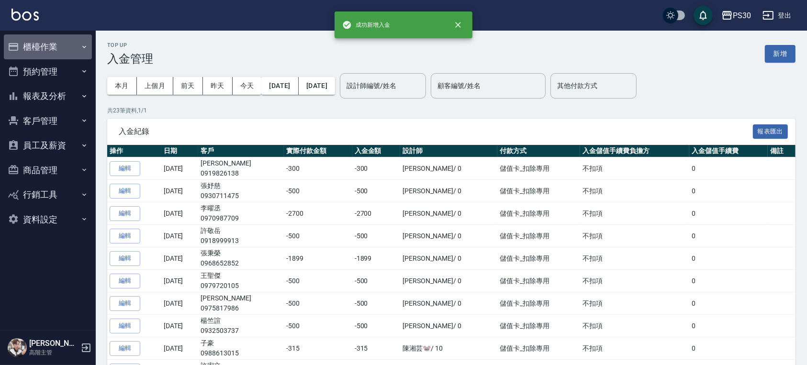
click at [42, 53] on button "櫃檯作業" at bounding box center [48, 46] width 88 height 25
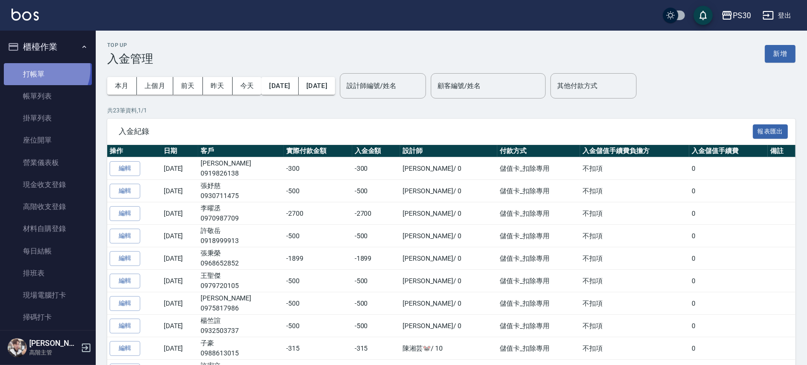
click at [43, 69] on link "打帳單" at bounding box center [48, 74] width 88 height 22
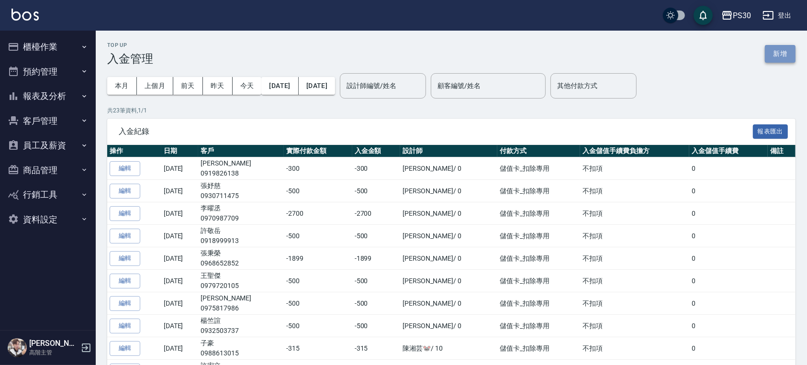
click at [783, 50] on button "新增" at bounding box center [780, 54] width 31 height 18
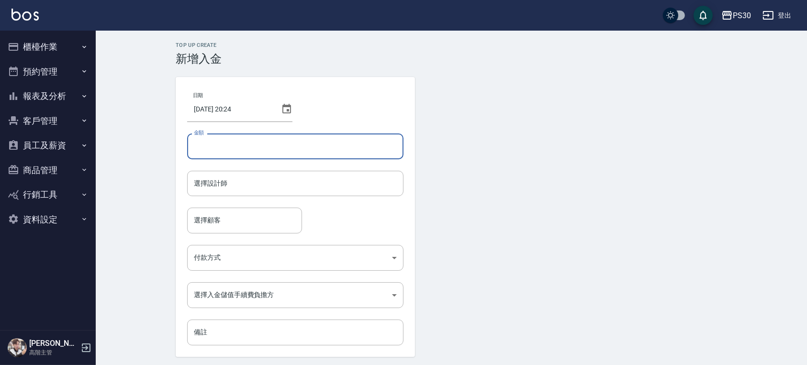
click at [278, 142] on input "金額" at bounding box center [295, 147] width 216 height 26
type input "-500"
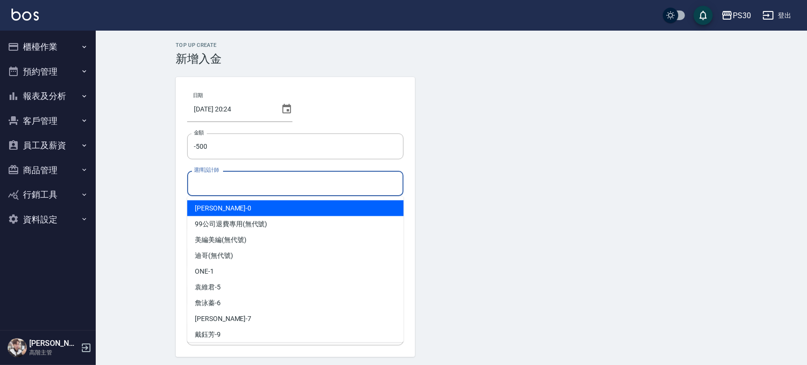
click at [246, 184] on input "選擇設計師" at bounding box center [295, 183] width 208 height 17
click at [232, 207] on div "廖金城 -0" at bounding box center [295, 209] width 216 height 16
type input "廖金城-0"
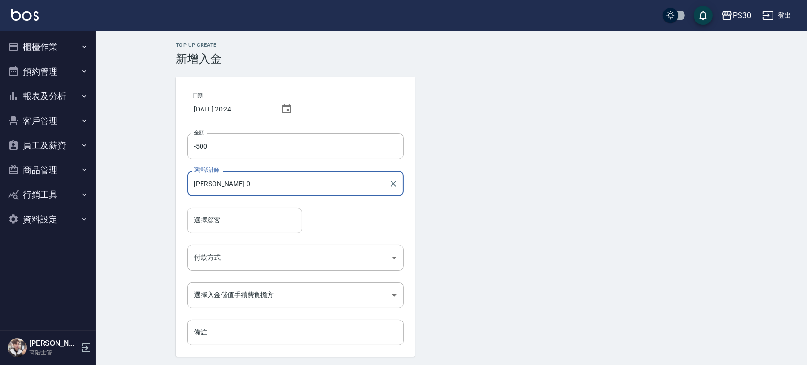
click at [224, 220] on input "選擇顧客" at bounding box center [244, 220] width 106 height 17
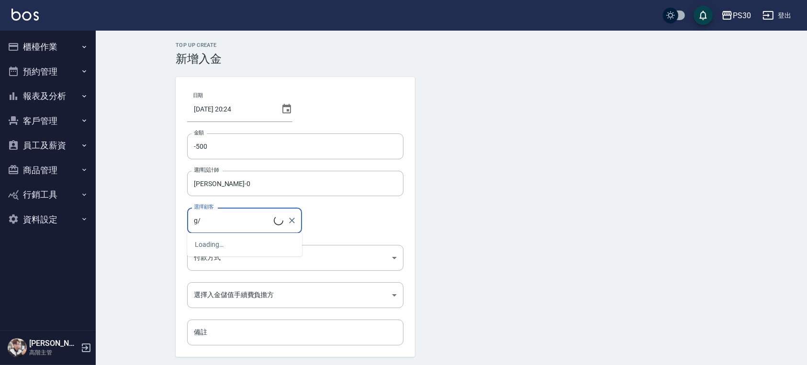
type input "g"
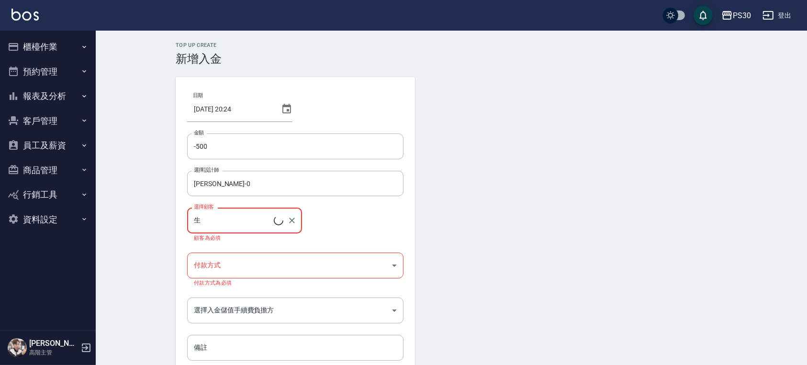
type input "張議升/0936555175"
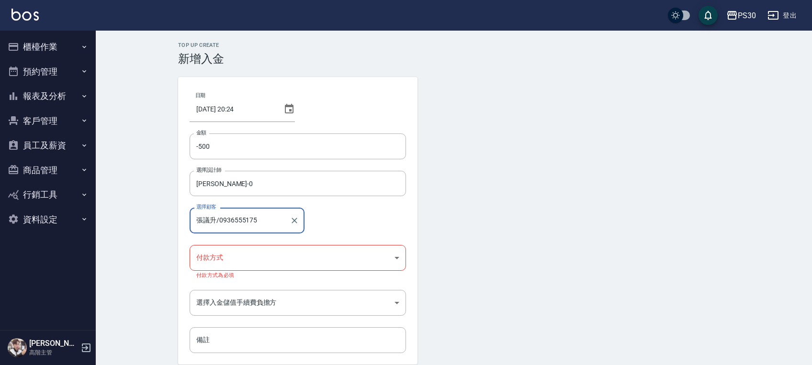
click at [219, 267] on body "PS30 登出 櫃檯作業 打帳單 帳單列表 掛單列表 座位開單 營業儀表板 現金收支登錄 高階收支登錄 材料自購登錄 每日結帳 排班表 現場電腦打卡 掃碼打卡…" at bounding box center [406, 202] width 812 height 405
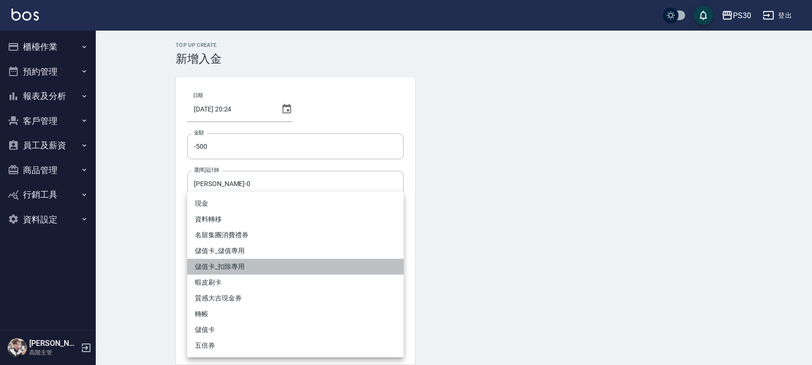
click at [222, 261] on li "儲值卡_扣除專用" at bounding box center [295, 267] width 216 height 16
type input "儲值卡_扣除專用"
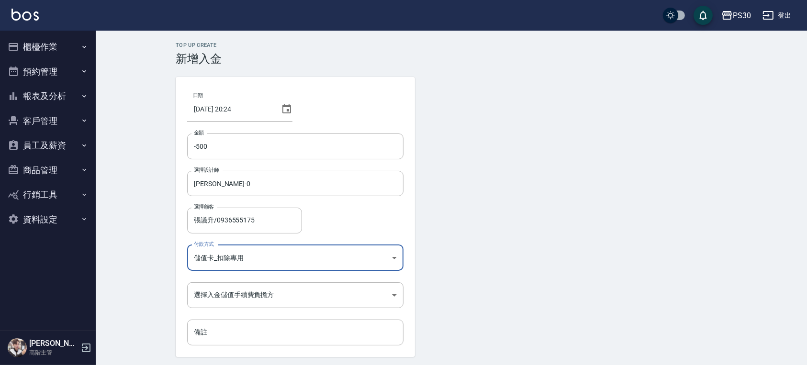
click at [270, 251] on body "PS30 登出 櫃檯作業 打帳單 帳單列表 掛單列表 座位開單 營業儀表板 現金收支登錄 高階收支登錄 材料自購登錄 每日結帳 排班表 現場電腦打卡 掃碼打卡…" at bounding box center [403, 198] width 807 height 397
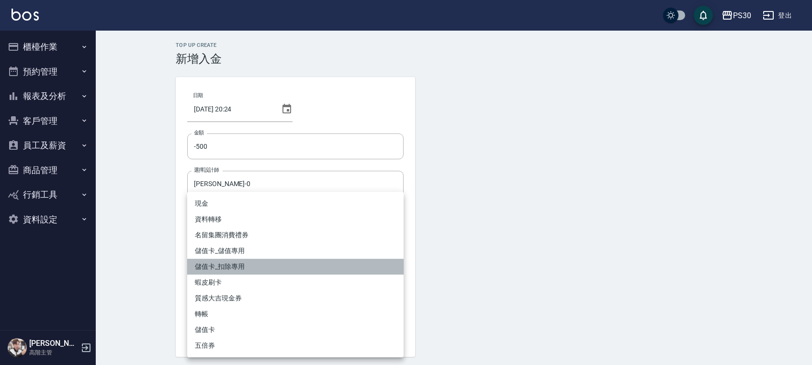
click at [260, 265] on li "儲值卡_扣除專用" at bounding box center [295, 267] width 216 height 16
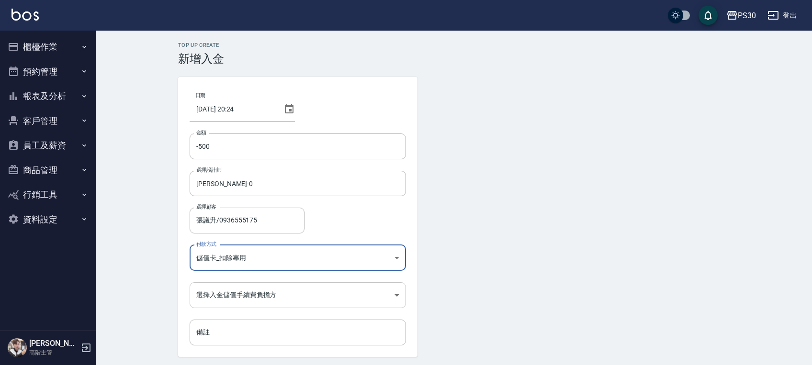
click at [247, 288] on body "PS30 登出 櫃檯作業 打帳單 帳單列表 掛單列表 座位開單 營業儀表板 現金收支登錄 高階收支登錄 材料自購登錄 每日結帳 排班表 現場電腦打卡 掃碼打卡…" at bounding box center [406, 198] width 812 height 397
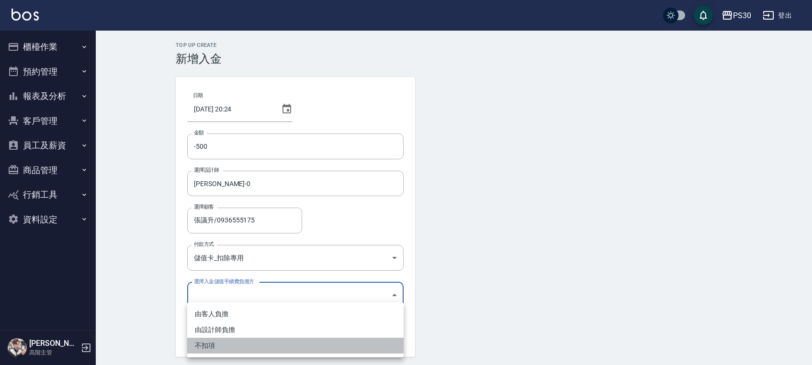
click at [217, 344] on li "不扣項" at bounding box center [295, 346] width 216 height 16
type input "WITHOUTHANDLINGFEE"
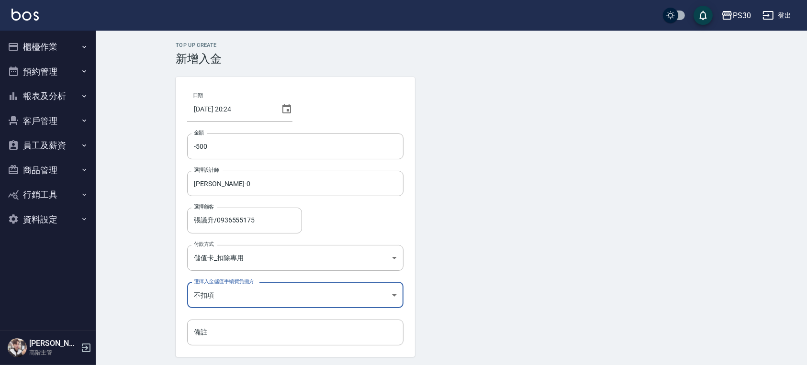
click at [470, 271] on form "日期 2025/08/23 20:24 金額 -500 金額 選擇設計師 廖金城-0 選擇設計師 選擇顧客 張議升/0936555175 選擇顧客 付款方式 …" at bounding box center [452, 231] width 552 height 309
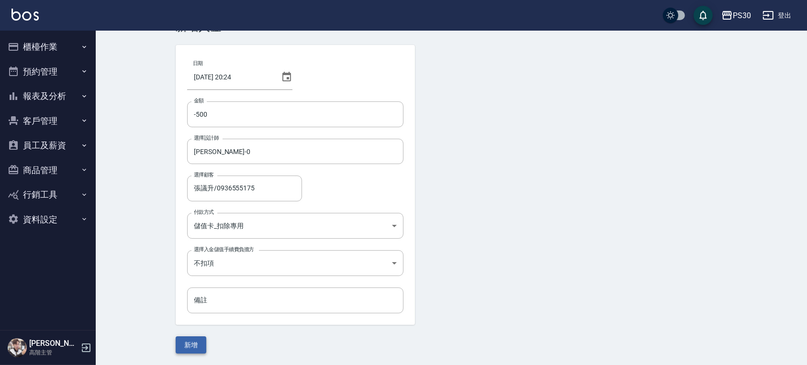
click at [198, 343] on button "新增" at bounding box center [191, 346] width 31 height 18
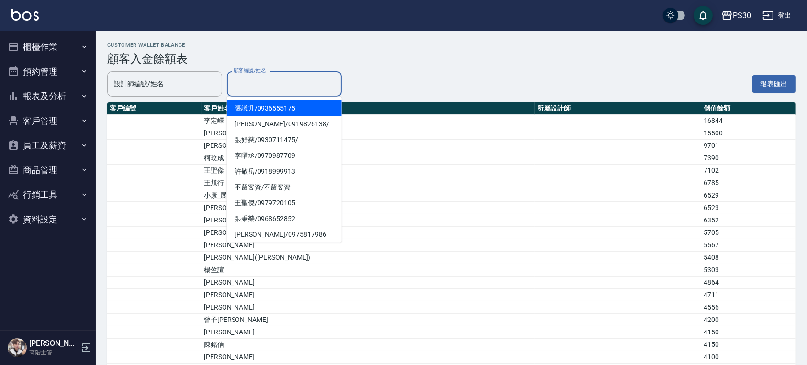
click at [269, 92] on input "顧客編號/姓名" at bounding box center [284, 84] width 106 height 17
click at [267, 112] on span "張議升 / 0936555175" at bounding box center [284, 109] width 115 height 16
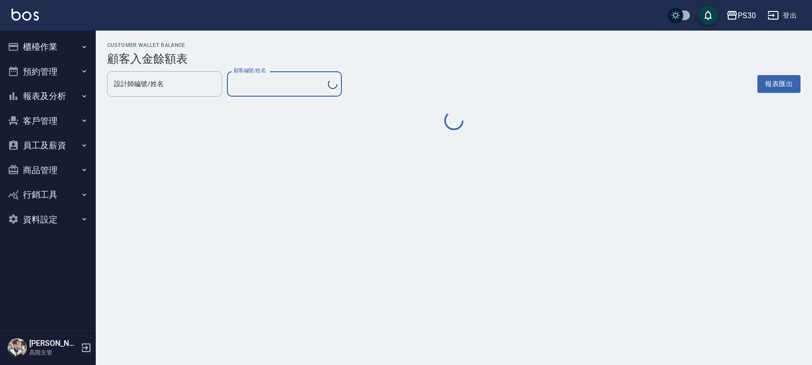
type input "張議升/0936555175"
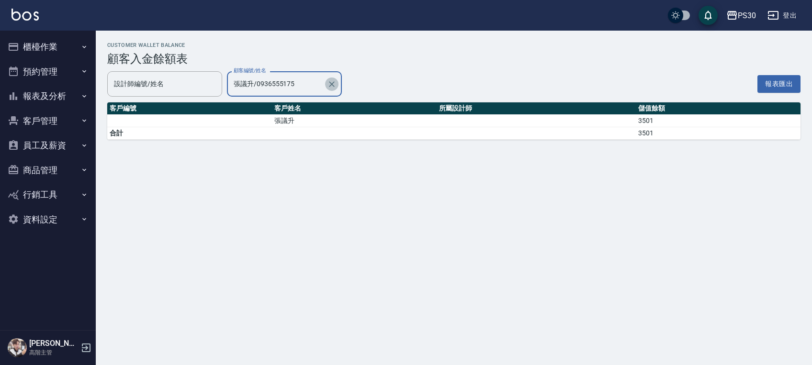
click at [329, 88] on icon "Clear" at bounding box center [332, 84] width 10 height 10
